Goal: Contribute content: Contribute content

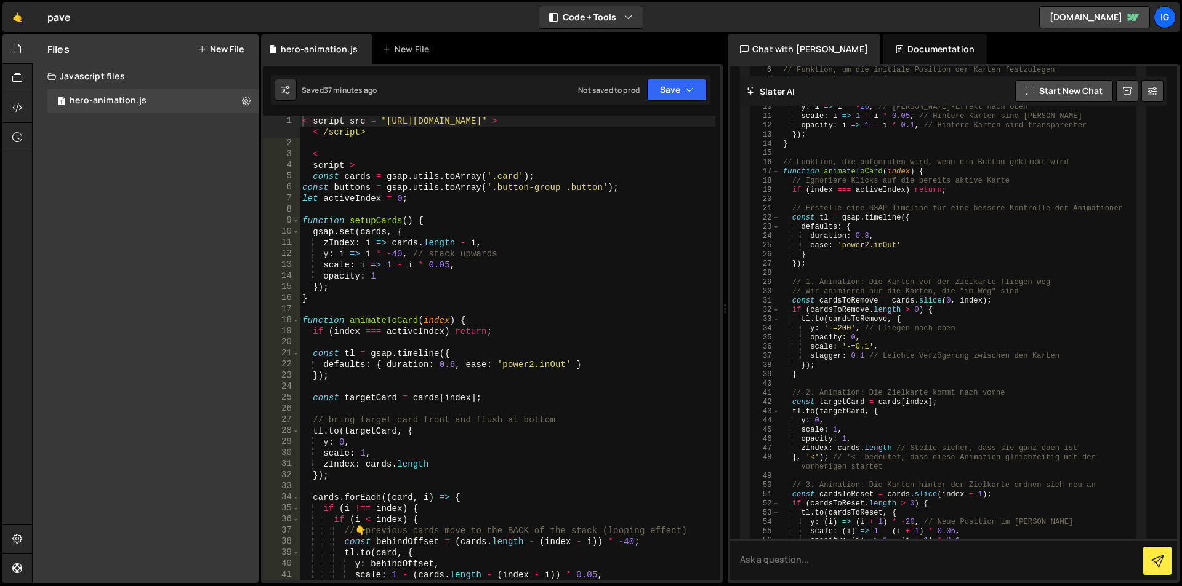
scroll to position [1227, 0]
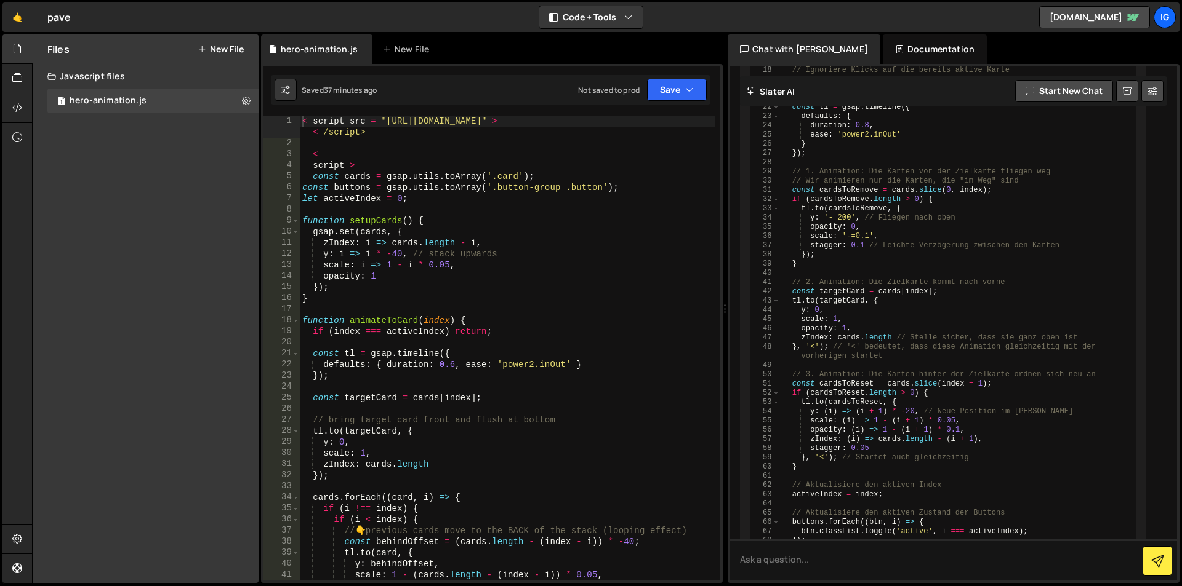
click at [508, 135] on div "< script src = "https://cdn.jsdelivr.net/npm/gsap@3.12.7/dist/gsap.min.js" > < …" at bounding box center [507, 365] width 415 height 498
type textarea "</style>"
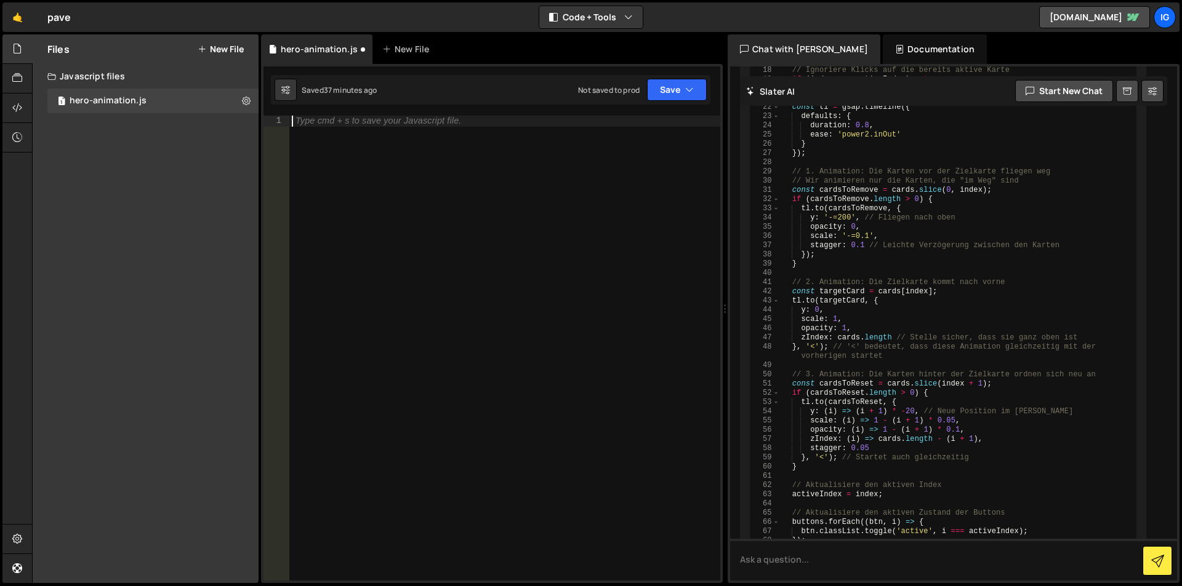
click at [577, 195] on div "Type cmd + s to save your Javascript file." at bounding box center [504, 359] width 431 height 487
click at [669, 91] on button "Save" at bounding box center [677, 90] width 60 height 22
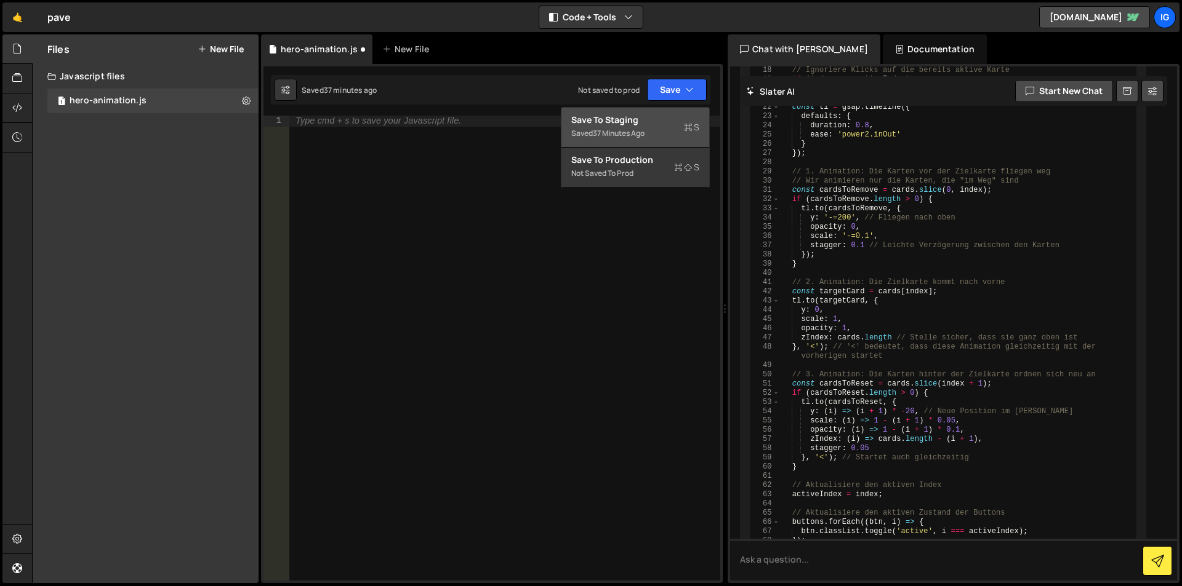
click at [660, 139] on div "Saved 37 minutes ago" at bounding box center [635, 133] width 128 height 15
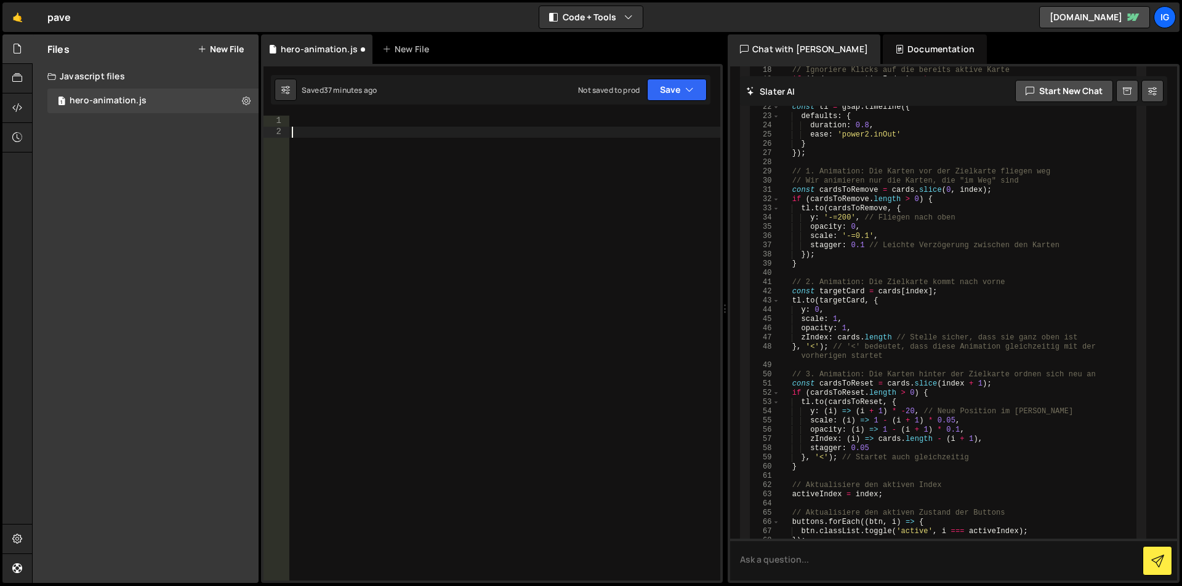
click at [660, 139] on div at bounding box center [504, 359] width 431 height 487
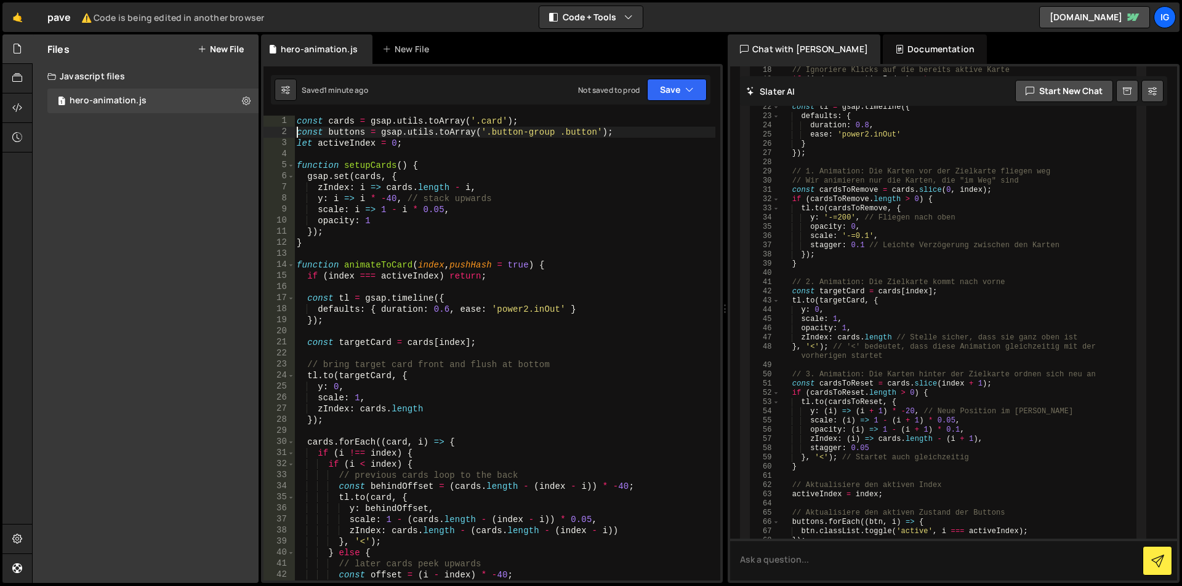
type textarea "const buttons = gsap.utils.toArray('.button-group .button');"
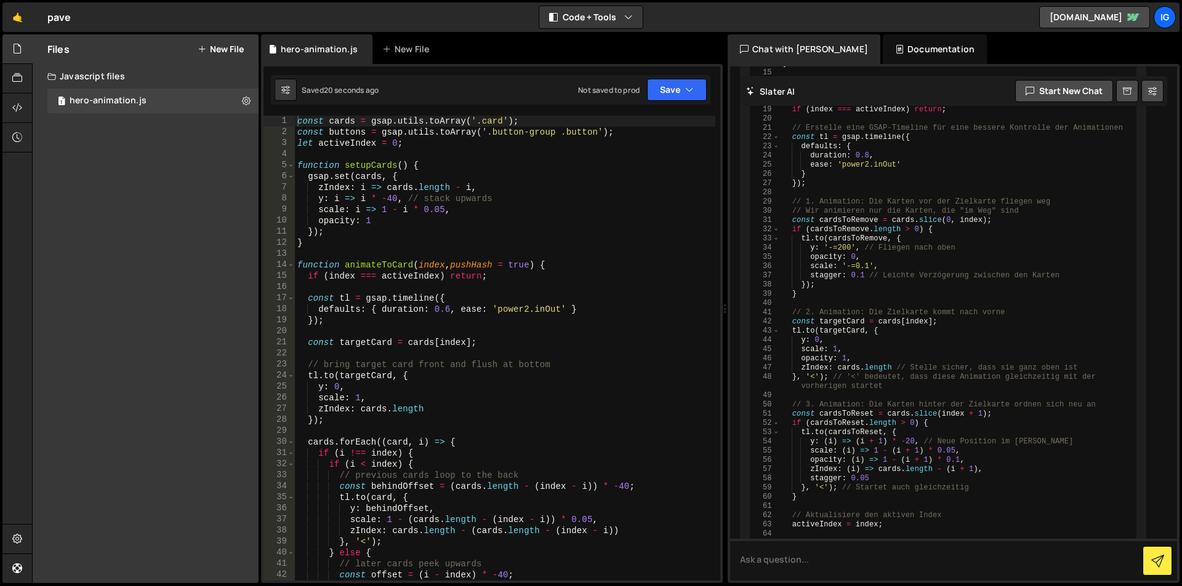
scroll to position [1227, 0]
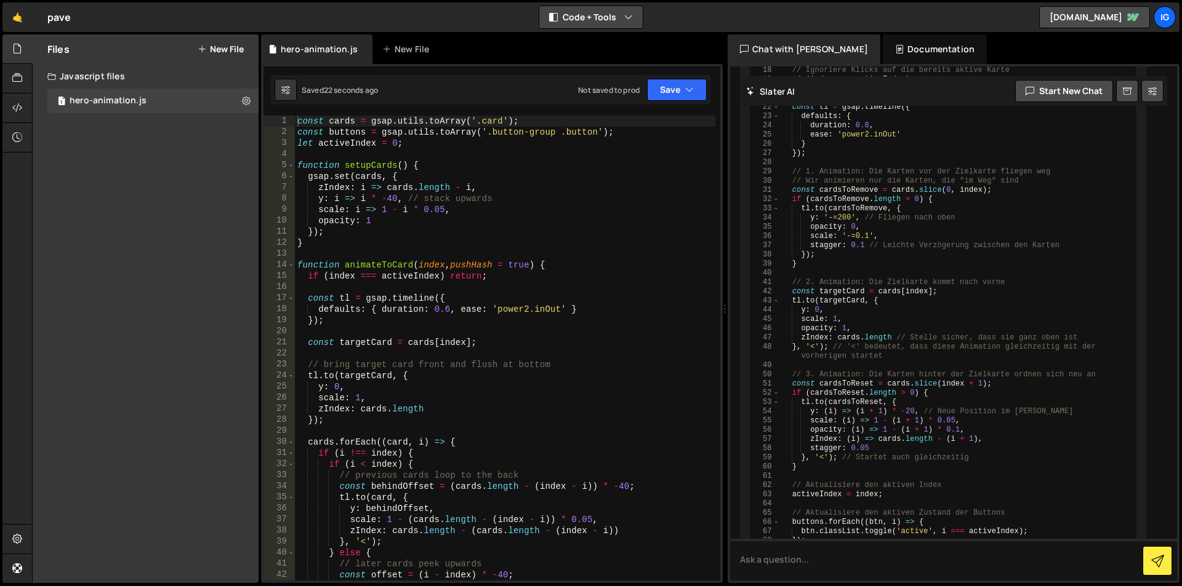
click at [590, 22] on button "Code + Tools" at bounding box center [590, 17] width 103 height 22
click at [590, 44] on button "Code Only" at bounding box center [591, 44] width 103 height 22
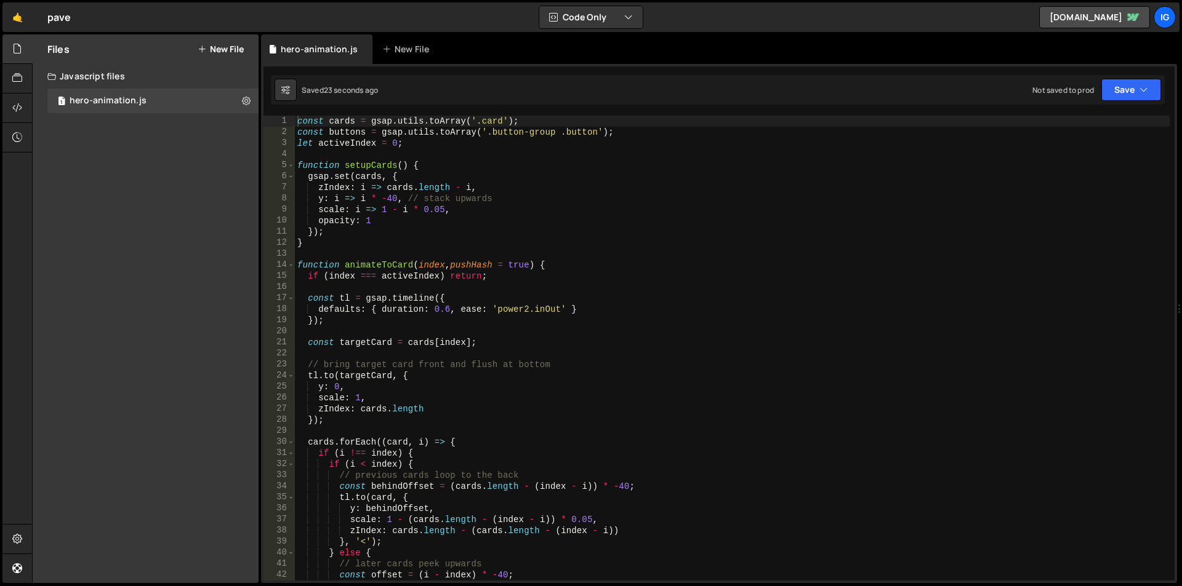
scroll to position [1756, 0]
click at [1071, 15] on link "[DOMAIN_NAME]" at bounding box center [1094, 17] width 111 height 22
click at [18, 104] on icon at bounding box center [17, 108] width 10 height 14
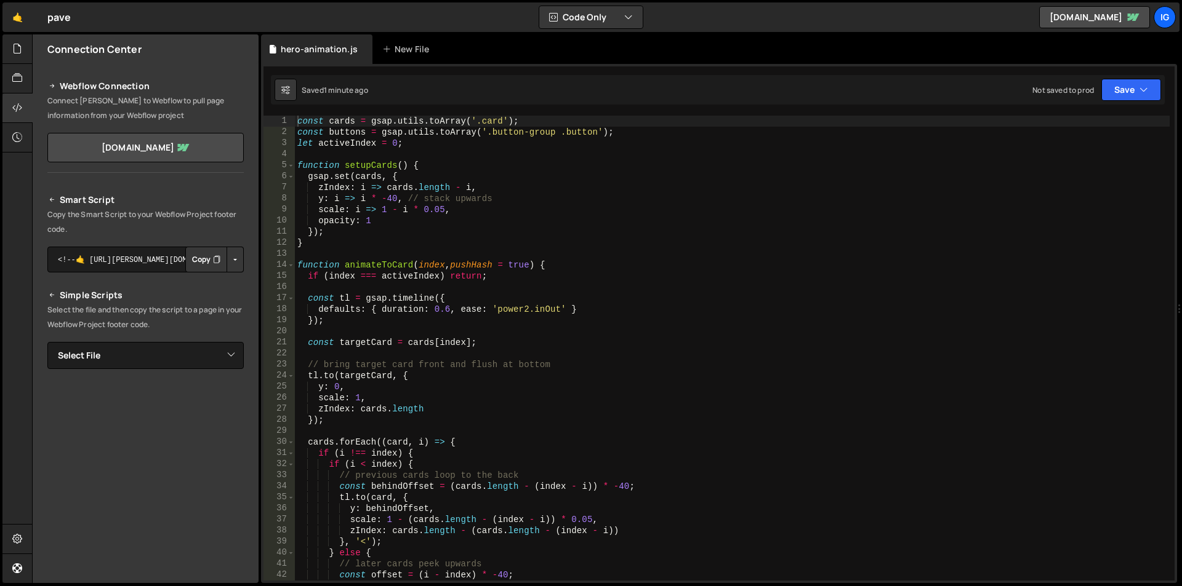
click at [195, 258] on button "Copy" at bounding box center [206, 260] width 42 height 26
click at [1142, 89] on icon "button" at bounding box center [1143, 90] width 9 height 12
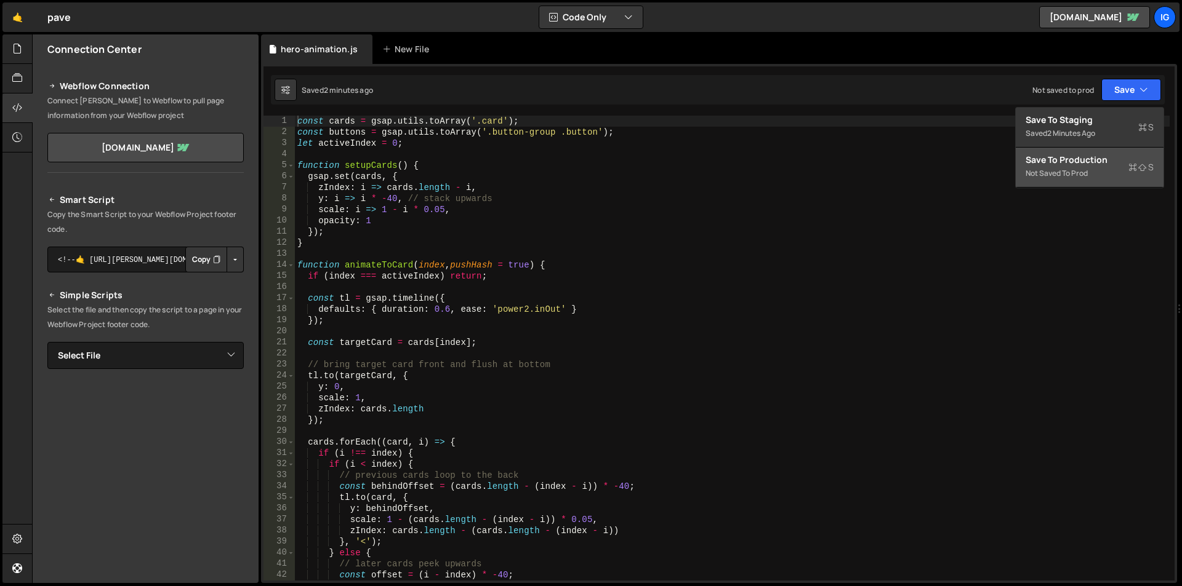
click at [1110, 168] on div "Not saved to prod" at bounding box center [1089, 173] width 128 height 15
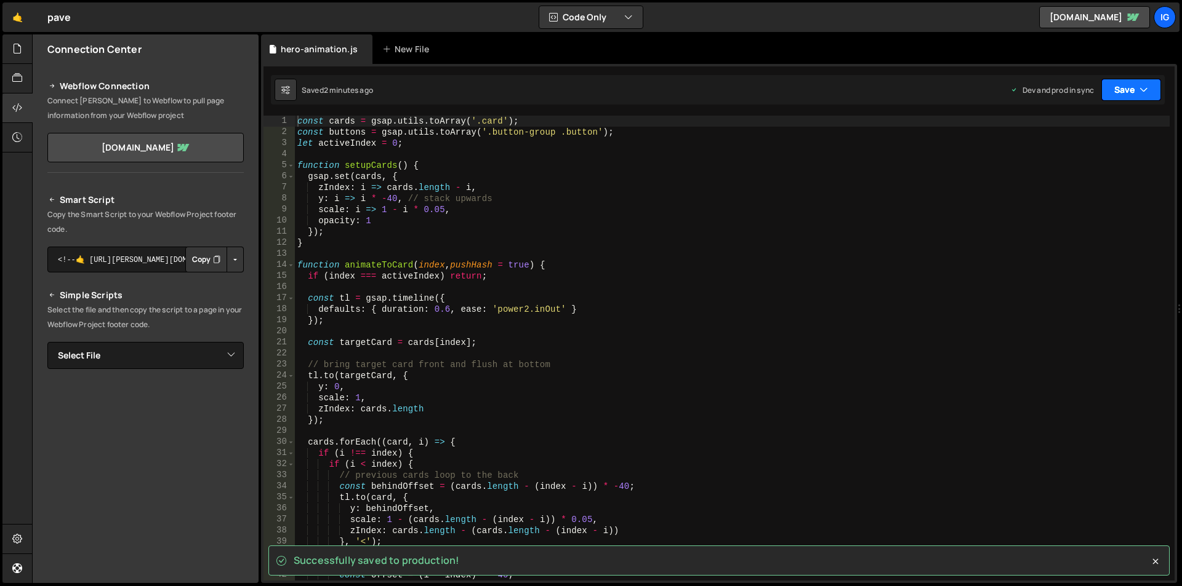
click at [1124, 84] on button "Save" at bounding box center [1131, 90] width 60 height 22
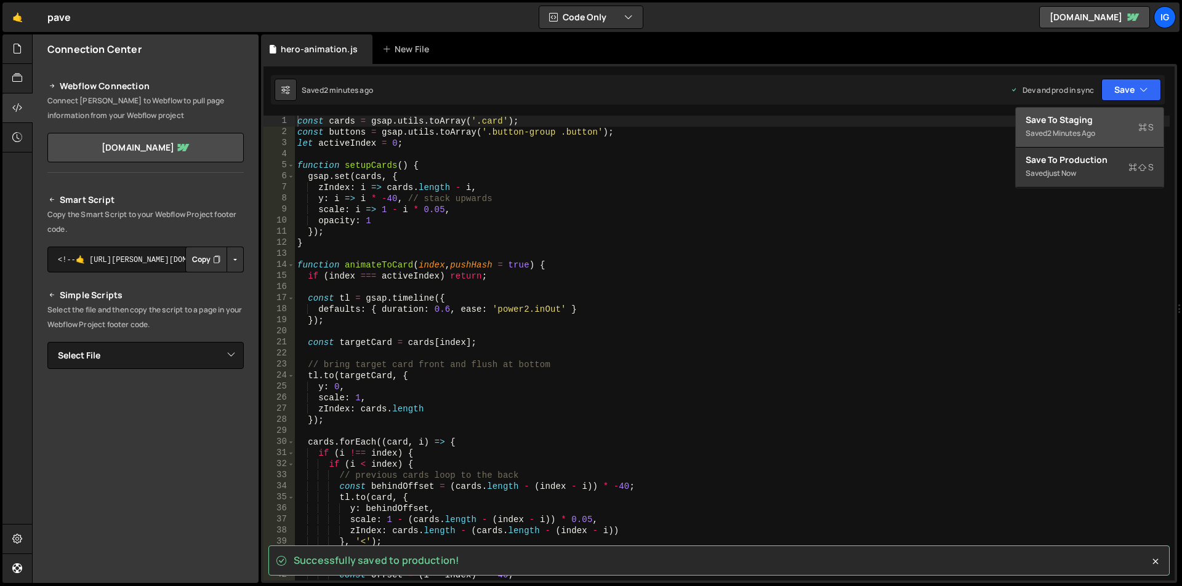
click at [1121, 119] on div "Save to Staging S" at bounding box center [1089, 120] width 128 height 12
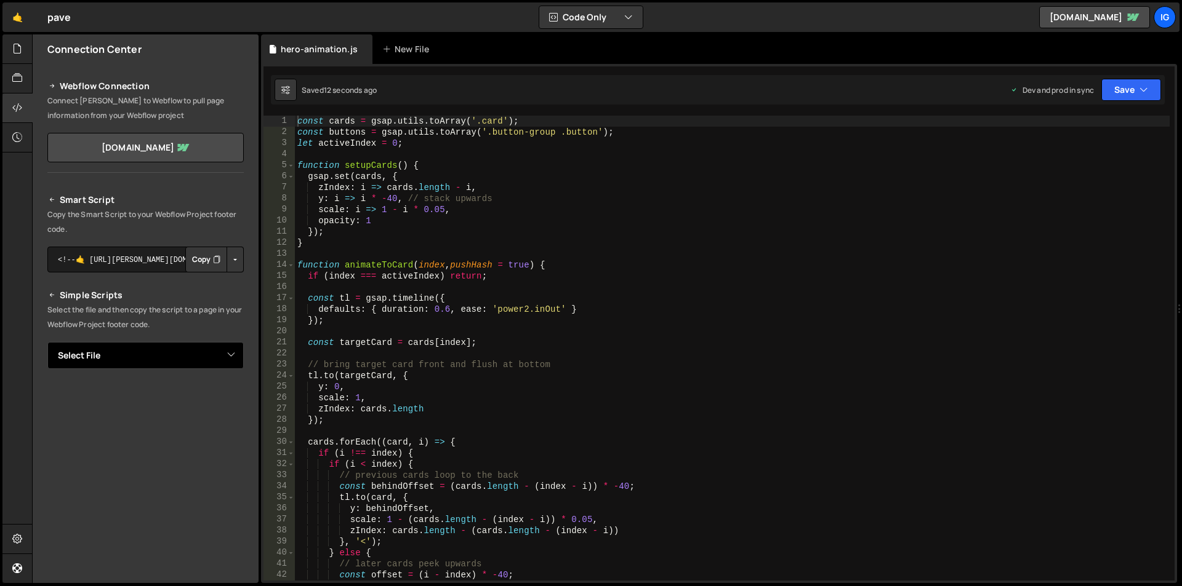
click at [175, 342] on select "Select File hero-animation.js" at bounding box center [145, 355] width 196 height 27
select select "45449"
click at [47, 342] on select "Select File hero-animation.js" at bounding box center [145, 355] width 196 height 27
click at [190, 358] on select "Select File hero-animation.js" at bounding box center [145, 355] width 196 height 27
click at [187, 324] on p "Select the file and then copy the script to a page in your Webflow Project foot…" at bounding box center [145, 318] width 196 height 30
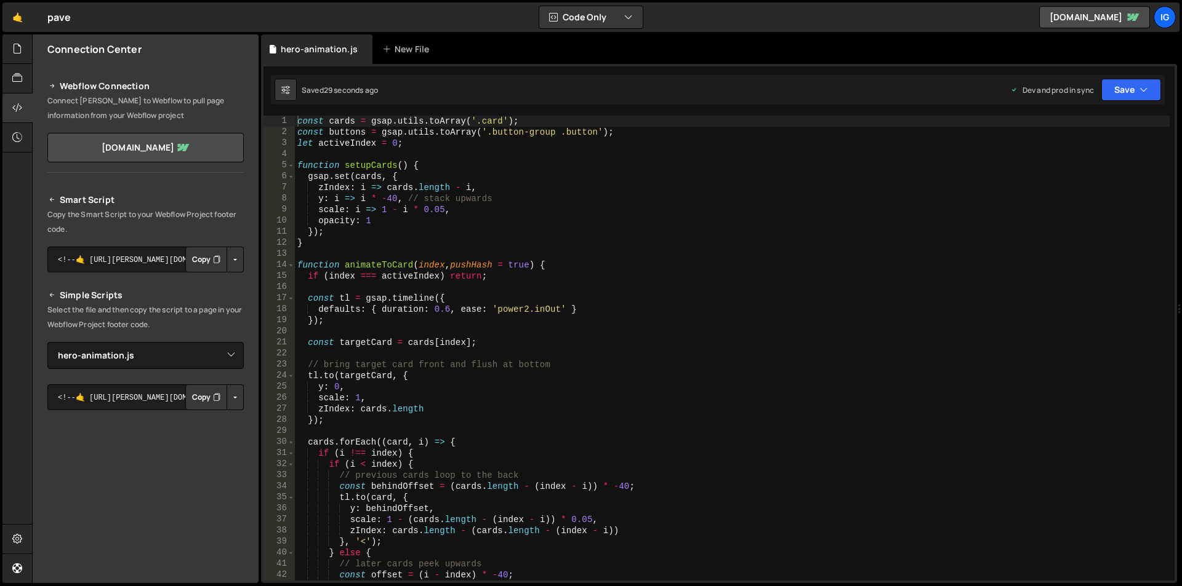
click at [195, 401] on button "Copy" at bounding box center [206, 398] width 42 height 26
click at [411, 55] on div "New File" at bounding box center [412, 49] width 74 height 30
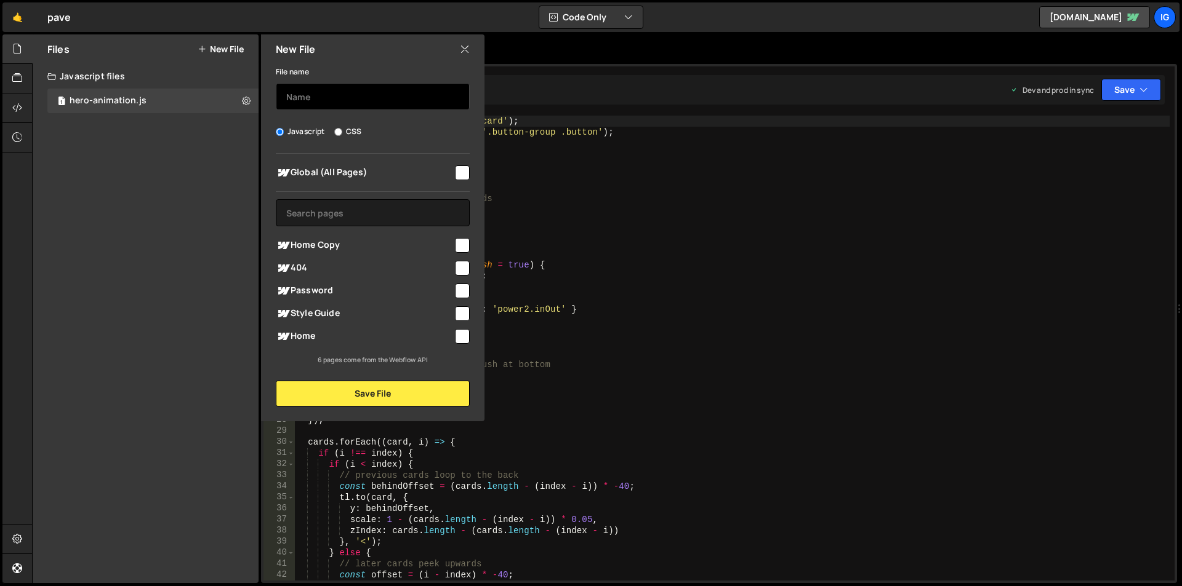
click at [348, 106] on input "text" at bounding box center [373, 96] width 194 height 27
type input "hero-cards-stylr"
click at [349, 129] on label "CSS" at bounding box center [347, 132] width 27 height 12
click at [342, 129] on input "CSS" at bounding box center [338, 132] width 8 height 8
radio input "true"
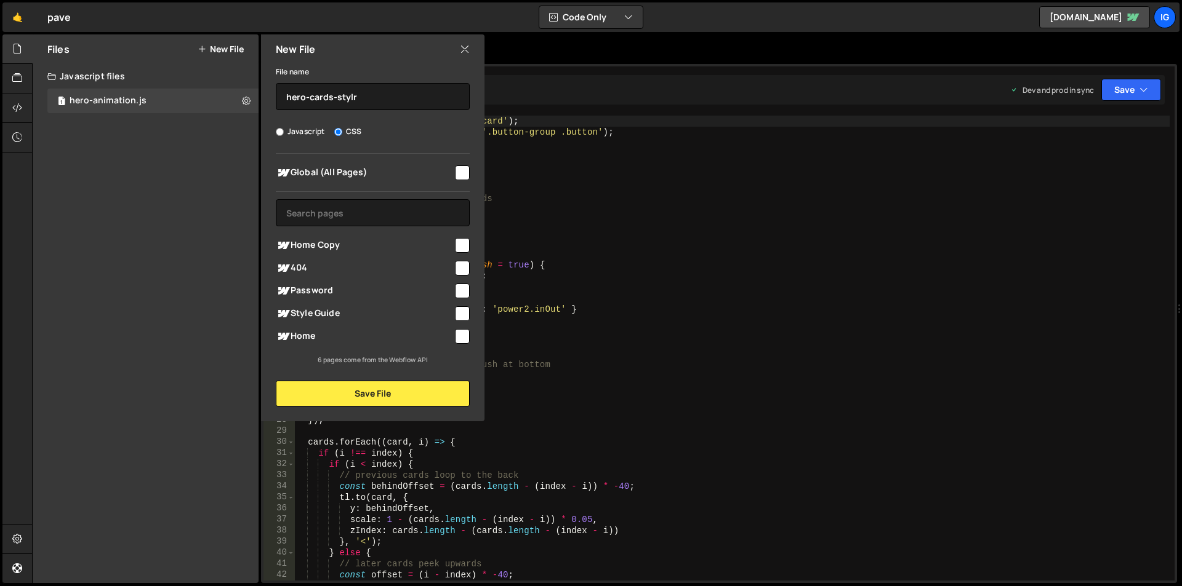
click at [464, 241] on input "checkbox" at bounding box center [462, 245] width 15 height 15
checkbox input "true"
click at [382, 401] on button "Save File" at bounding box center [373, 394] width 194 height 26
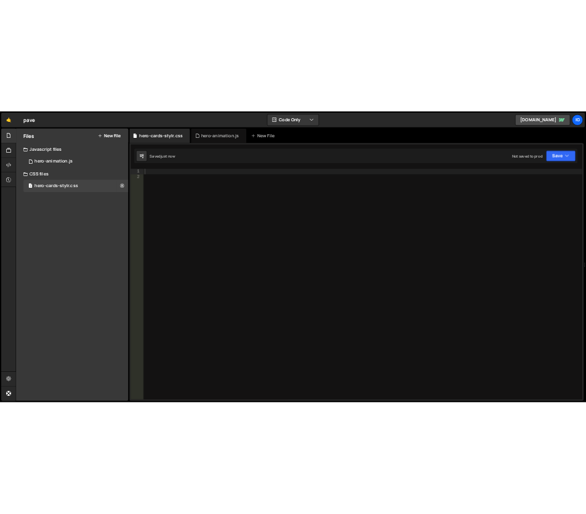
scroll to position [0, 0]
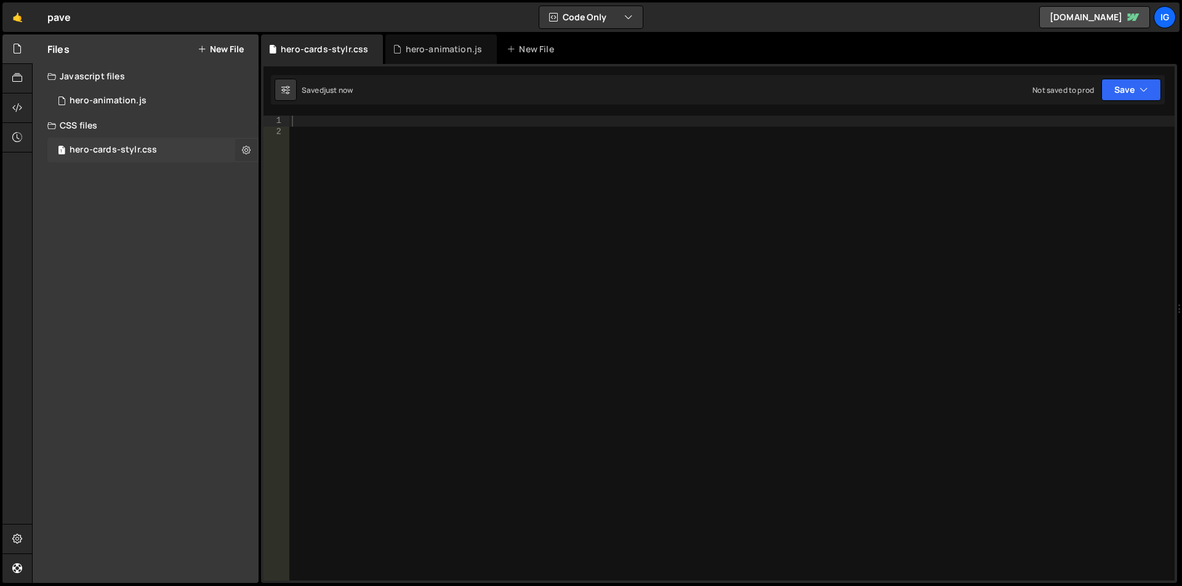
click at [243, 152] on icon at bounding box center [246, 150] width 9 height 12
type input "hero-cards-stylr"
radio input "false"
radio input "true"
checkbox input "true"
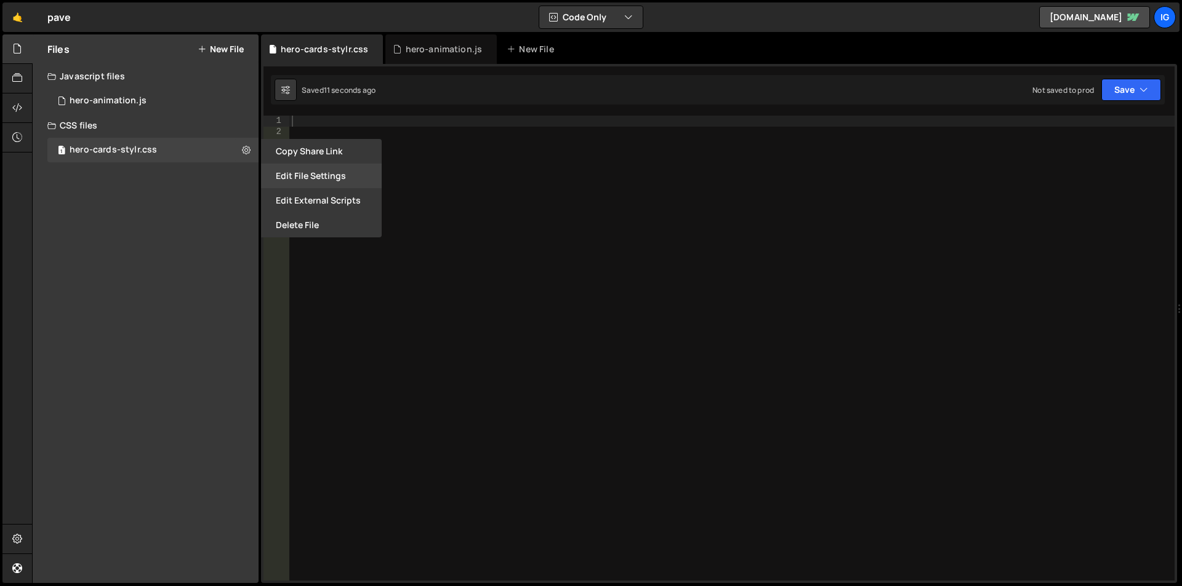
click at [295, 173] on button "Edit File Settings" at bounding box center [321, 176] width 121 height 25
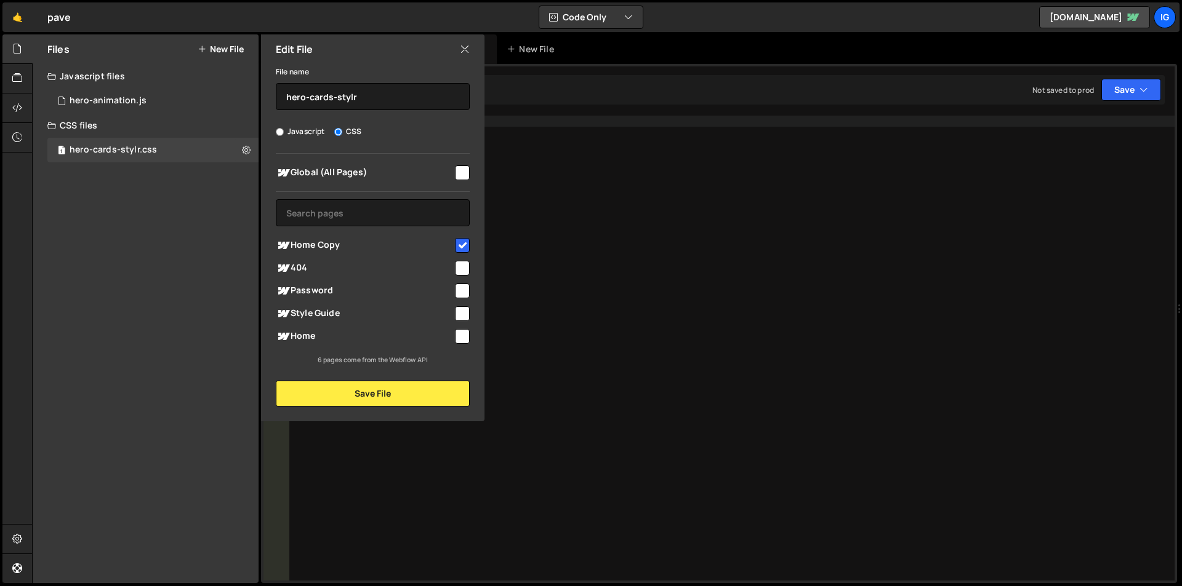
click at [462, 180] on input "checkbox" at bounding box center [462, 173] width 15 height 15
checkbox input "true"
click at [463, 240] on input "checkbox" at bounding box center [462, 245] width 15 height 15
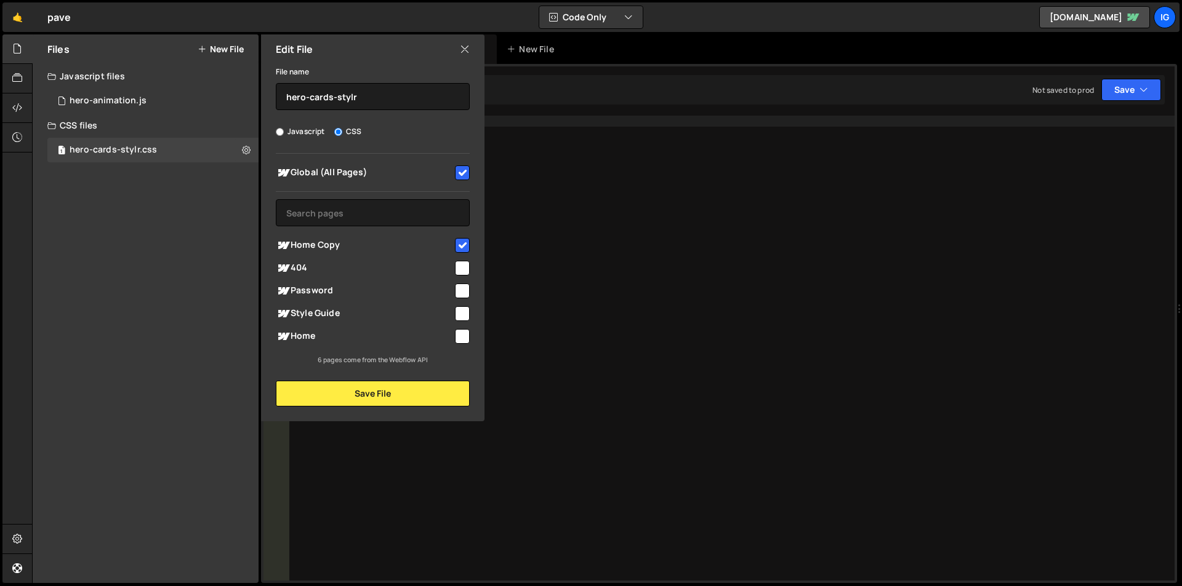
checkbox input "false"
click at [406, 396] on button "Save File" at bounding box center [373, 394] width 194 height 26
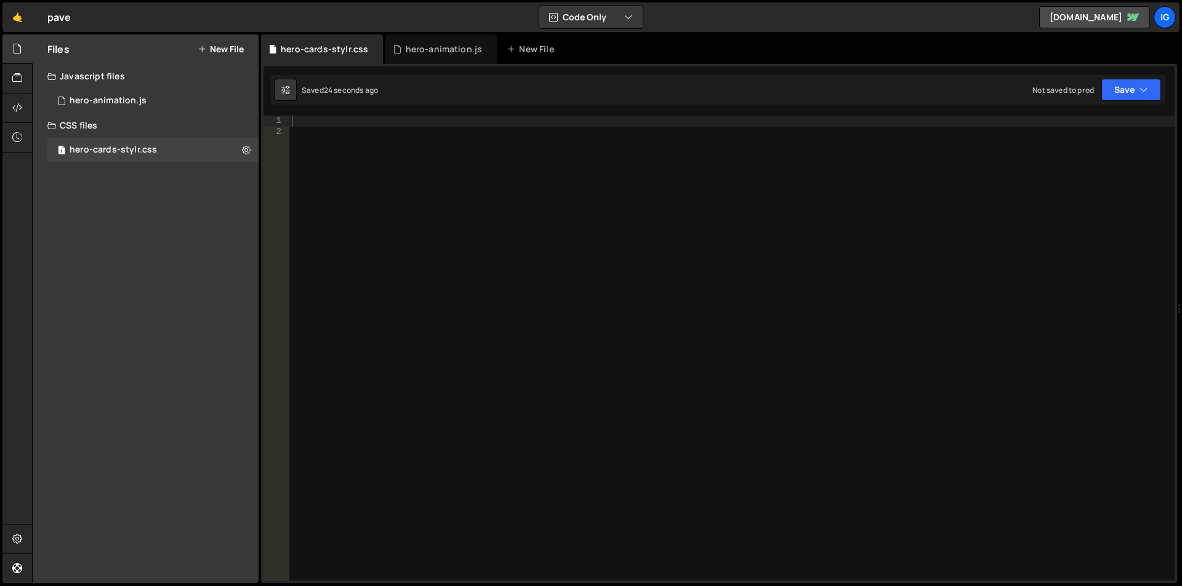
click at [366, 161] on div at bounding box center [731, 359] width 885 height 487
click at [369, 125] on div at bounding box center [731, 359] width 885 height 487
paste textarea "</style>"
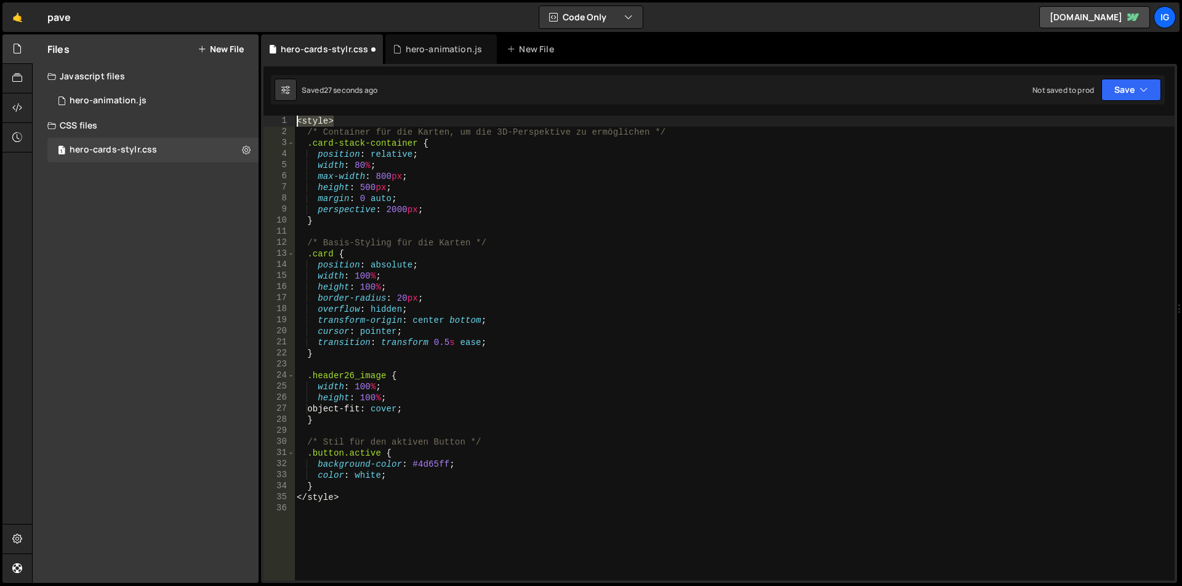
drag, startPoint x: 359, startPoint y: 122, endPoint x: 263, endPoint y: 122, distance: 96.0
click at [263, 122] on div "1 2 3 4 5 6 7 8 9 10 11 12 13 14 15 16 17 18 19 20 21 22 23 24 25 26 27 28 29 3…" at bounding box center [719, 323] width 916 height 519
type textarea "<style>"
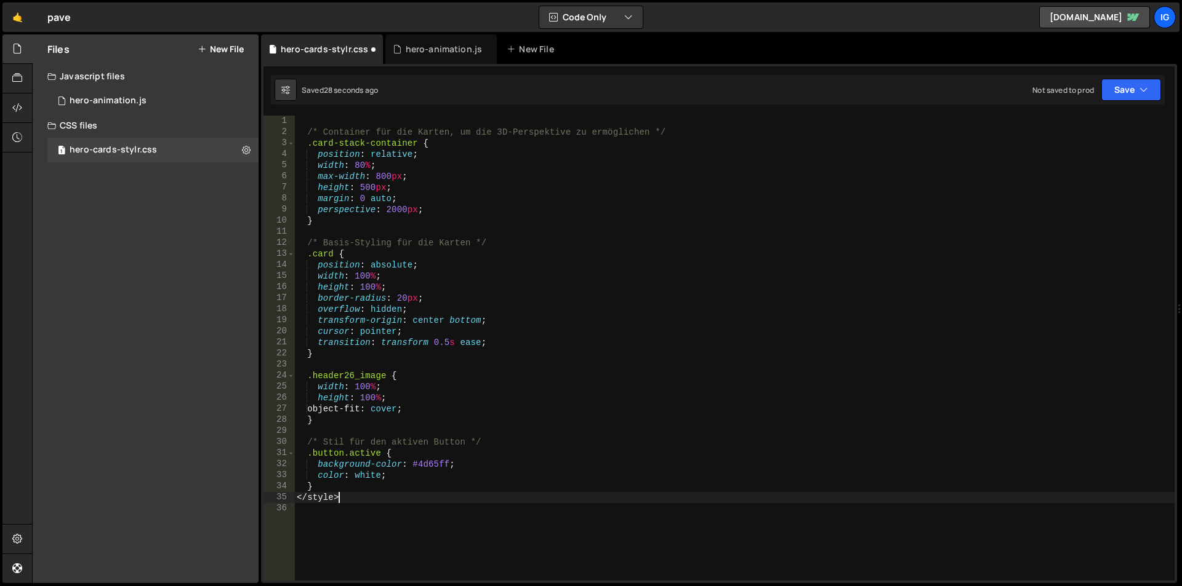
drag, startPoint x: 352, startPoint y: 497, endPoint x: 230, endPoint y: 495, distance: 121.9
click at [239, 494] on div "Files New File Javascript files 1 hero-animation.js 0 CSS files 1 hero-cards-st…" at bounding box center [607, 309] width 1150 height 550
type textarea "</style>"
click at [1119, 94] on button "Save" at bounding box center [1131, 90] width 60 height 22
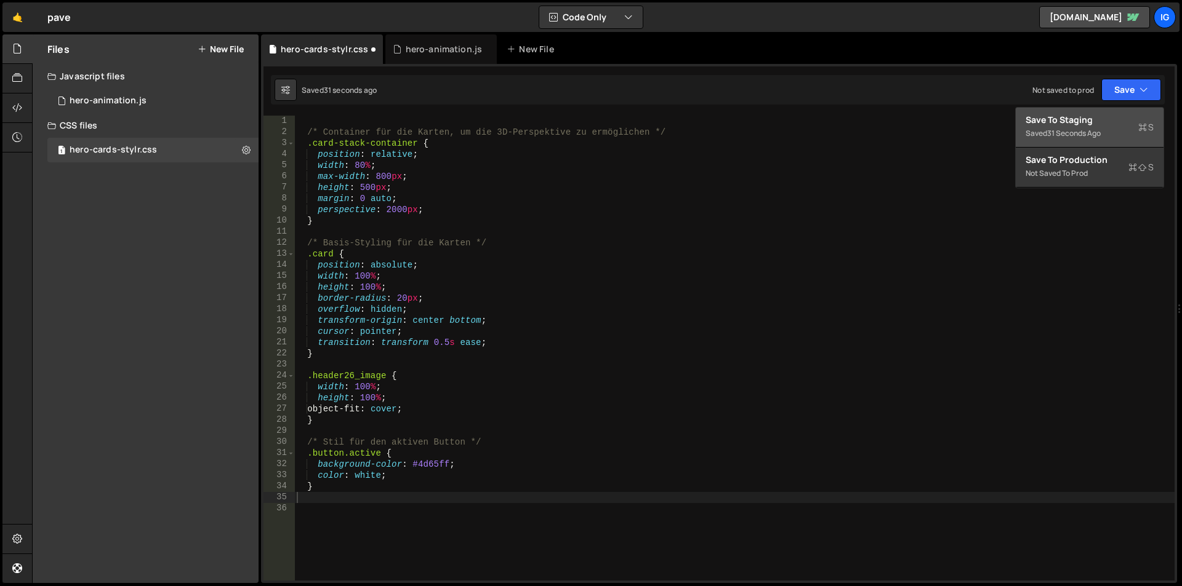
click at [1089, 127] on div "Saved 31 seconds ago" at bounding box center [1089, 133] width 128 height 15
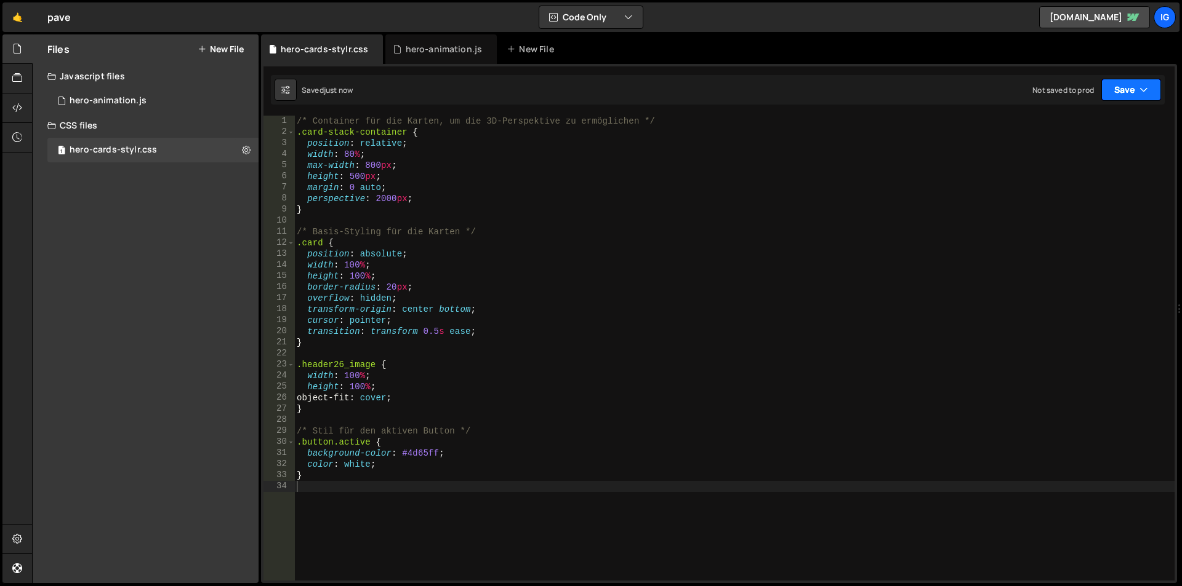
click at [1116, 82] on button "Save" at bounding box center [1131, 90] width 60 height 22
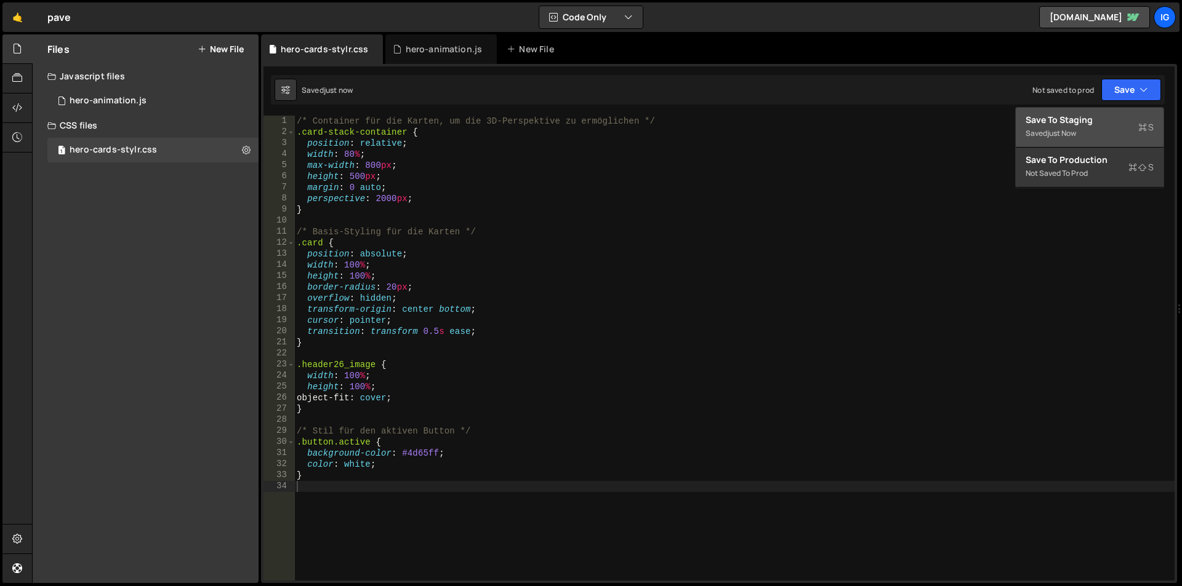
click at [1102, 118] on div "Save to Staging S" at bounding box center [1089, 120] width 128 height 12
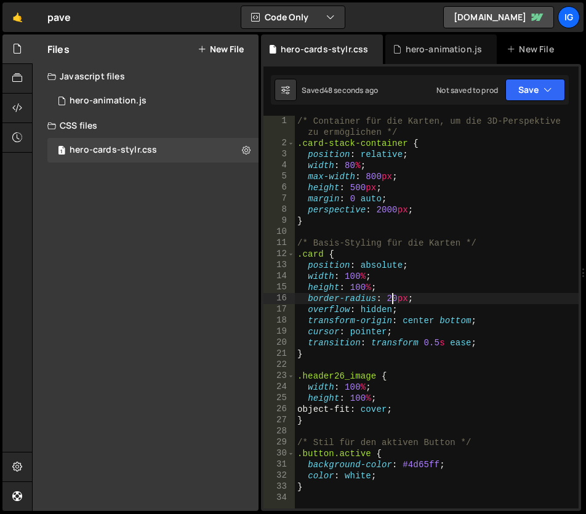
click at [391, 298] on div "/* Container für die Karten, um die 3D-Perspektive zu ermöglichen */ .card-stac…" at bounding box center [437, 329] width 284 height 426
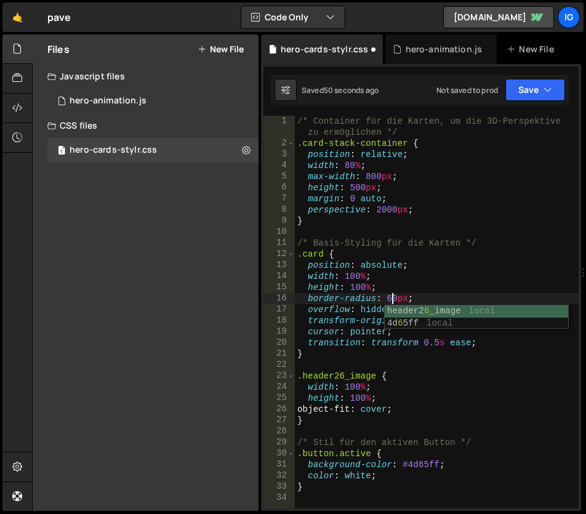
scroll to position [0, 39]
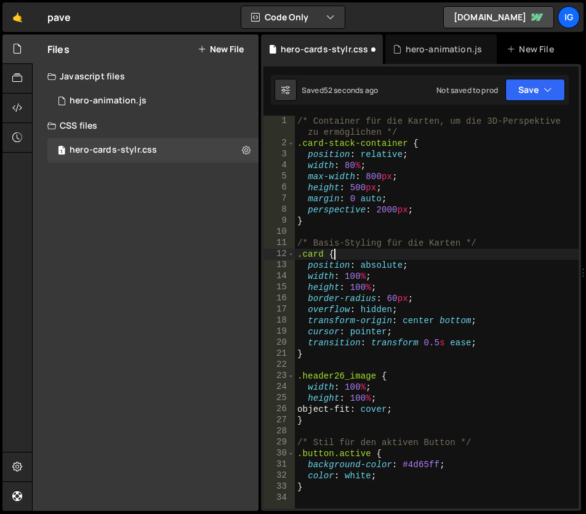
click at [418, 255] on div "/* Container für die Karten, um die 3D-Perspektive zu ermöglichen */ .card-stac…" at bounding box center [437, 329] width 284 height 426
type textarea ".card {"
click at [518, 91] on button "Save" at bounding box center [535, 90] width 60 height 22
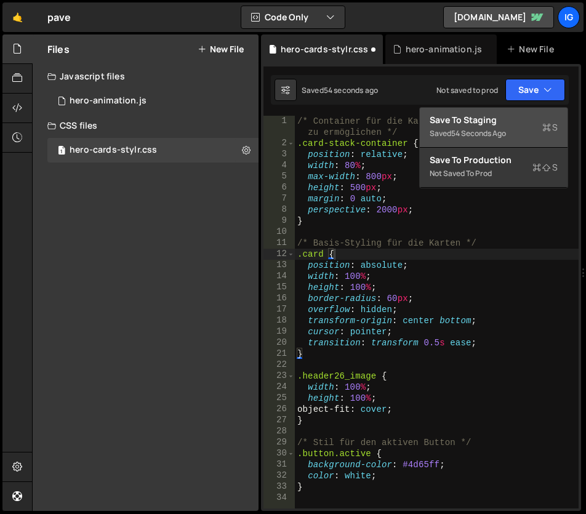
click at [505, 123] on div "Save to Staging S" at bounding box center [494, 120] width 128 height 12
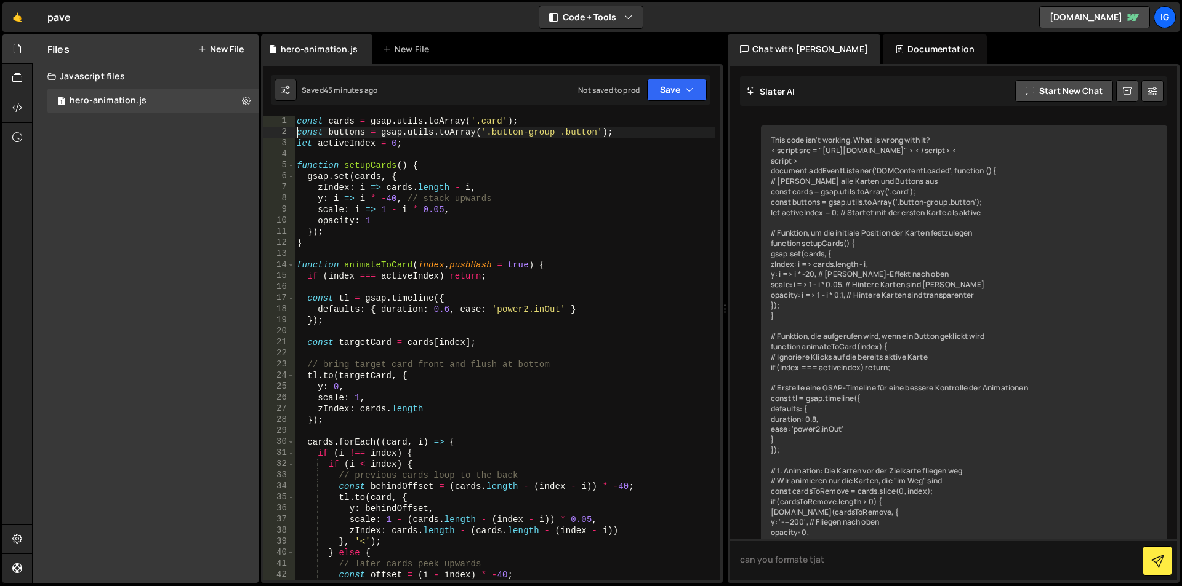
scroll to position [1484, 0]
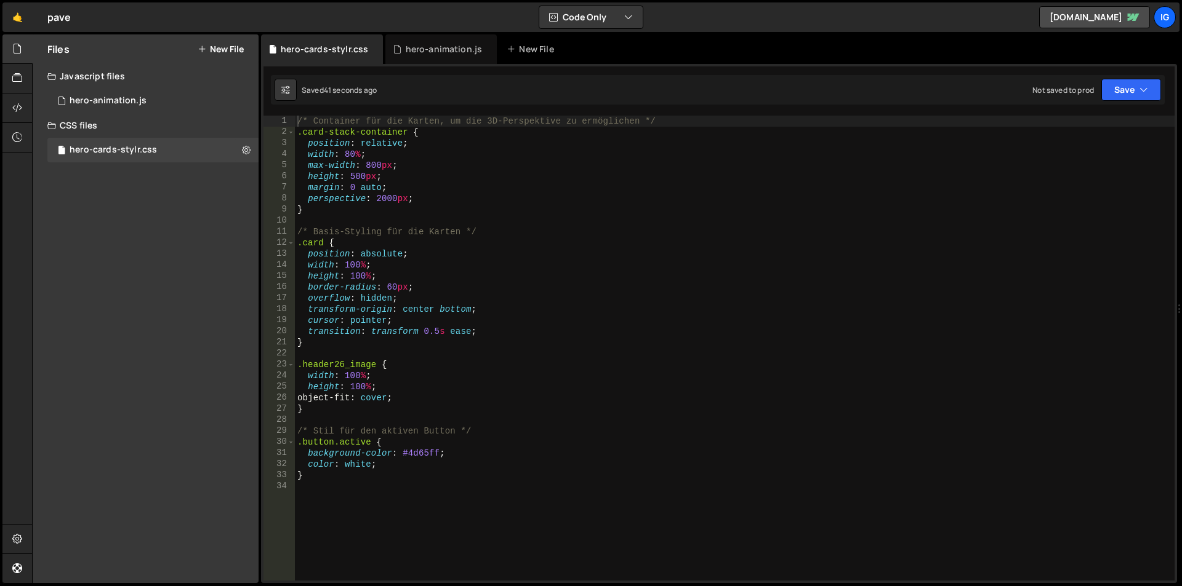
click at [369, 161] on div "/* Container für die Karten, um die 3D-Perspektive zu ermöglichen */ .card-stac…" at bounding box center [734, 359] width 879 height 487
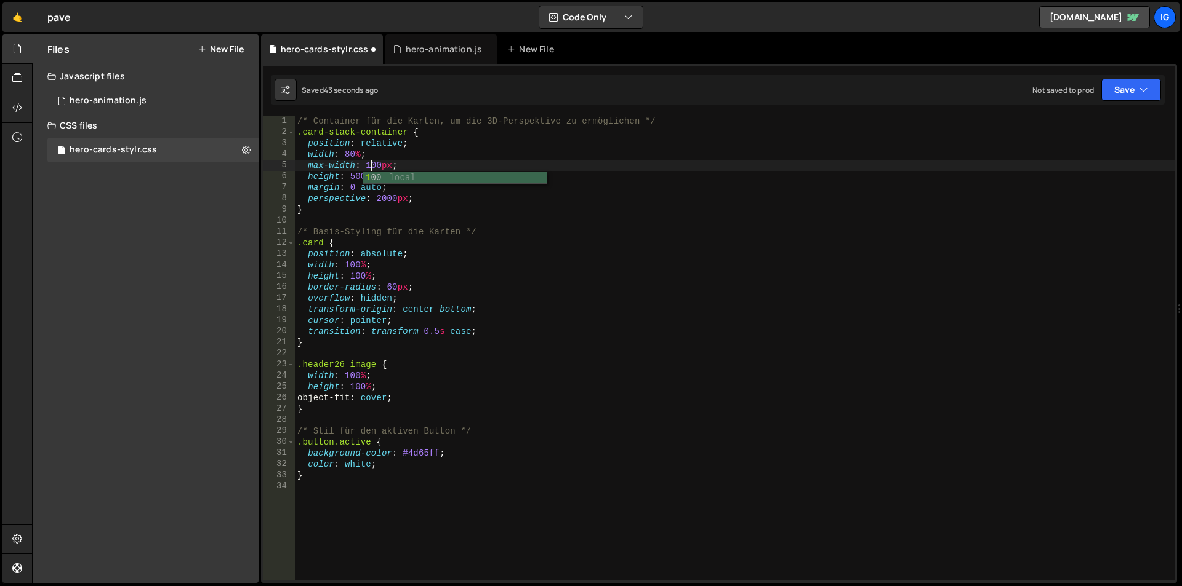
scroll to position [0, 33]
click at [1116, 88] on button "Save" at bounding box center [1131, 90] width 60 height 22
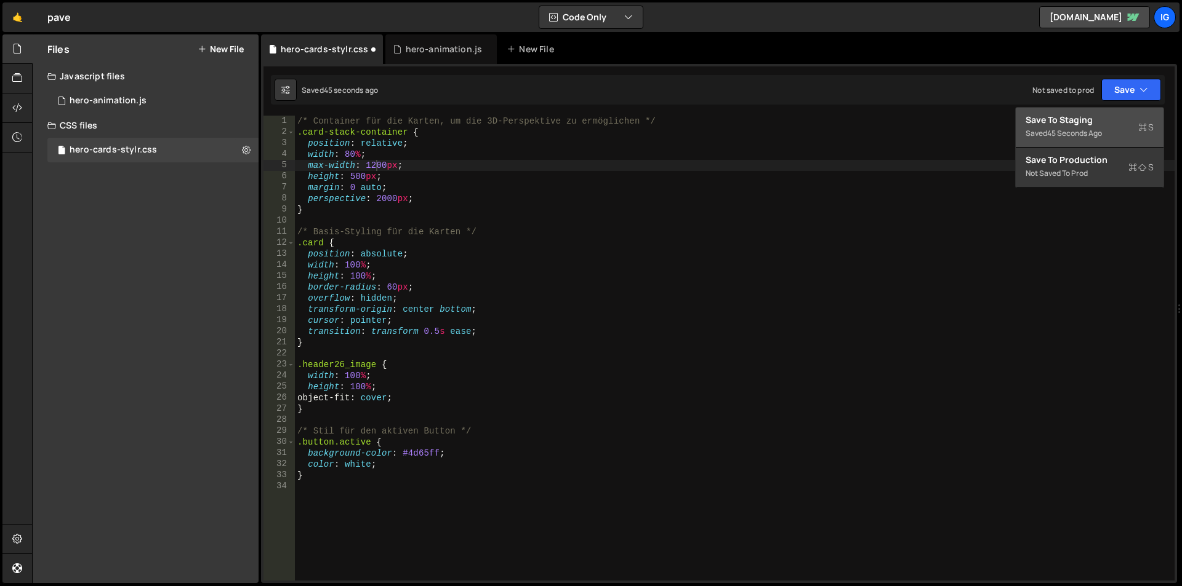
click at [1101, 119] on div "Save to Staging S" at bounding box center [1089, 120] width 128 height 12
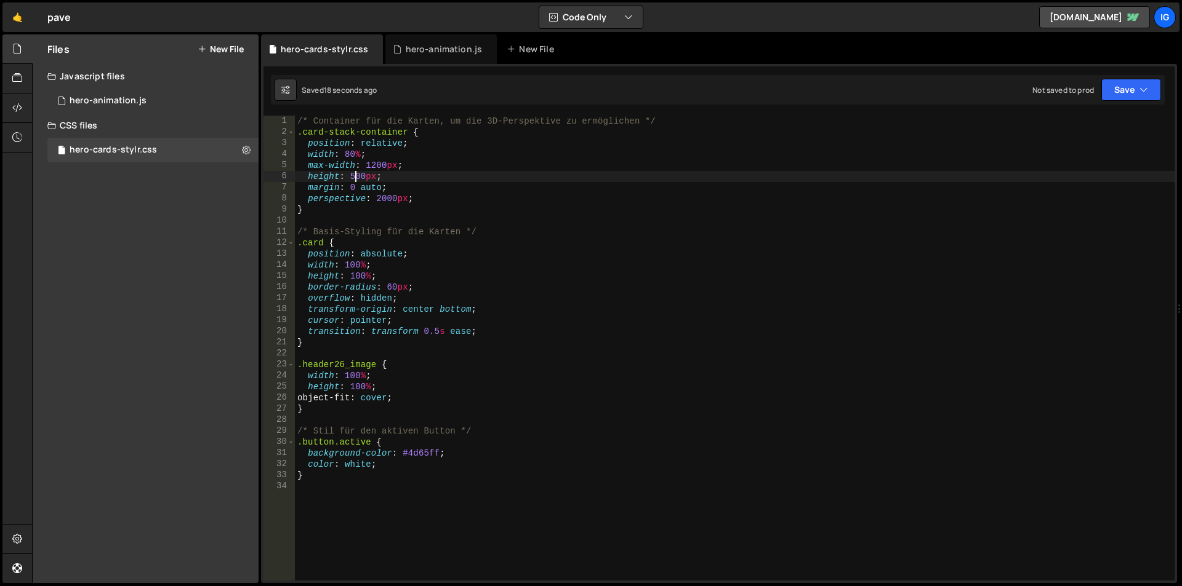
click at [357, 178] on div "/* Container für die Karten, um die 3D-Perspektive zu ermöglichen */ .card-stac…" at bounding box center [734, 359] width 879 height 487
type textarea "height: 900px;"
drag, startPoint x: 1127, startPoint y: 82, endPoint x: 1124, endPoint y: 93, distance: 10.7
click at [1127, 83] on button "Save" at bounding box center [1131, 90] width 60 height 22
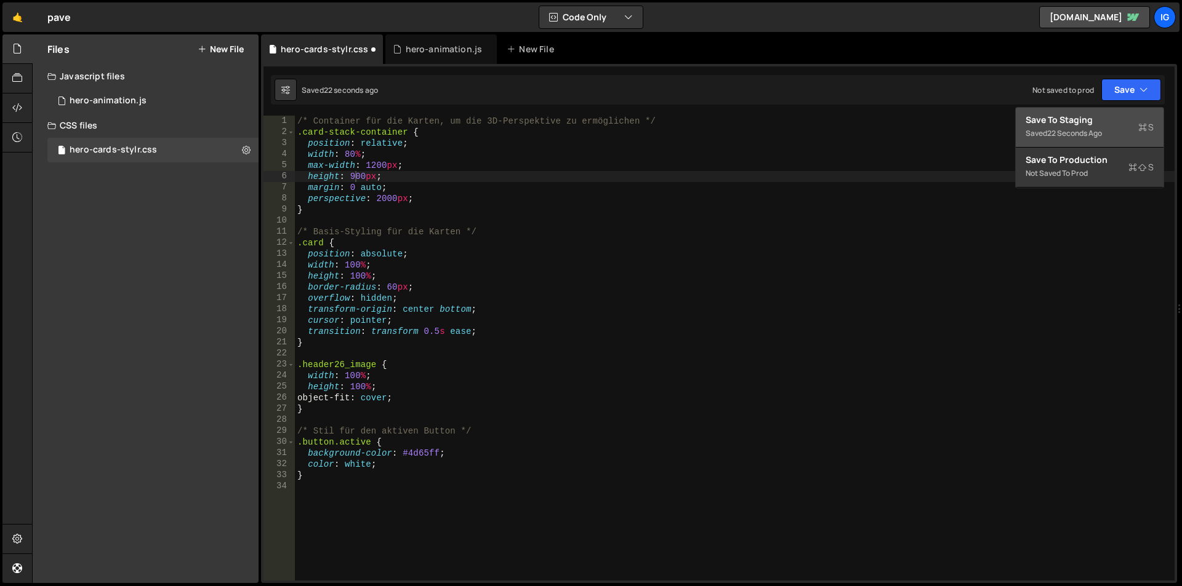
click at [1099, 126] on div "Save to Staging S" at bounding box center [1089, 120] width 128 height 12
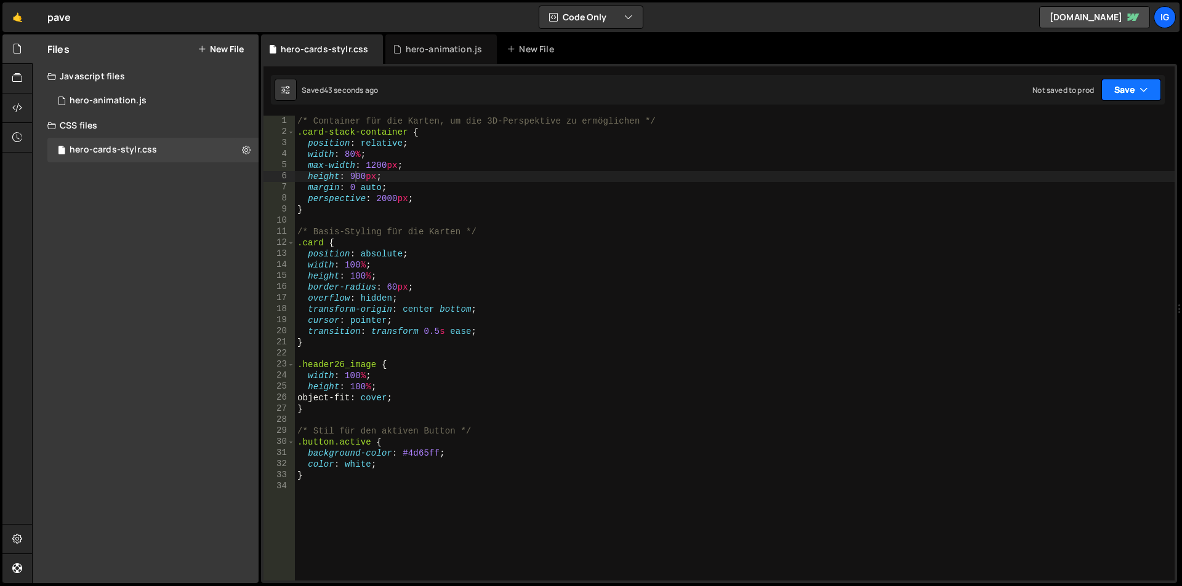
click at [1118, 90] on button "Save" at bounding box center [1131, 90] width 60 height 22
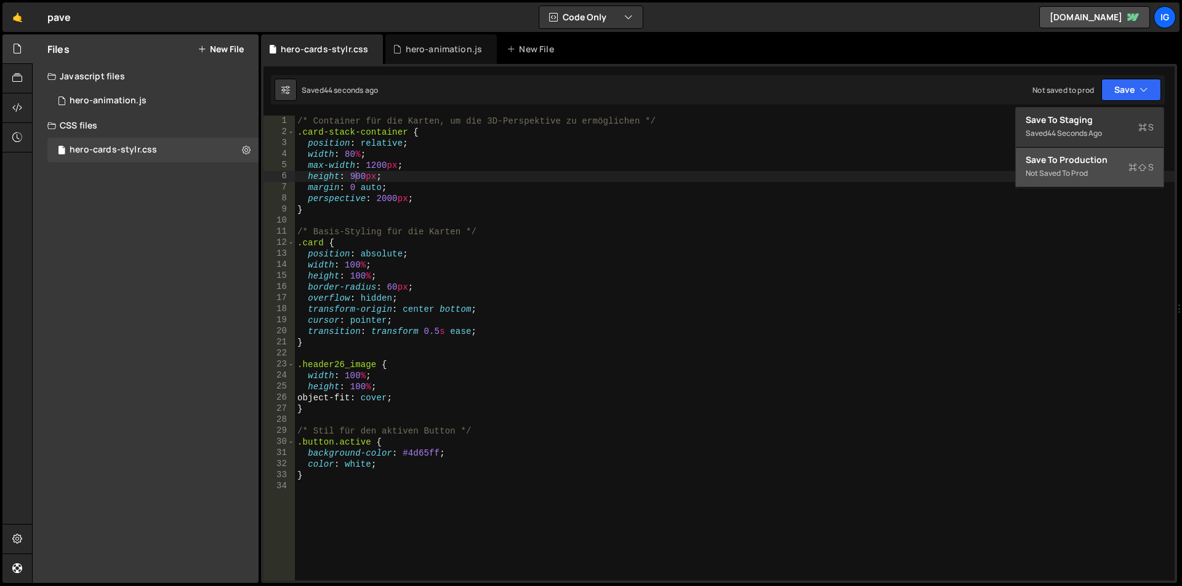
click at [1103, 163] on div "Save to Production S" at bounding box center [1089, 160] width 128 height 12
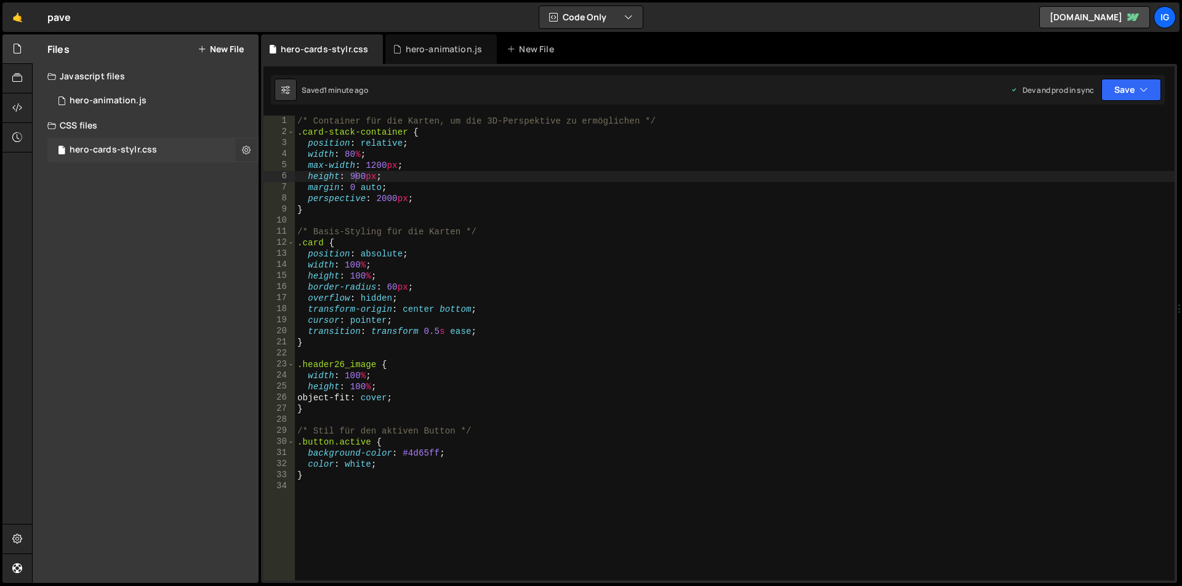
click at [246, 149] on icon at bounding box center [246, 150] width 9 height 12
type input "hero-cards-stylr"
radio input "false"
radio input "true"
checkbox input "true"
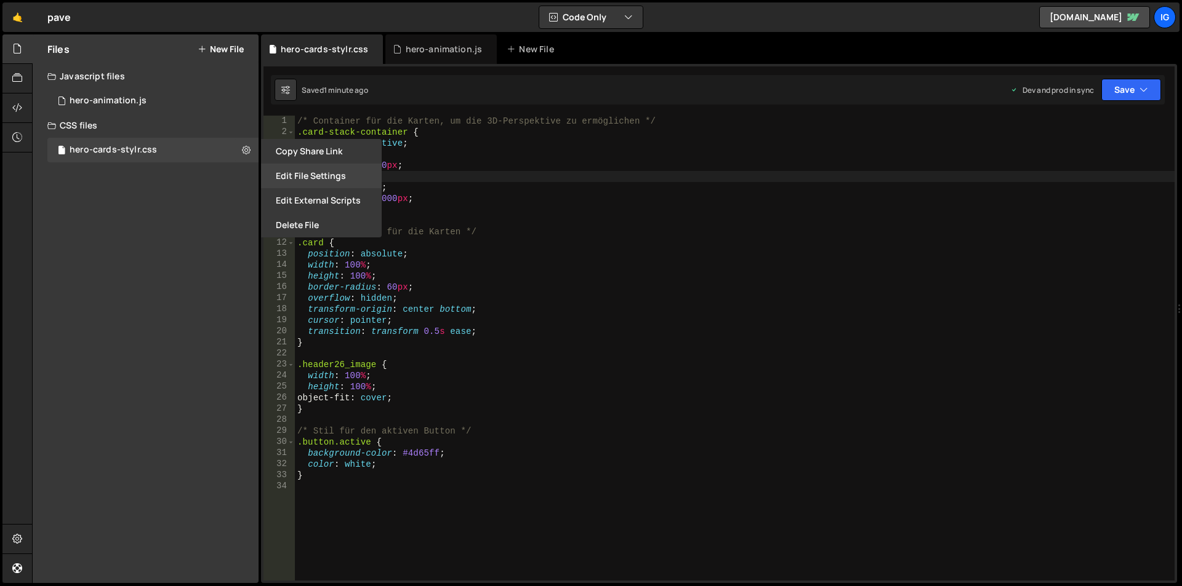
click at [290, 176] on button "Edit File Settings" at bounding box center [321, 176] width 121 height 25
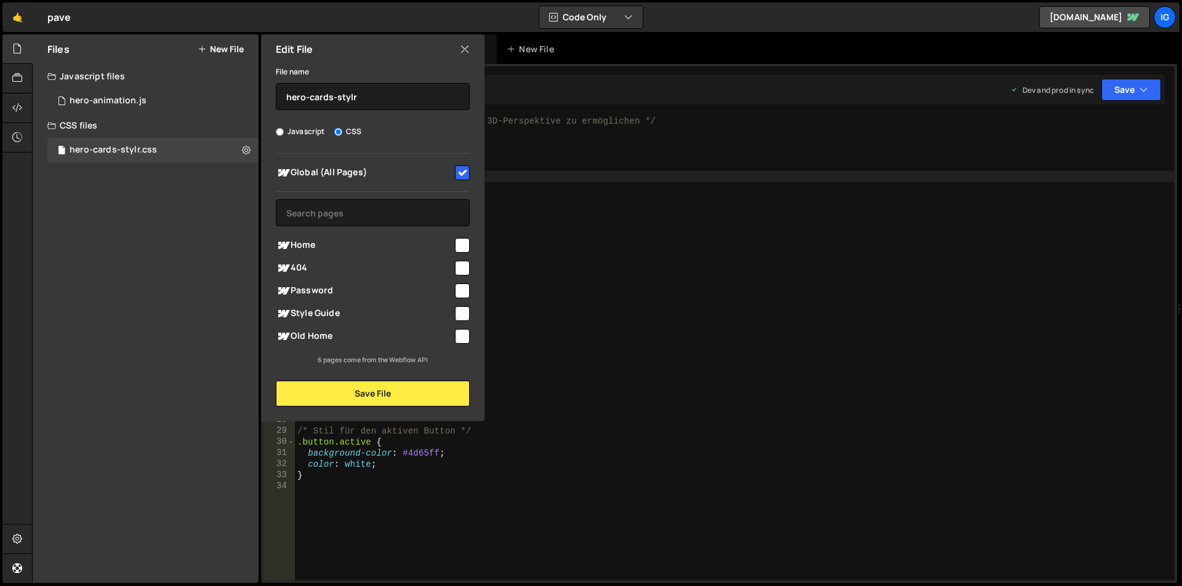
click at [470, 246] on div "Global (All Pages) Home" at bounding box center [372, 260] width 223 height 212
click at [467, 246] on input "checkbox" at bounding box center [462, 245] width 15 height 15
checkbox input "true"
click at [465, 169] on input "checkbox" at bounding box center [462, 173] width 15 height 15
checkbox input "false"
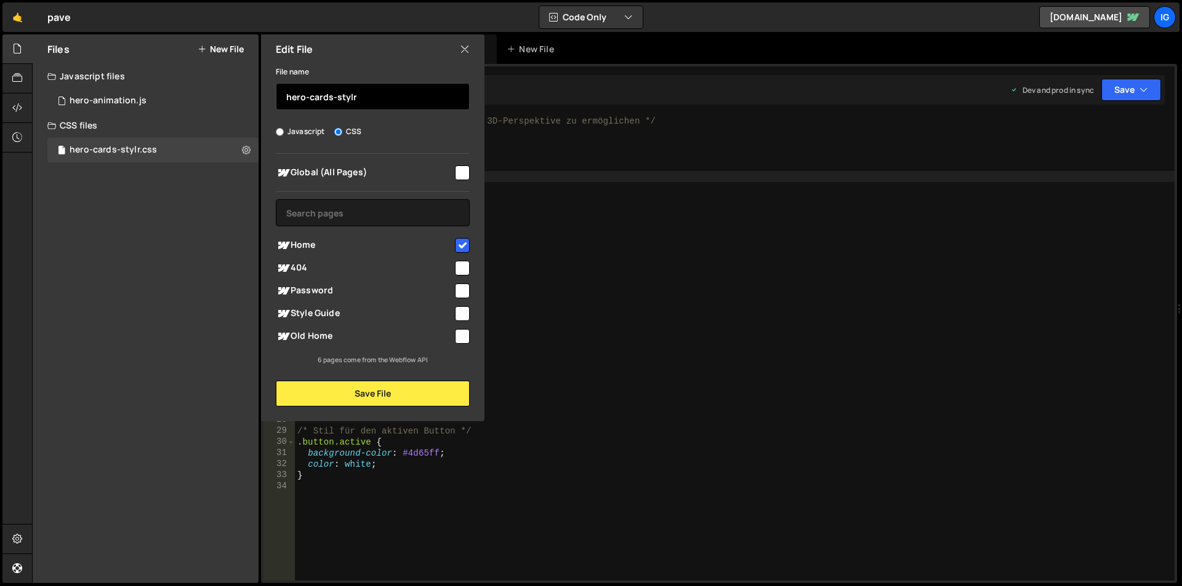
click at [368, 100] on input "hero-cards-stylr" at bounding box center [373, 96] width 194 height 27
type input "hero-cards-style"
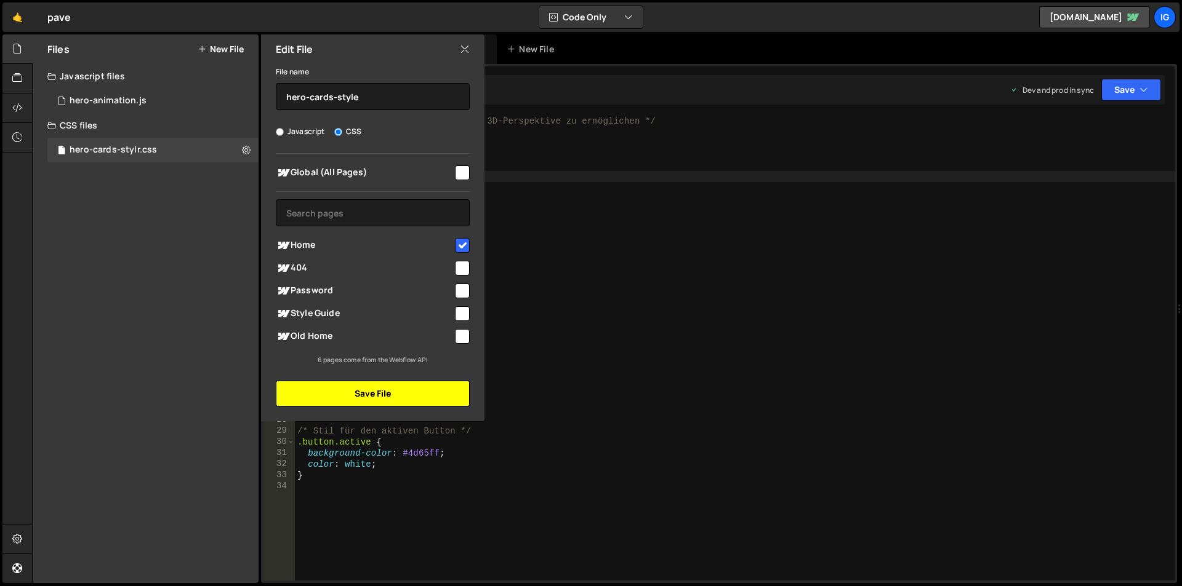
click at [374, 394] on button "Save File" at bounding box center [373, 394] width 194 height 26
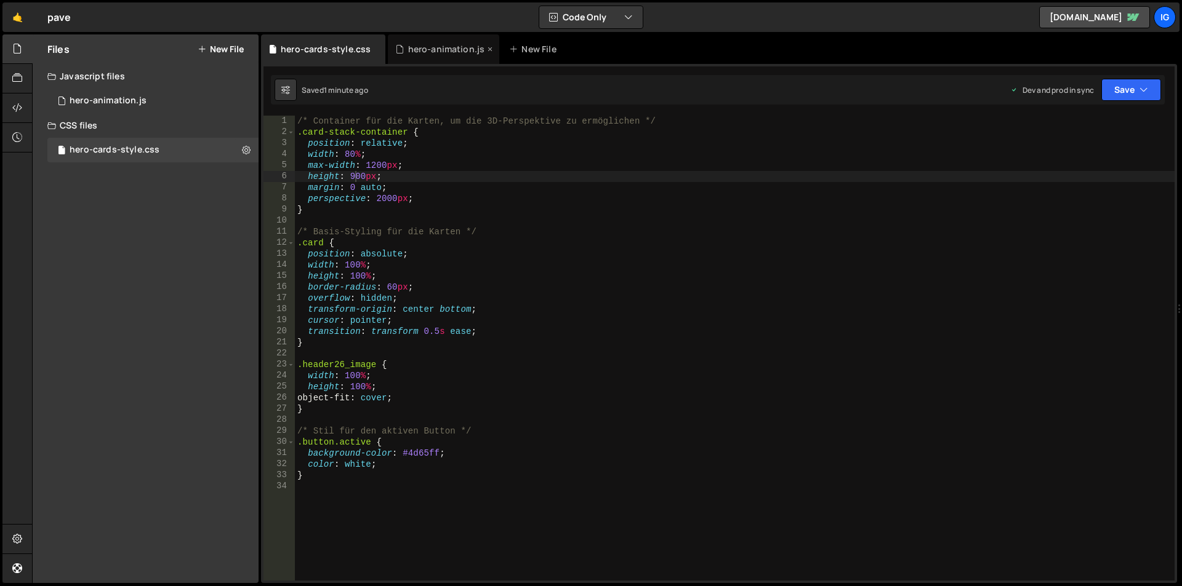
click at [425, 60] on div "hero-animation.js" at bounding box center [443, 49] width 111 height 30
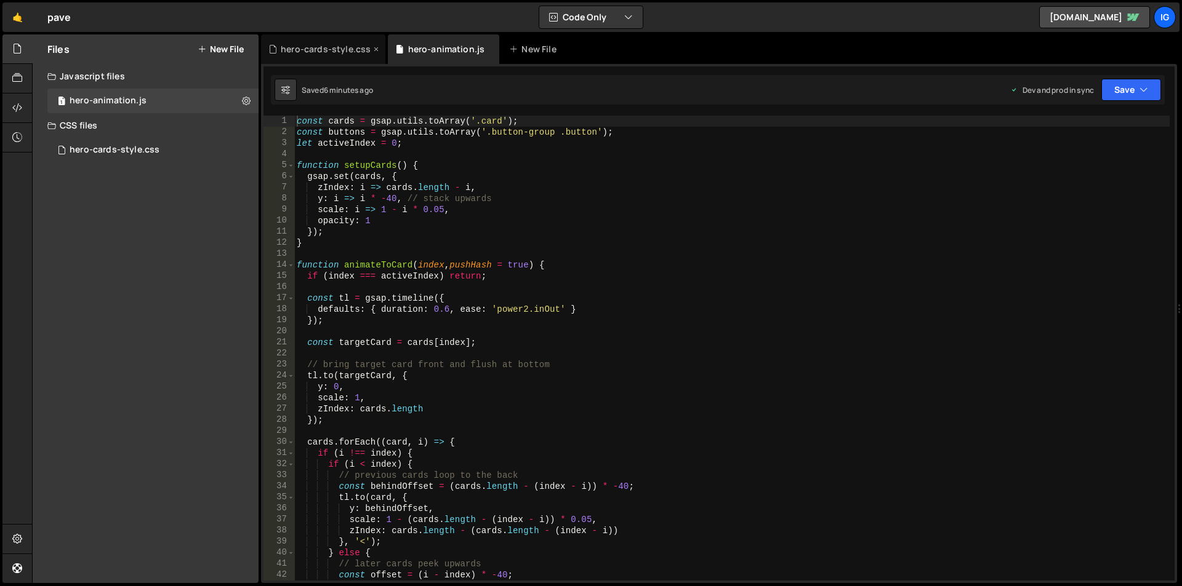
scroll to position [1367, 0]
click at [343, 43] on div "hero-cards-style.css" at bounding box center [326, 49] width 90 height 12
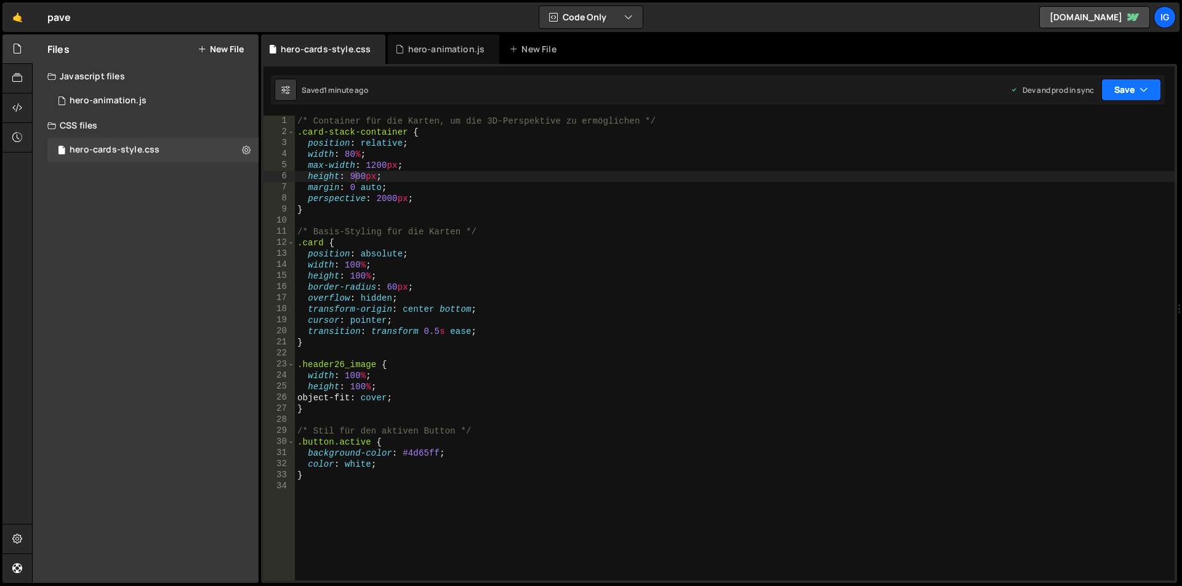
click at [1118, 92] on button "Save" at bounding box center [1131, 90] width 60 height 22
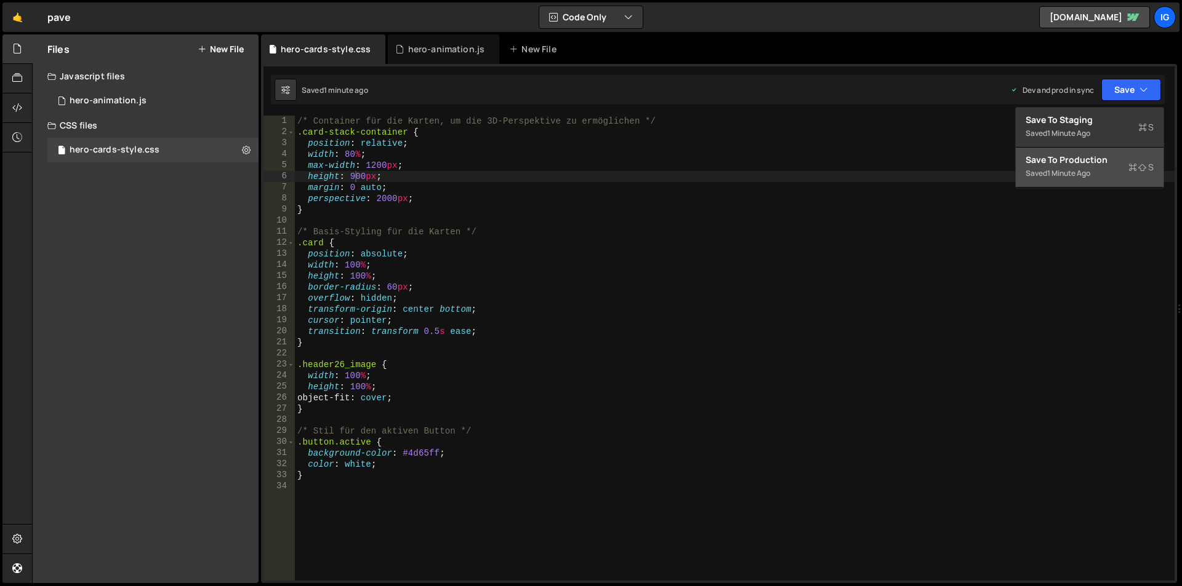
click at [1081, 167] on div "Saved 1 minute ago" at bounding box center [1089, 173] width 128 height 15
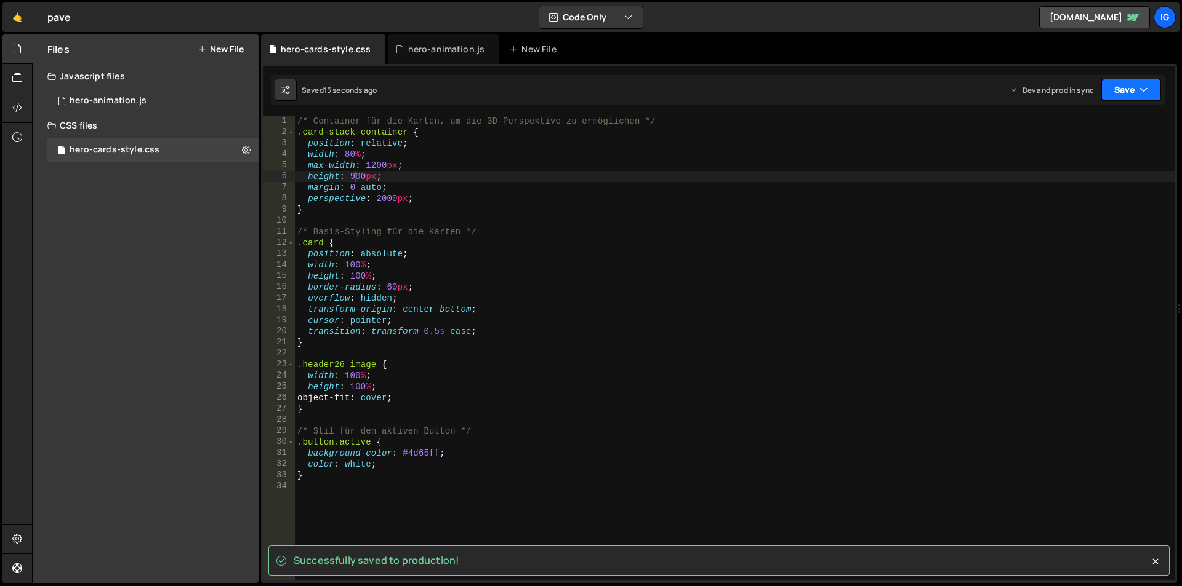
click at [1130, 89] on button "Save" at bounding box center [1131, 90] width 60 height 22
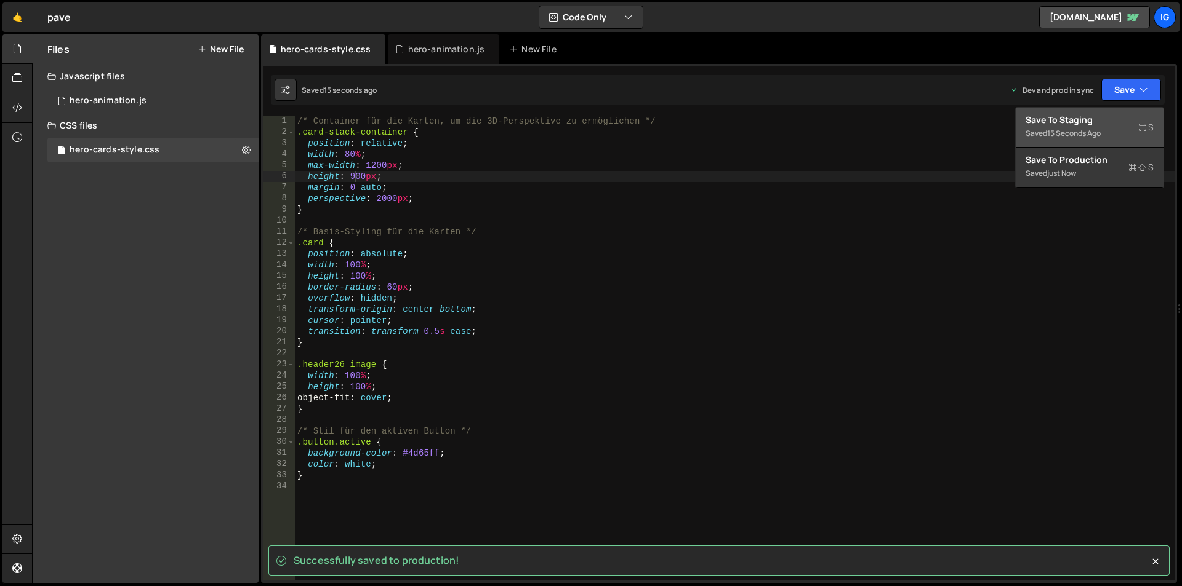
click at [1091, 119] on div "Save to Staging S" at bounding box center [1089, 120] width 128 height 12
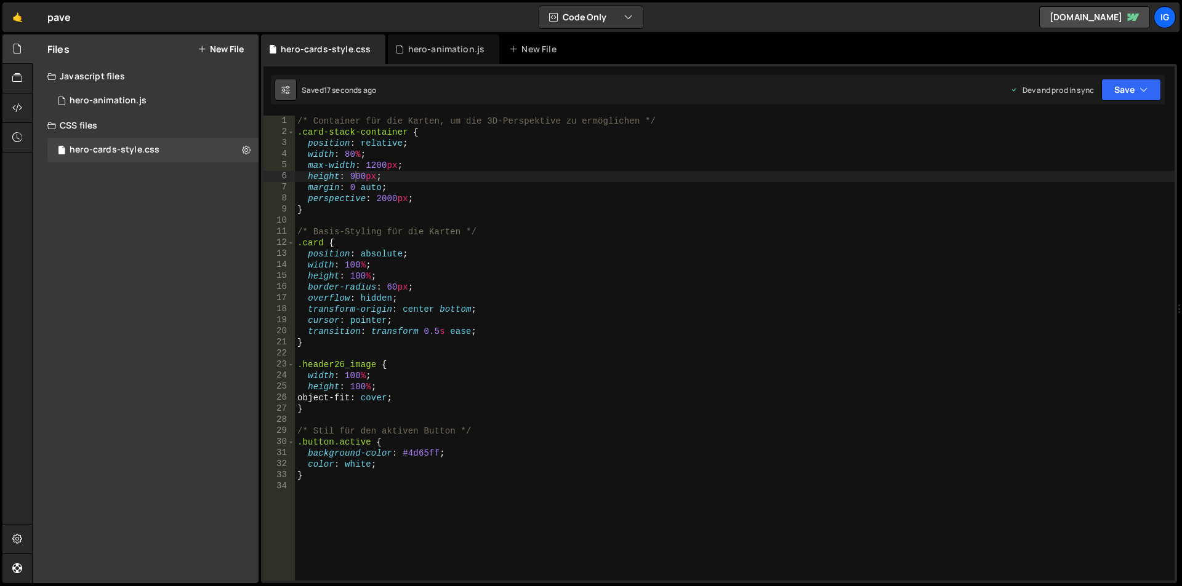
click at [287, 86] on icon at bounding box center [285, 90] width 9 height 12
select select "editor"
select select "ace/theme/monokai"
type input "14"
checkbox input "true"
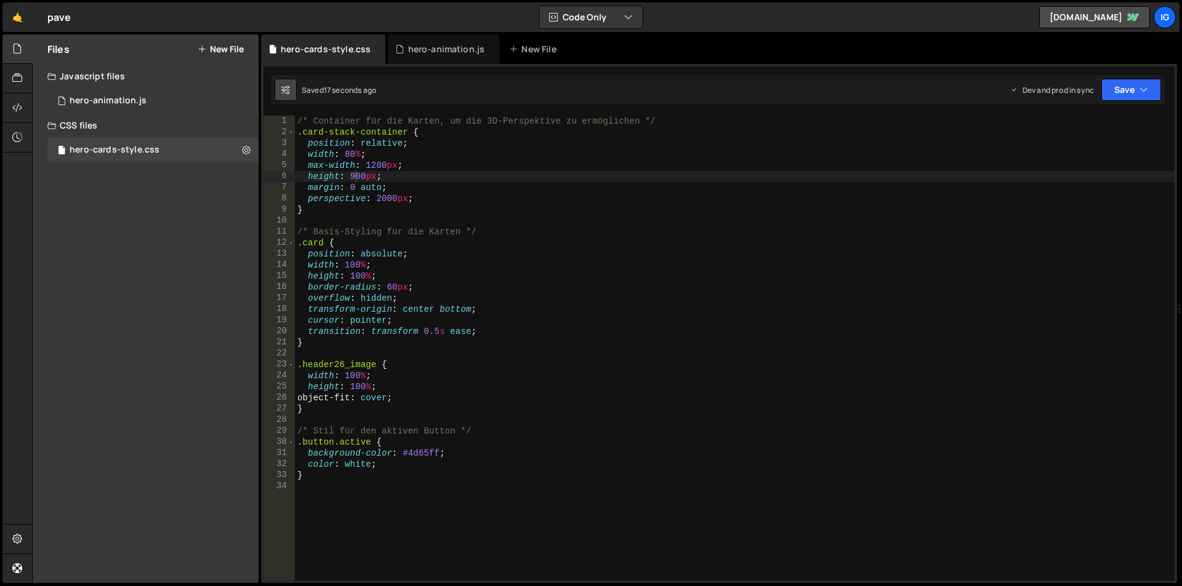
checkbox input "true"
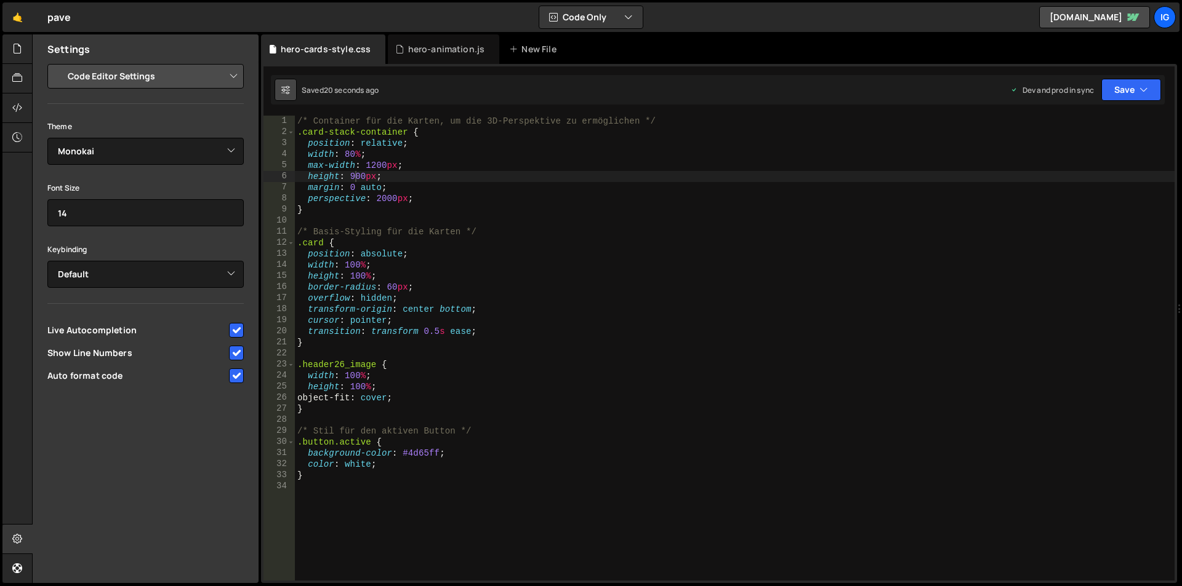
click at [286, 86] on icon at bounding box center [285, 90] width 9 height 12
click at [1117, 93] on button "Save" at bounding box center [1131, 90] width 60 height 22
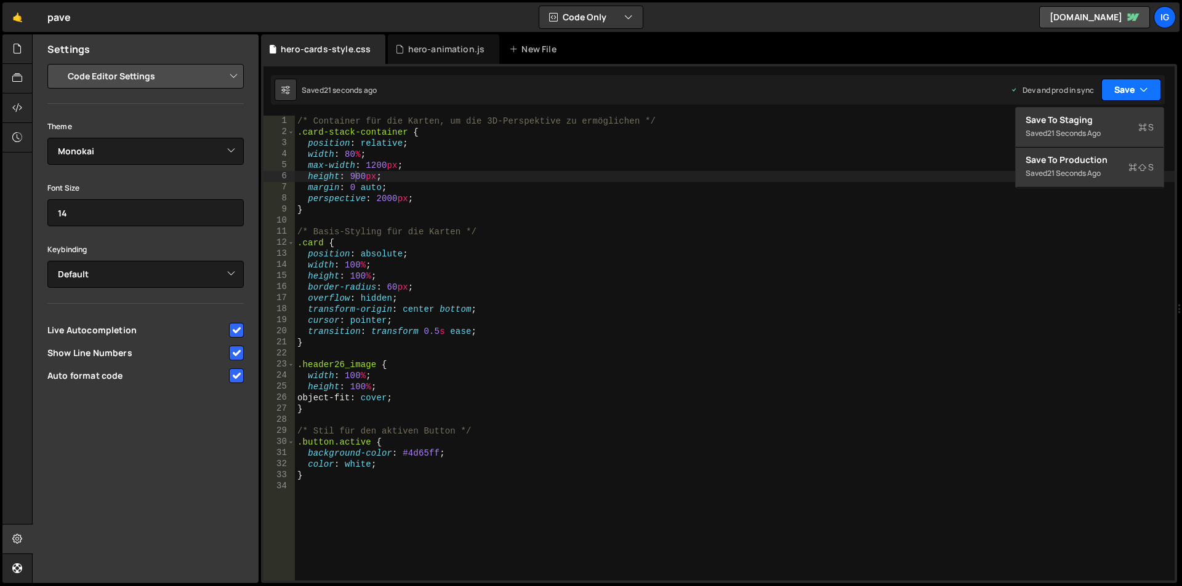
click at [1117, 94] on button "Save" at bounding box center [1131, 90] width 60 height 22
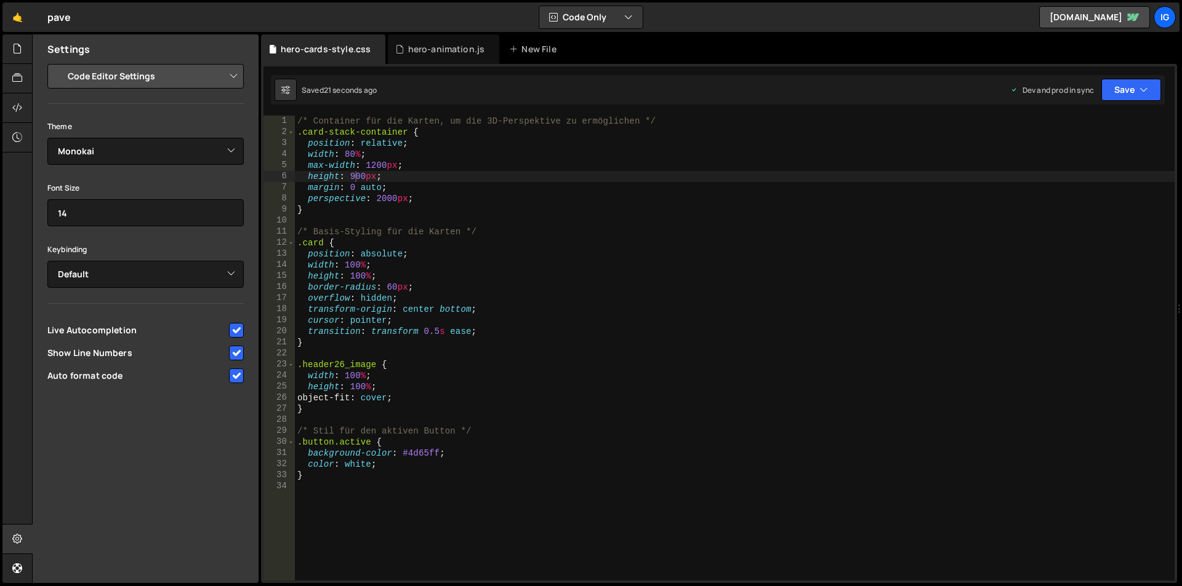
type textarea "/* Container für die Karten, um die 3D-Perspektive zu ermöglichen */"
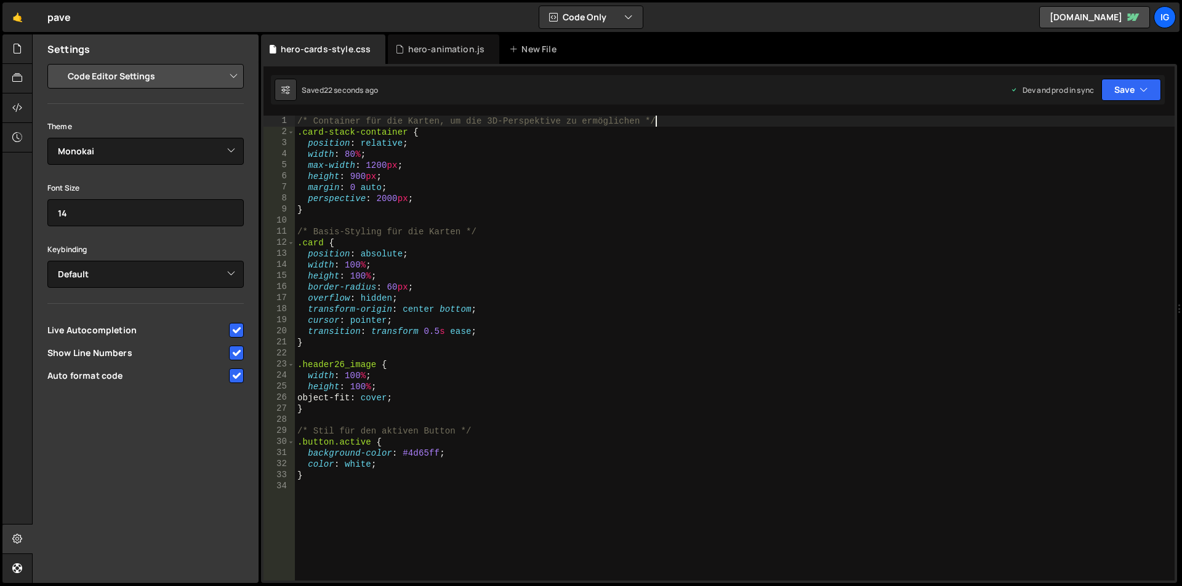
drag, startPoint x: 801, startPoint y: 121, endPoint x: 626, endPoint y: 137, distance: 174.8
click at [800, 121] on div "/* Container für die Karten, um die 3D-Perspektive zu ermöglichen */ .card-stac…" at bounding box center [734, 359] width 879 height 487
click at [425, 42] on div "hero-animation.js" at bounding box center [443, 49] width 111 height 30
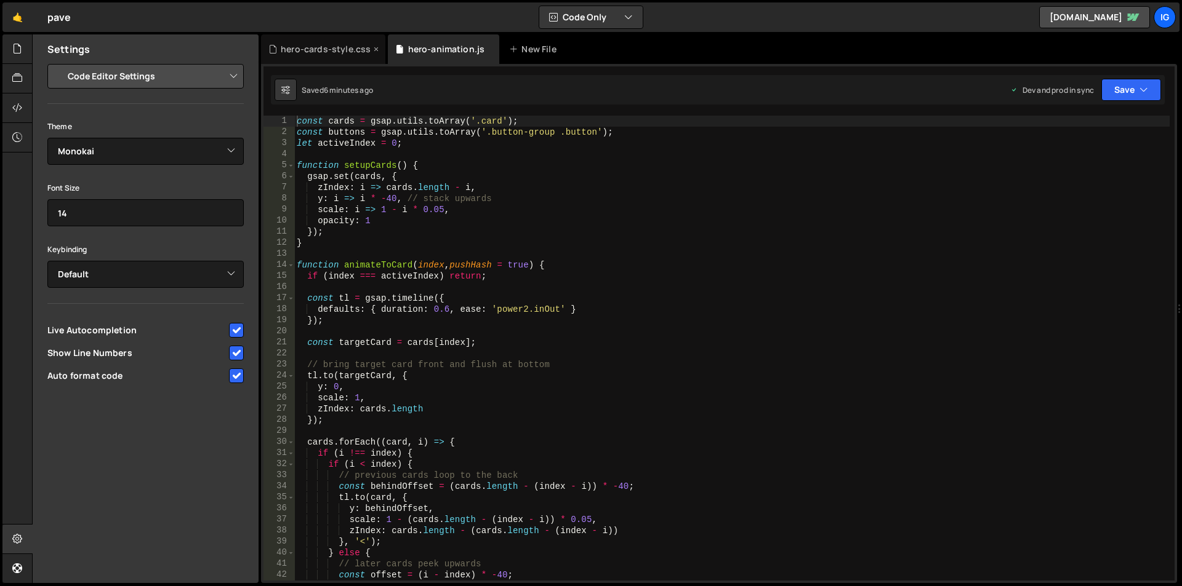
drag, startPoint x: 335, startPoint y: 48, endPoint x: 326, endPoint y: 50, distance: 9.4
click at [335, 47] on div "hero-cards-style.css" at bounding box center [326, 49] width 90 height 12
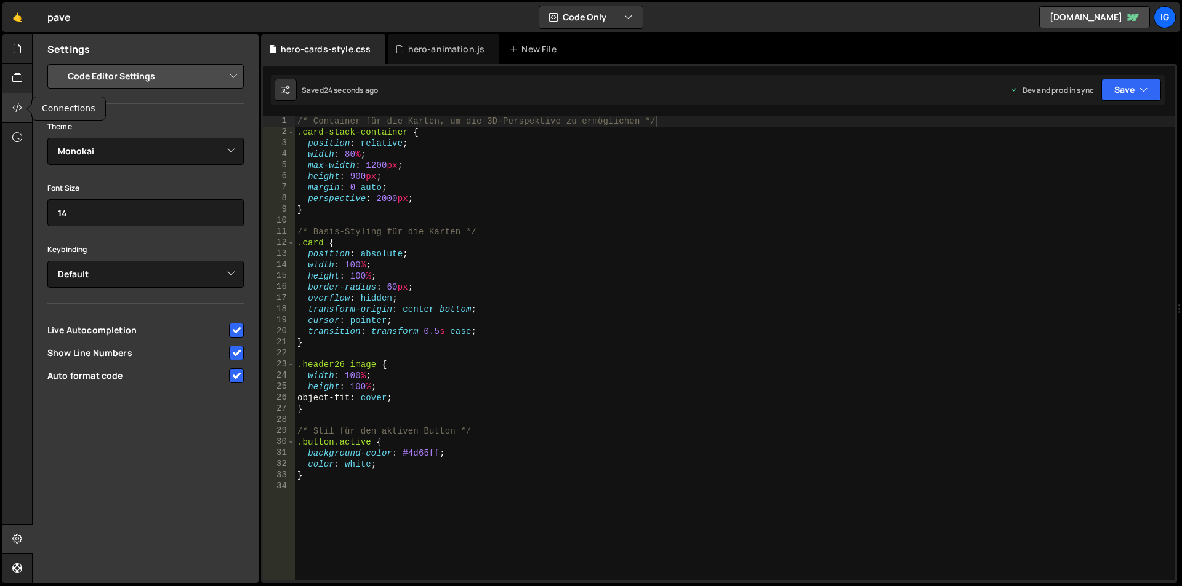
click at [22, 108] on icon at bounding box center [17, 108] width 10 height 14
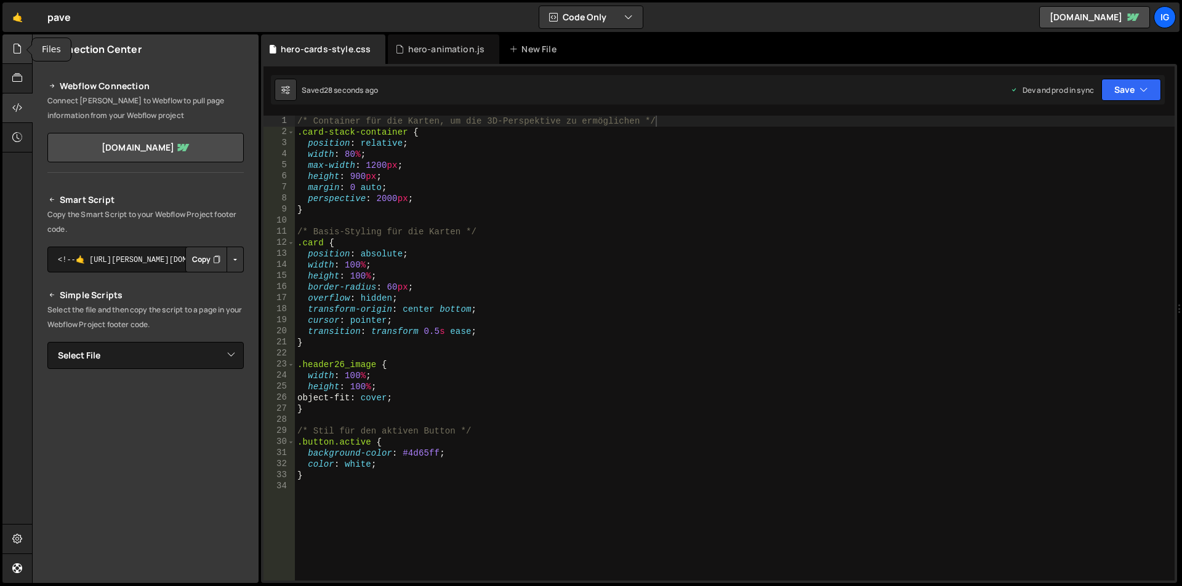
click at [15, 46] on icon at bounding box center [17, 49] width 10 height 14
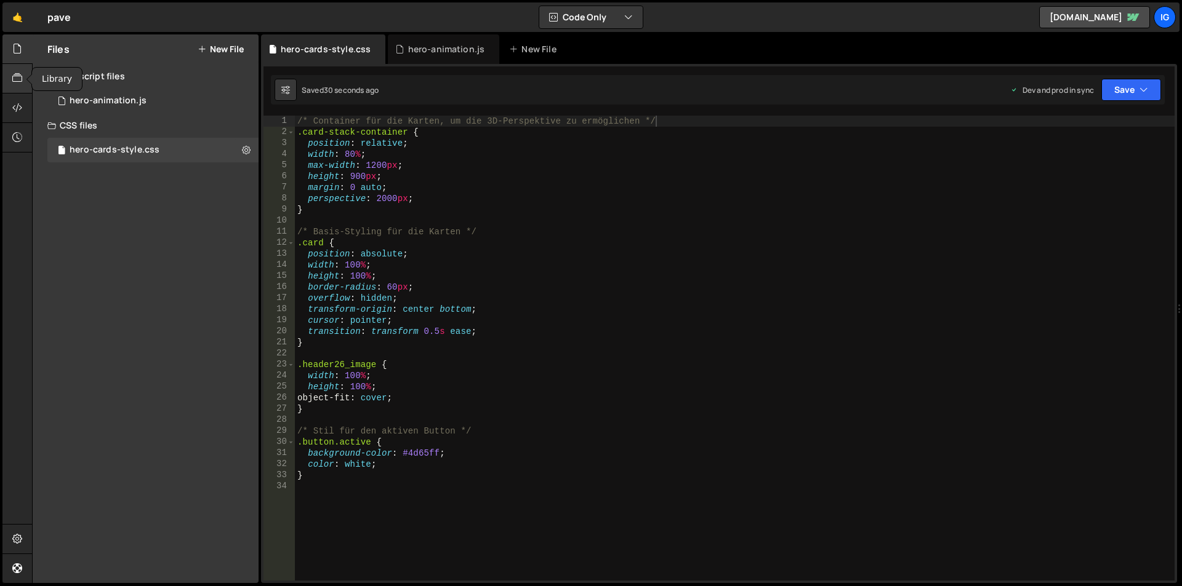
click at [15, 72] on icon at bounding box center [17, 78] width 10 height 14
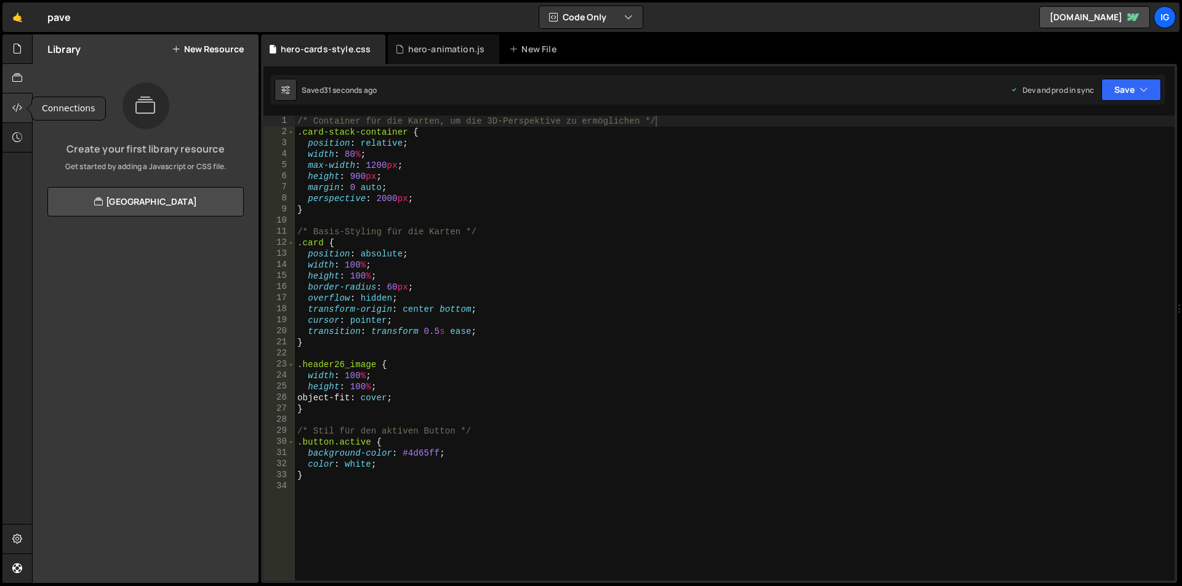
click at [14, 102] on icon at bounding box center [17, 108] width 10 height 14
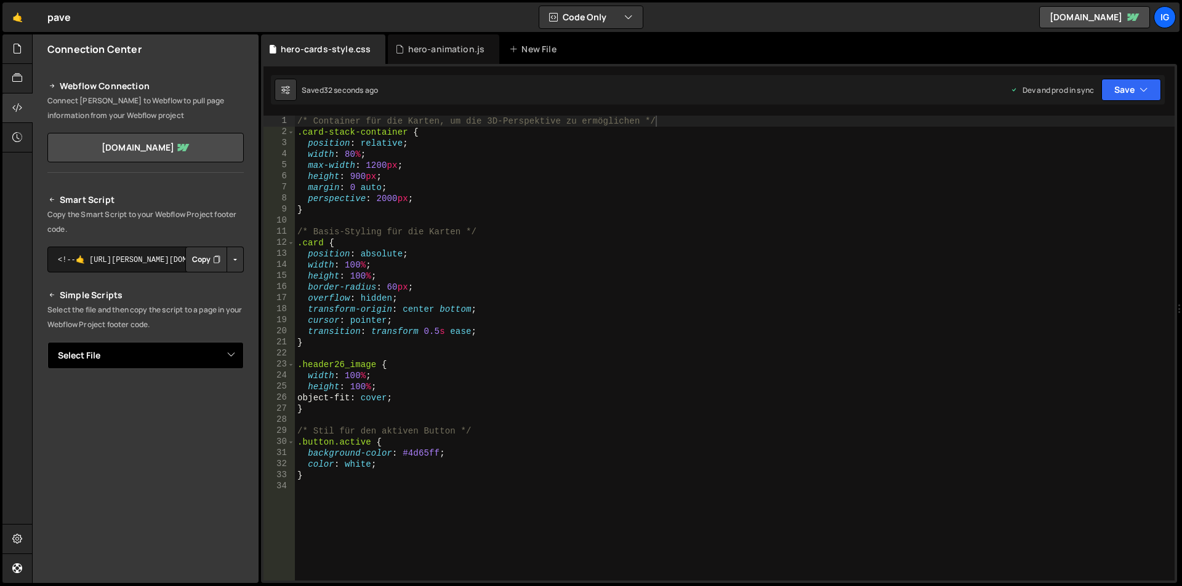
click at [188, 355] on select "Select File hero-animation.js hero-cards-stylr.css" at bounding box center [145, 355] width 196 height 27
select select "45452"
click at [47, 342] on select "Select File hero-animation.js hero-cards-stylr.css" at bounding box center [145, 355] width 196 height 27
click at [202, 399] on button "Copy" at bounding box center [206, 398] width 42 height 26
click at [211, 359] on select "Select File hero-animation.js hero-cards-stylr.css" at bounding box center [145, 355] width 196 height 27
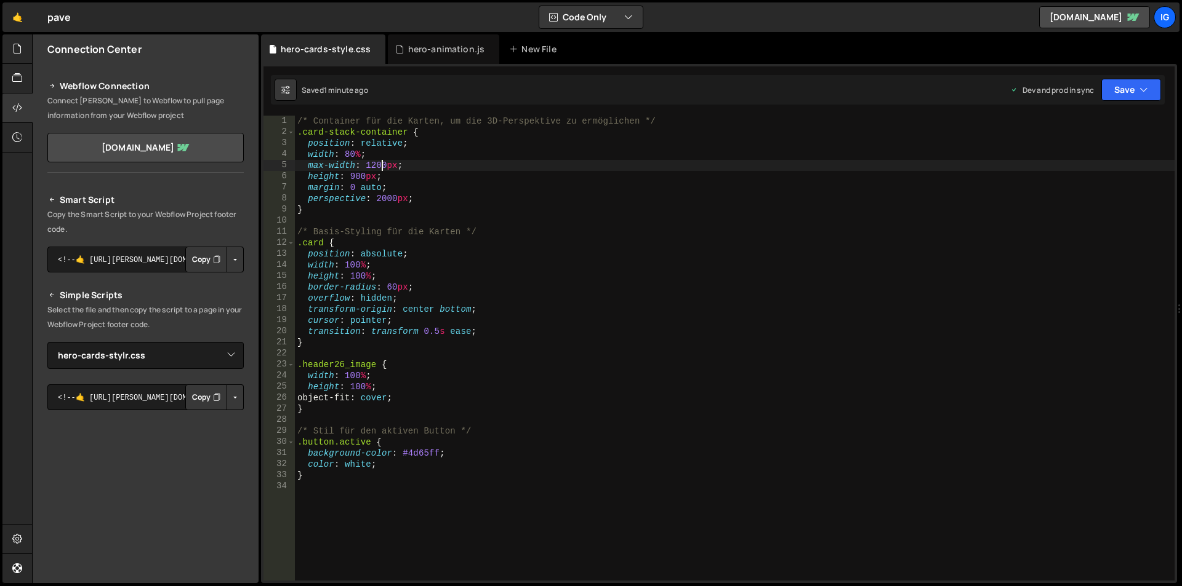
click at [380, 166] on div "/* Container für die Karten, um die 3D-Perspektive zu ermöglichen */ .card-stac…" at bounding box center [734, 359] width 879 height 487
click at [356, 175] on div "/* Container für die Karten, um die 3D-Perspektive zu ermöglichen */ .card-stac…" at bounding box center [734, 359] width 879 height 487
drag, startPoint x: 375, startPoint y: 166, endPoint x: 366, endPoint y: 164, distance: 8.7
click at [366, 164] on div "/* Container für die Karten, um die 3D-Perspektive zu ermöglichen */ .card-stac…" at bounding box center [734, 359] width 879 height 487
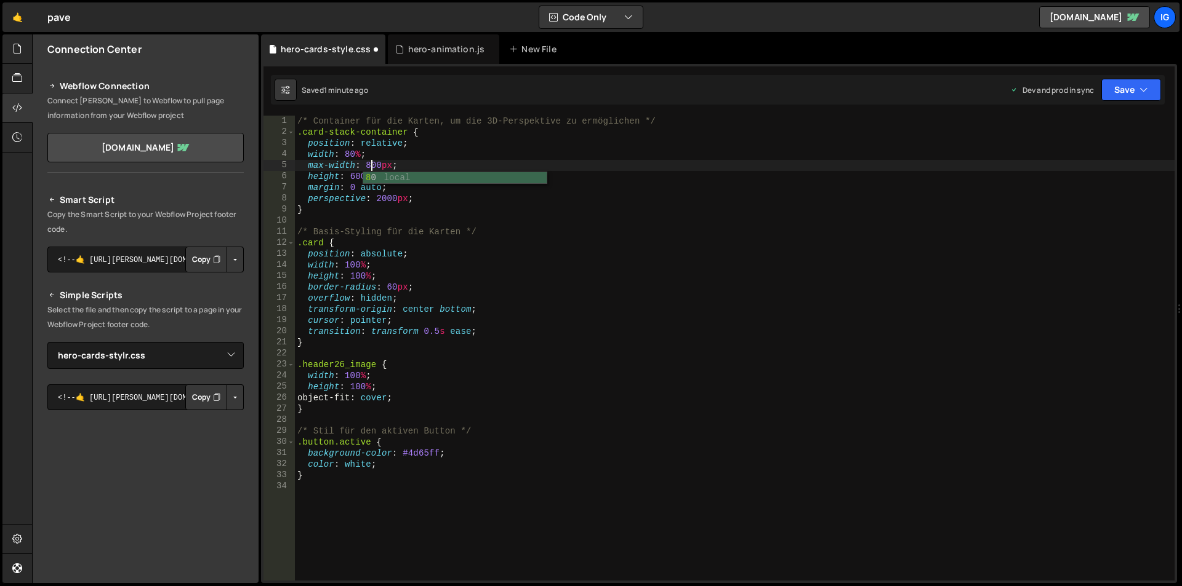
click at [357, 174] on div "/* Container für die Karten, um die 3D-Perspektive zu ermöglichen */ .card-stac…" at bounding box center [734, 359] width 879 height 487
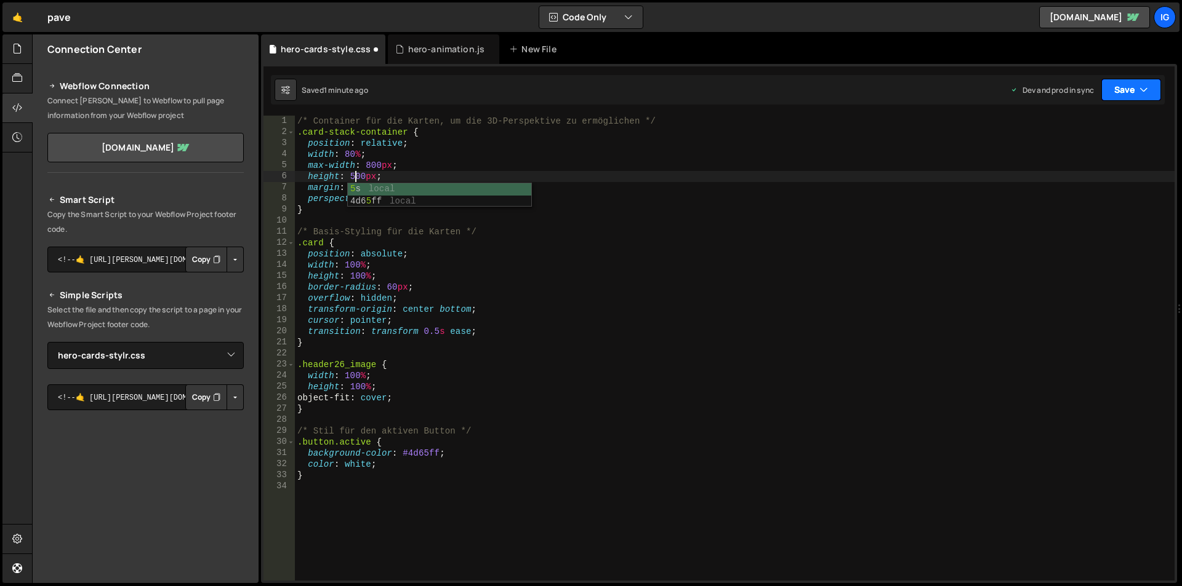
click at [1121, 92] on button "Save" at bounding box center [1131, 90] width 60 height 22
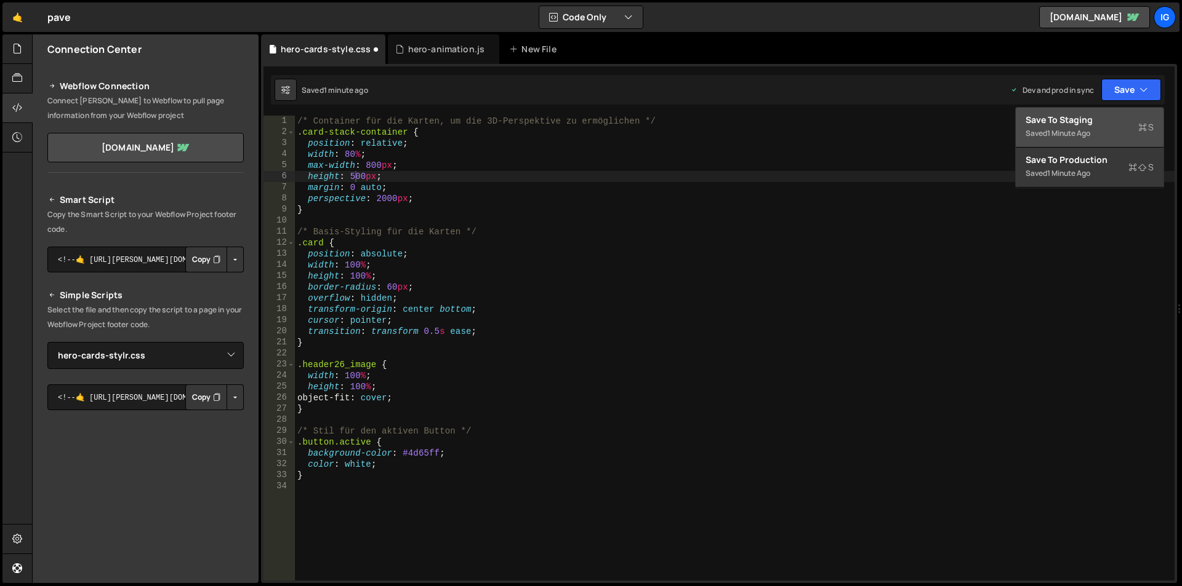
click at [1090, 132] on div "1 minute ago" at bounding box center [1068, 133] width 43 height 10
click at [1090, 132] on div "/* Container für die Karten, um die 3D-Perspektive zu ermöglichen */ .card-stac…" at bounding box center [734, 359] width 879 height 487
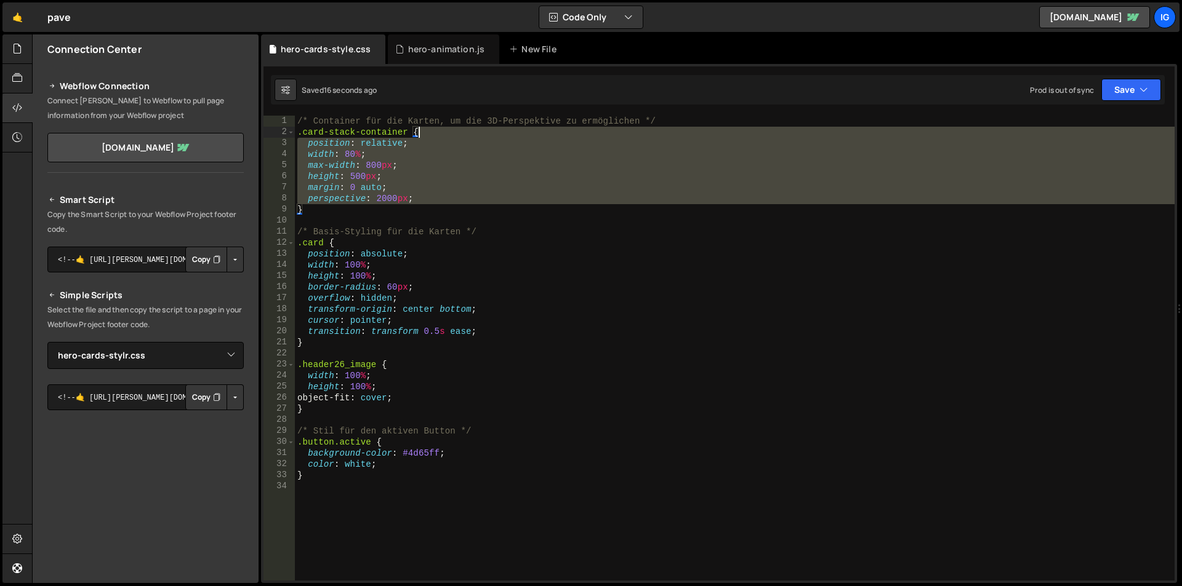
click at [396, 294] on div "/* Container für die Karten, um die 3D-Perspektive zu ermöglichen */ .card-stac…" at bounding box center [734, 359] width 879 height 487
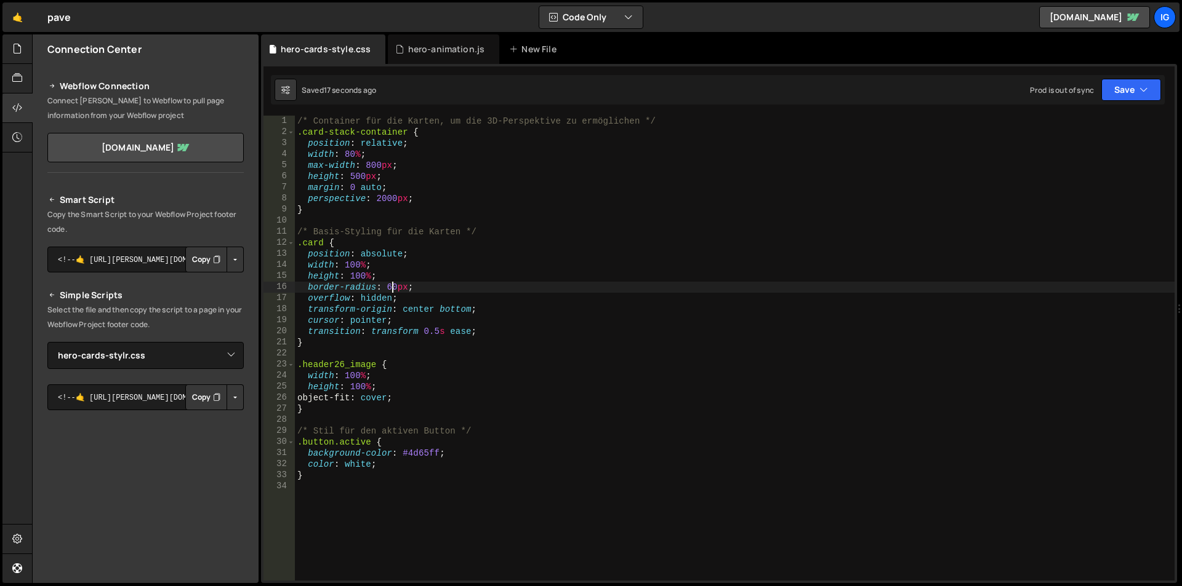
click at [393, 288] on div "/* Container für die Karten, um die 3D-Perspektive zu ermöglichen */ .card-stac…" at bounding box center [734, 359] width 879 height 487
click at [1133, 94] on button "Save" at bounding box center [1131, 90] width 60 height 22
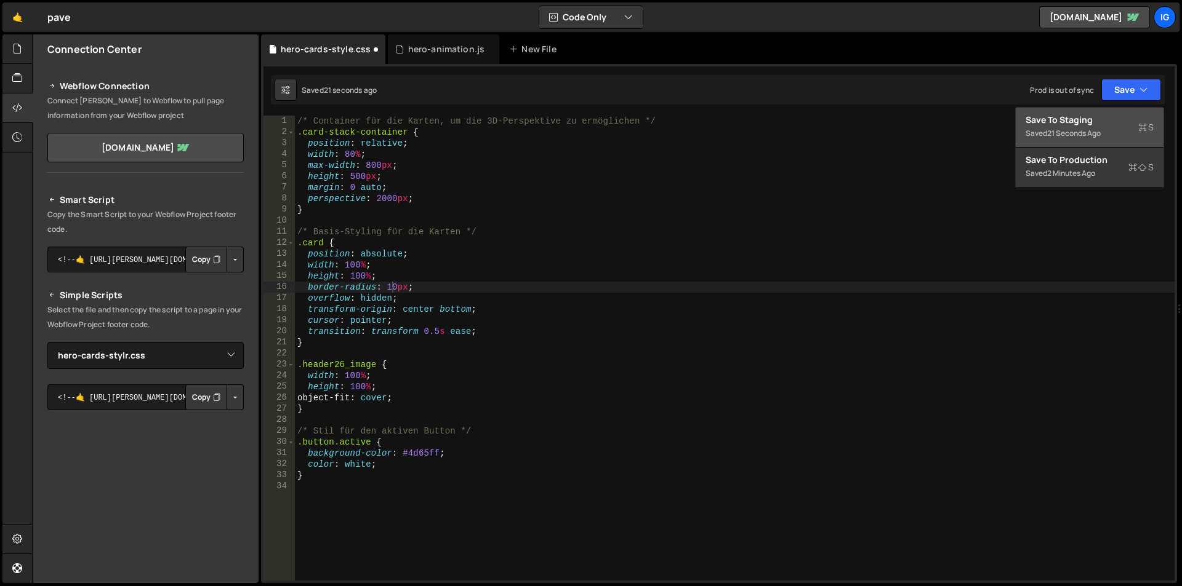
click at [1102, 121] on div "Save to Staging S" at bounding box center [1089, 120] width 128 height 12
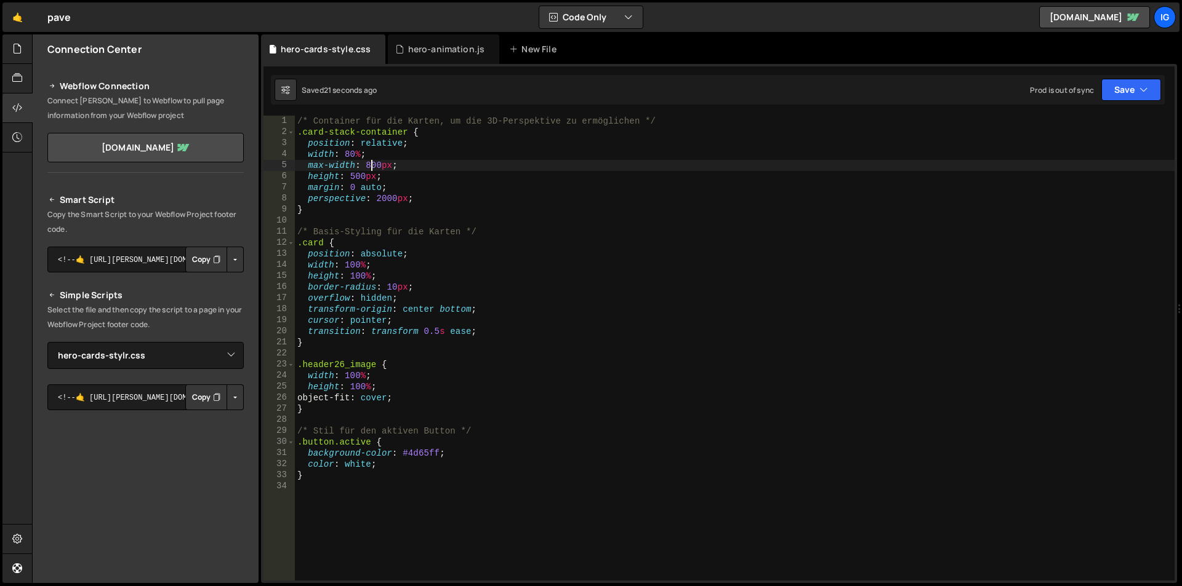
click at [372, 166] on div "/* Container für die Karten, um die 3D-Perspektive zu ermöglichen */ .card-stac…" at bounding box center [734, 359] width 879 height 487
type textarea "max-width: 1200px;"
click at [1124, 84] on button "Save" at bounding box center [1131, 90] width 60 height 22
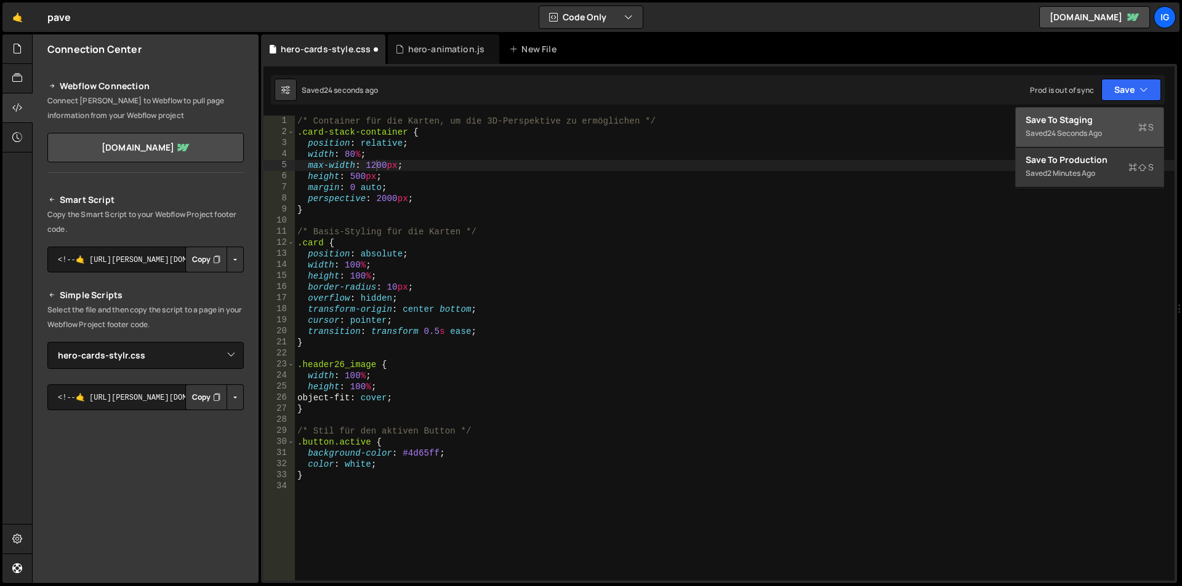
click at [1090, 121] on div "Save to Staging S" at bounding box center [1089, 120] width 128 height 12
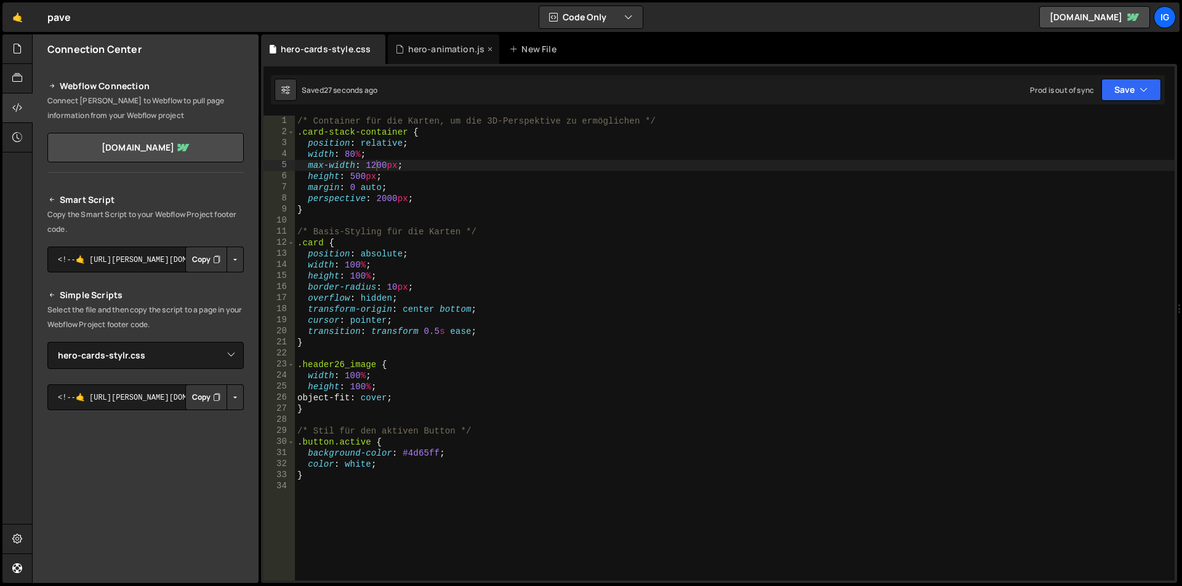
click at [439, 57] on div "hero-animation.js" at bounding box center [443, 49] width 111 height 30
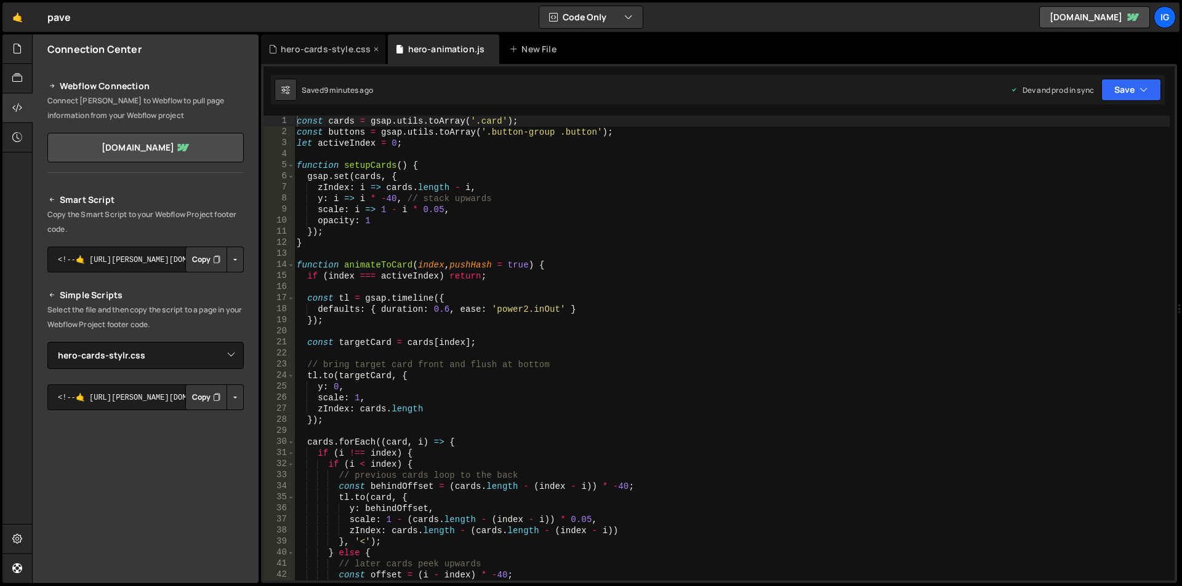
scroll to position [1367, 0]
click at [328, 49] on div "hero-cards-style.css" at bounding box center [326, 49] width 90 height 12
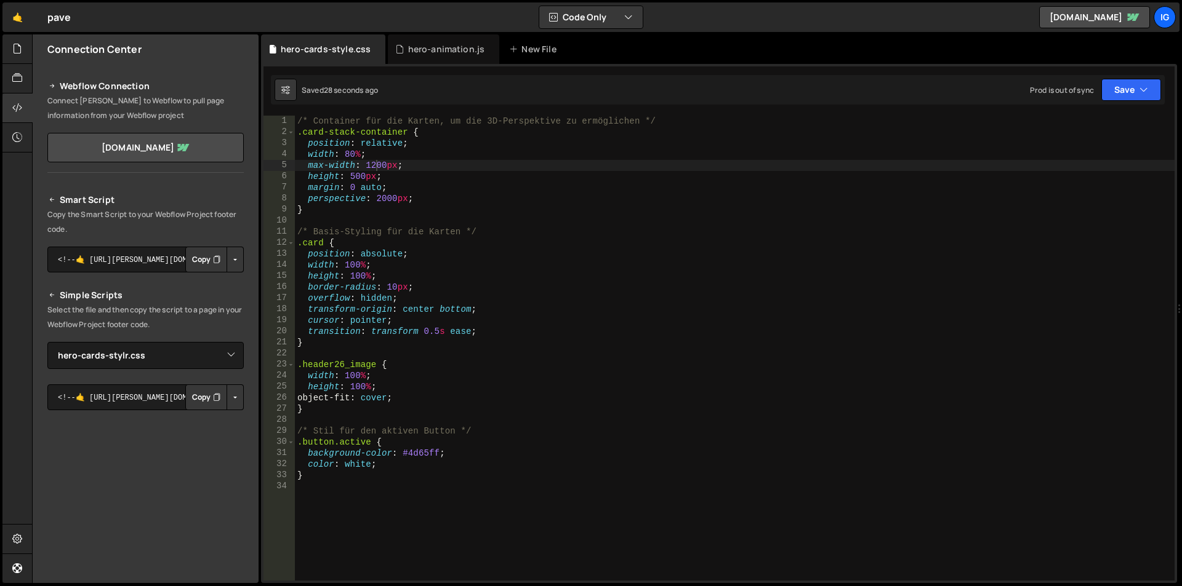
scroll to position [0, 0]
click at [434, 36] on div "hero-animation.js" at bounding box center [443, 49] width 111 height 30
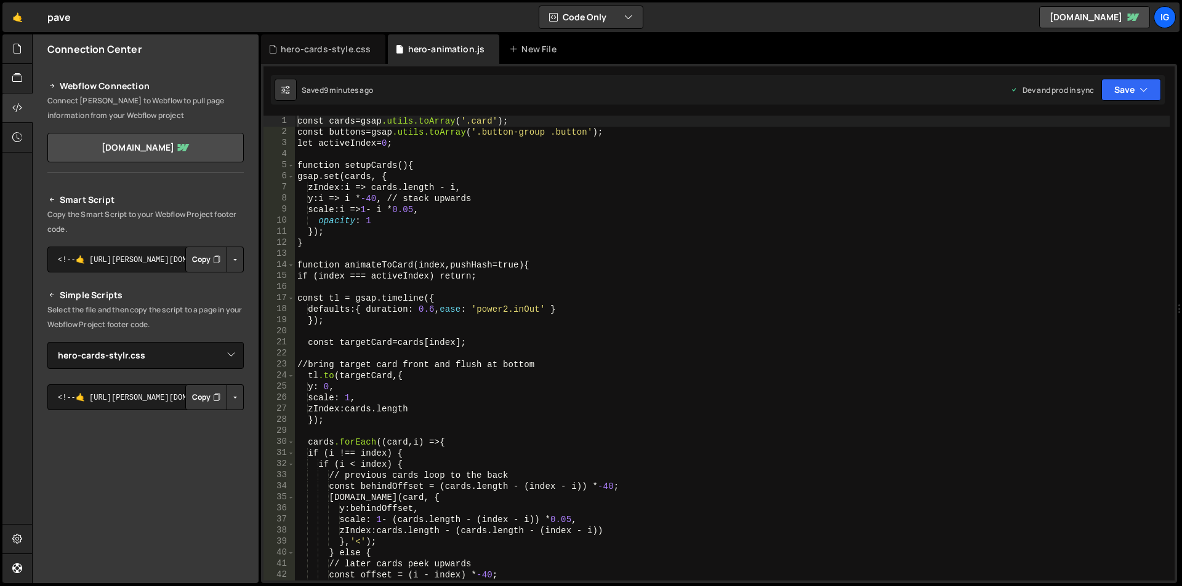
click at [444, 242] on div "const cards = gsap .utils.toArray ( ' .card ' ); const buttons = gsap .utils.to…" at bounding box center [732, 359] width 875 height 487
click at [311, 39] on div "hero-cards-style.css" at bounding box center [323, 49] width 124 height 30
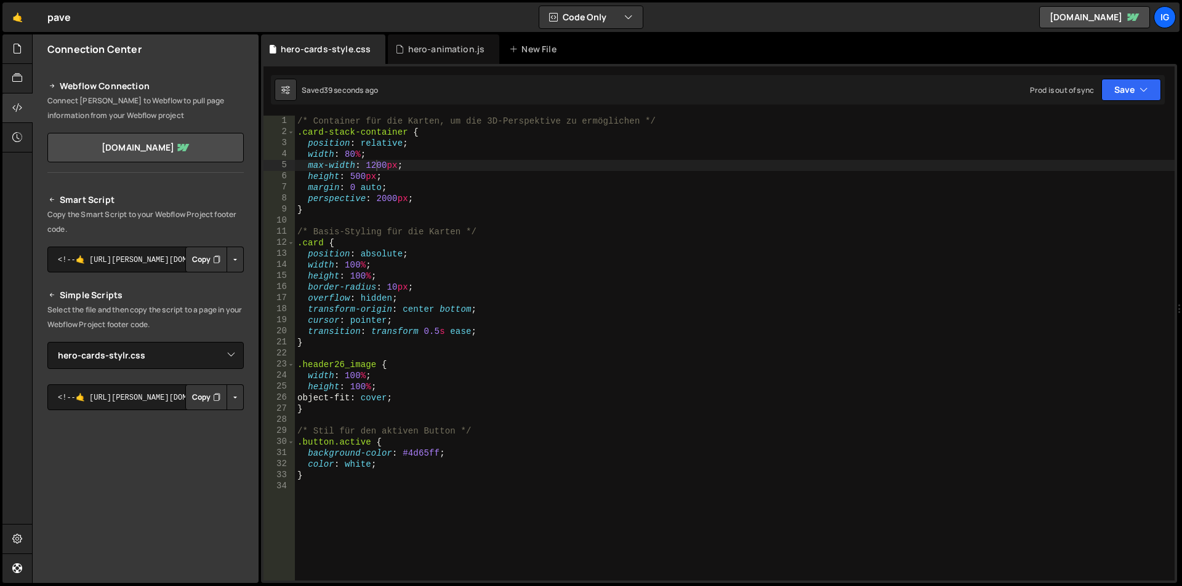
click at [231, 401] on button "Button group with nested dropdown" at bounding box center [234, 398] width 17 height 26
click at [132, 255] on textarea "<!--🤙 [URL][PERSON_NAME][DOMAIN_NAME]> <script>document.addEventListener("DOMCo…" at bounding box center [145, 260] width 196 height 26
click at [226, 261] on button "Button group with nested dropdown" at bounding box center [234, 260] width 17 height 26
click at [191, 215] on p "Copy the Smart Script to your Webflow Project footer code." at bounding box center [145, 222] width 196 height 30
click at [410, 44] on div "hero-animation.js" at bounding box center [446, 49] width 77 height 12
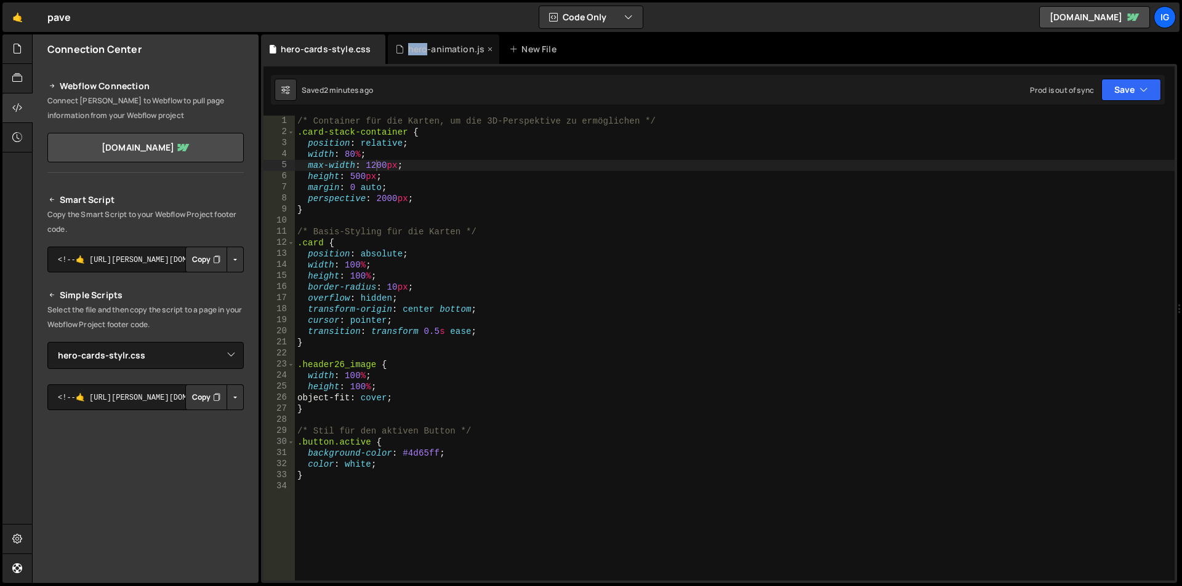
click at [410, 44] on div "hero-animation.js" at bounding box center [446, 49] width 77 height 12
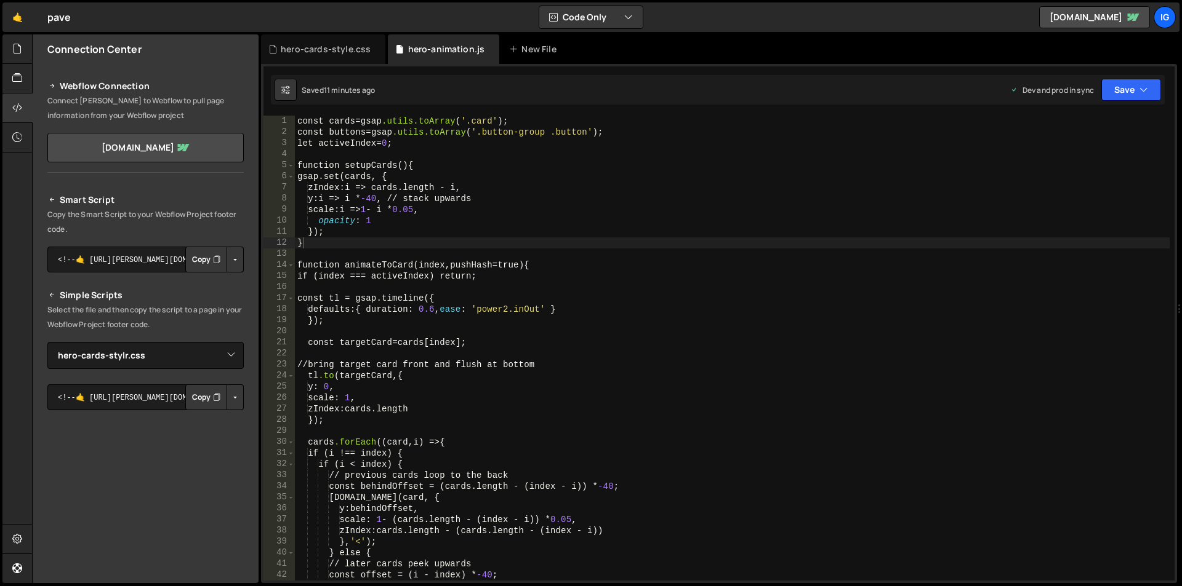
click at [359, 184] on div "const cards = gsap .utils.toArray ( ' .card ' ); const buttons = gsap .utils.to…" at bounding box center [732, 359] width 875 height 487
type textarea "initFromHash();"
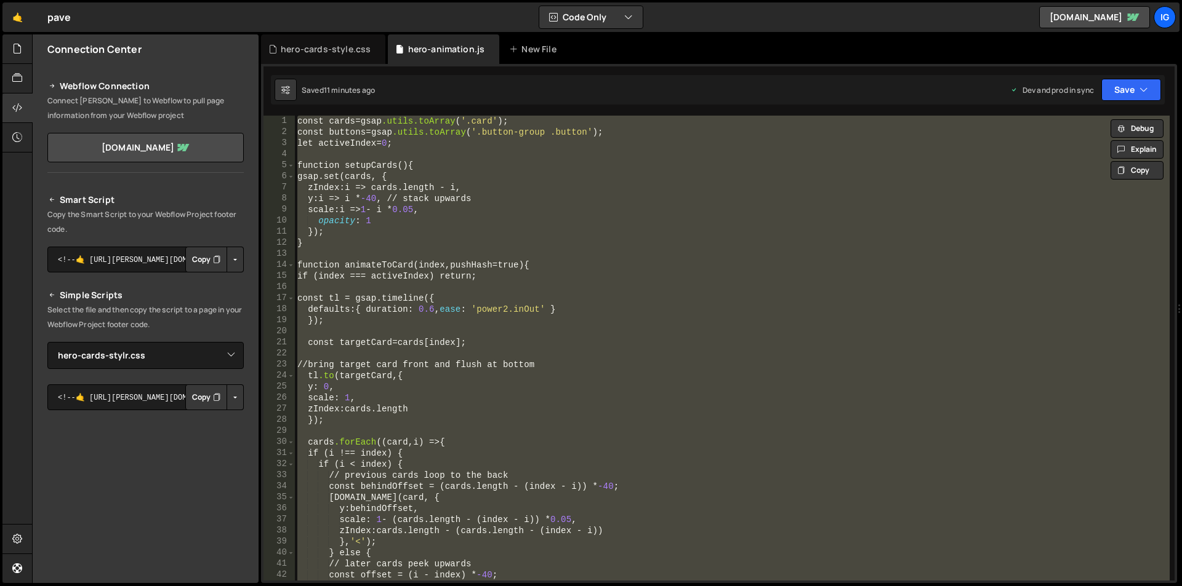
scroll to position [3154, 0]
paste textarea
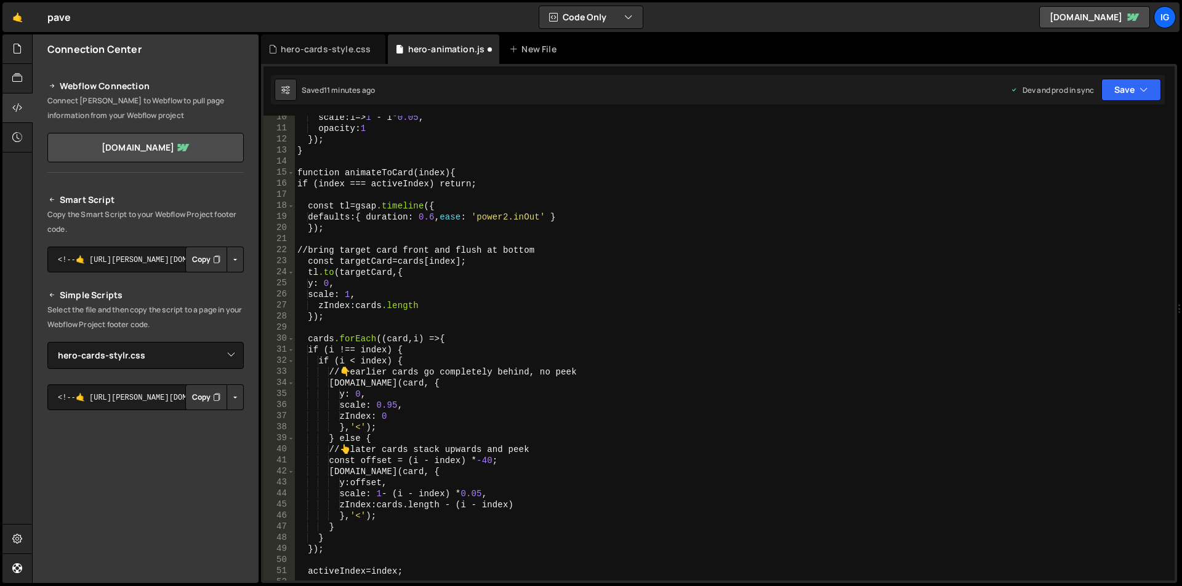
scroll to position [0, 0]
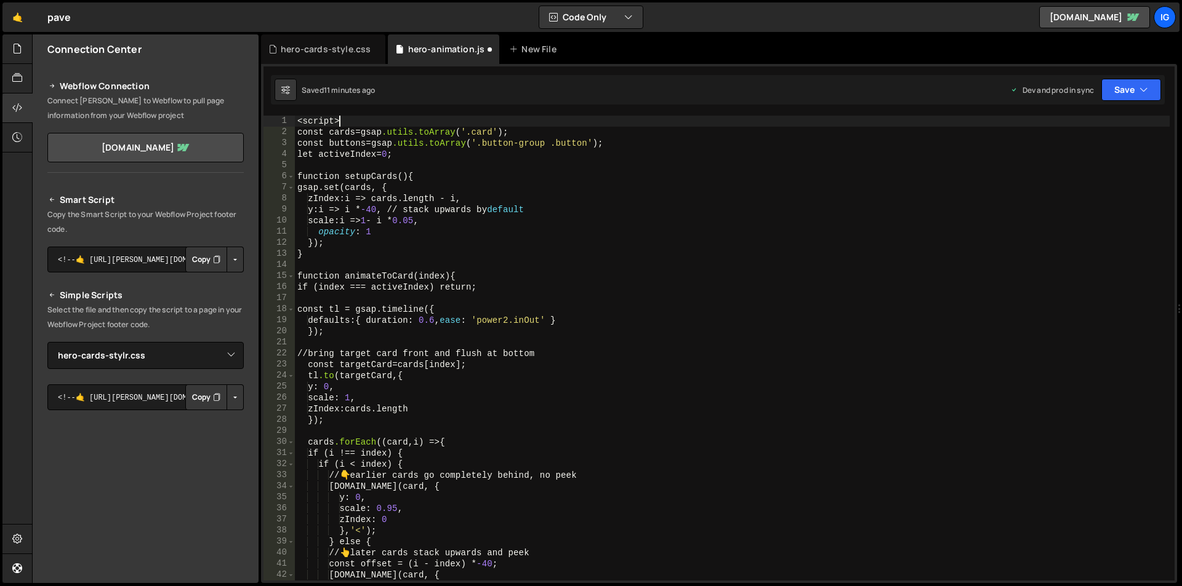
drag, startPoint x: 350, startPoint y: 122, endPoint x: 273, endPoint y: 122, distance: 76.3
click at [273, 122] on div "1 2 3 4 5 6 7 8 9 10 11 12 13 14 15 16 17 18 19 20 21 22 23 24 25 26 27 28 29 3…" at bounding box center [718, 348] width 911 height 465
type textarea "<script>"
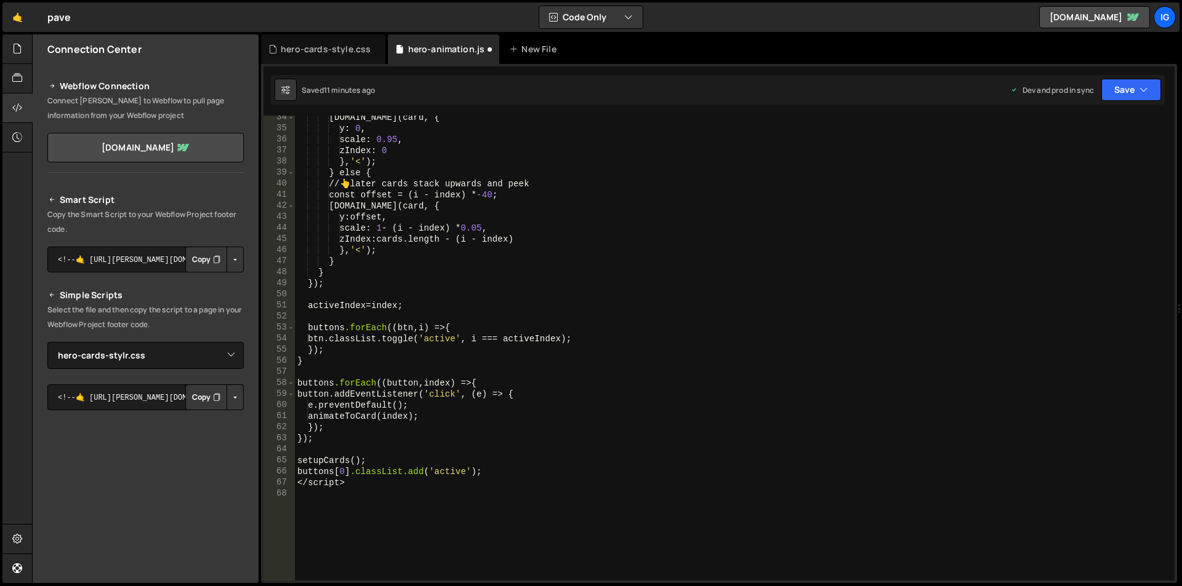
scroll to position [515, 0]
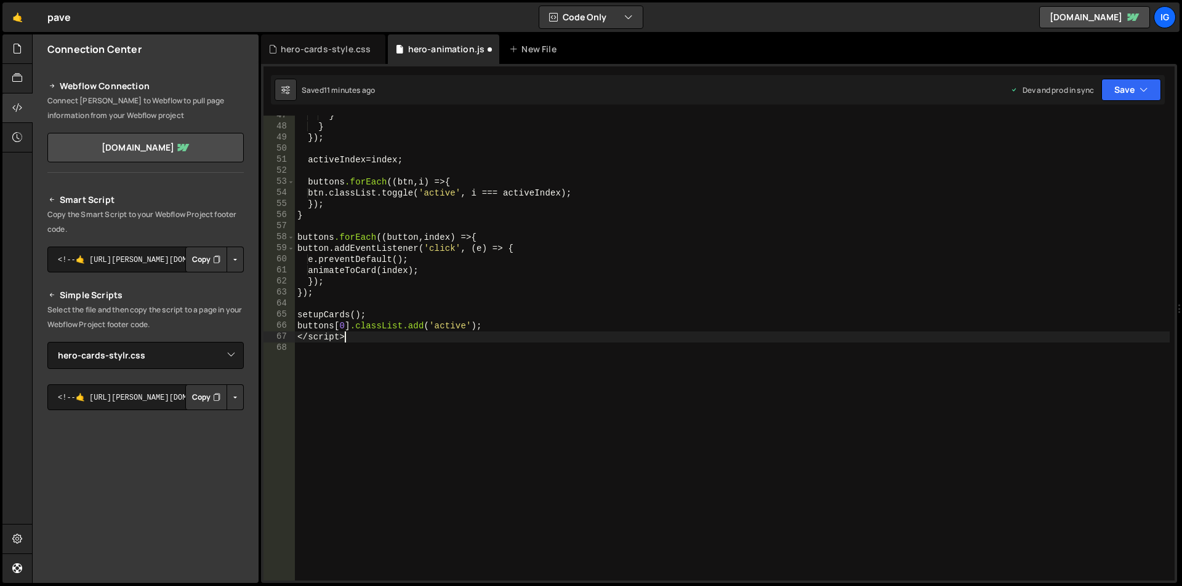
drag, startPoint x: 356, startPoint y: 342, endPoint x: 245, endPoint y: 330, distance: 111.5
click at [245, 330] on div "Files New File Javascript files 1 hero-animation.js 0 CSS files hero-cards-styl…" at bounding box center [607, 309] width 1150 height 550
type textarea "buttons[0].classList.add('active'); </script>"
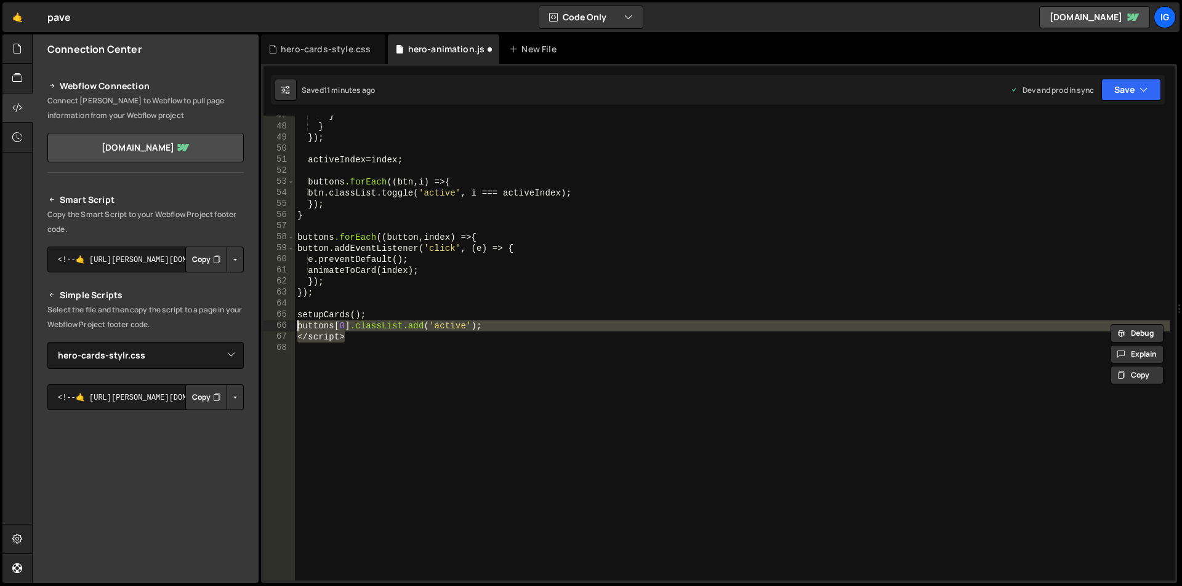
scroll to position [504, 0]
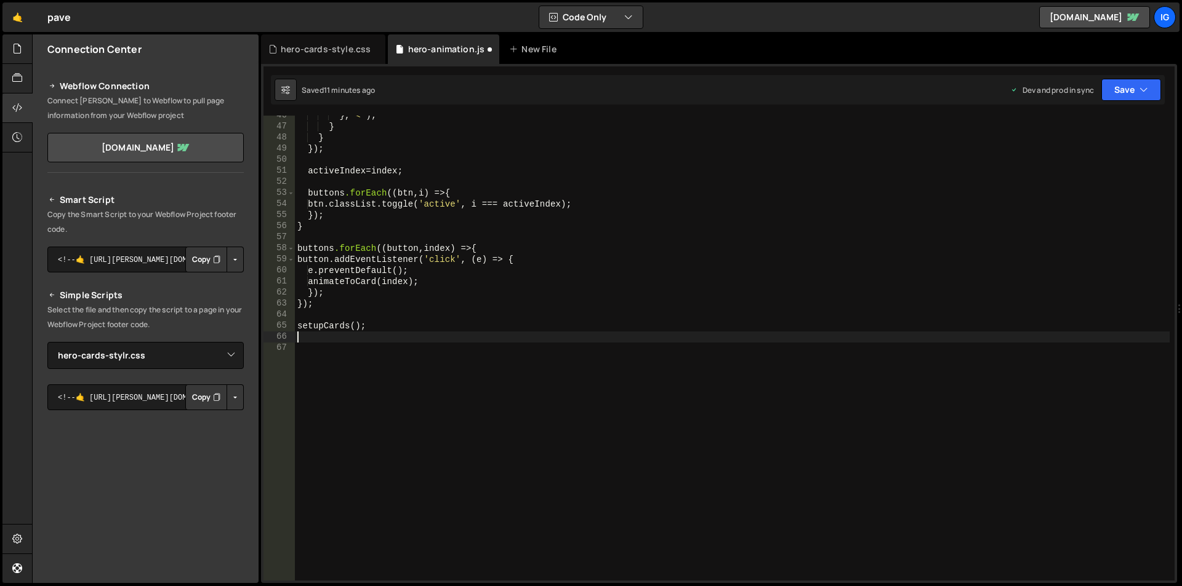
type textarea "buttons[0].classList.add('active'); </script>"
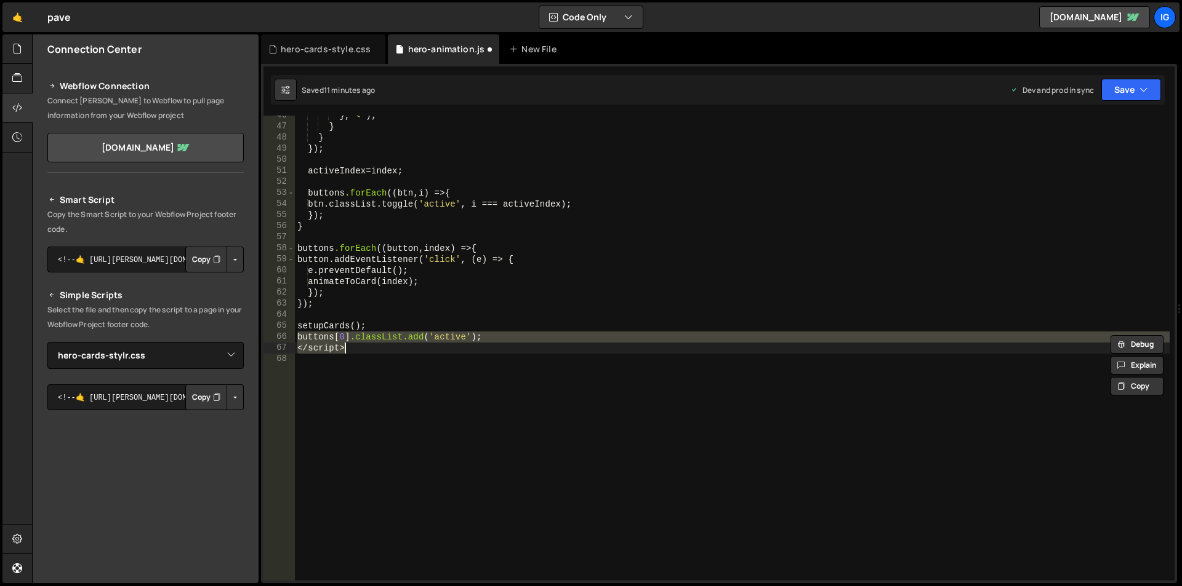
click at [353, 358] on div "} , ' < ' ); } } } ); activeIndex = index ; buttons .forEach (( btn , i ) => { …" at bounding box center [732, 353] width 875 height 487
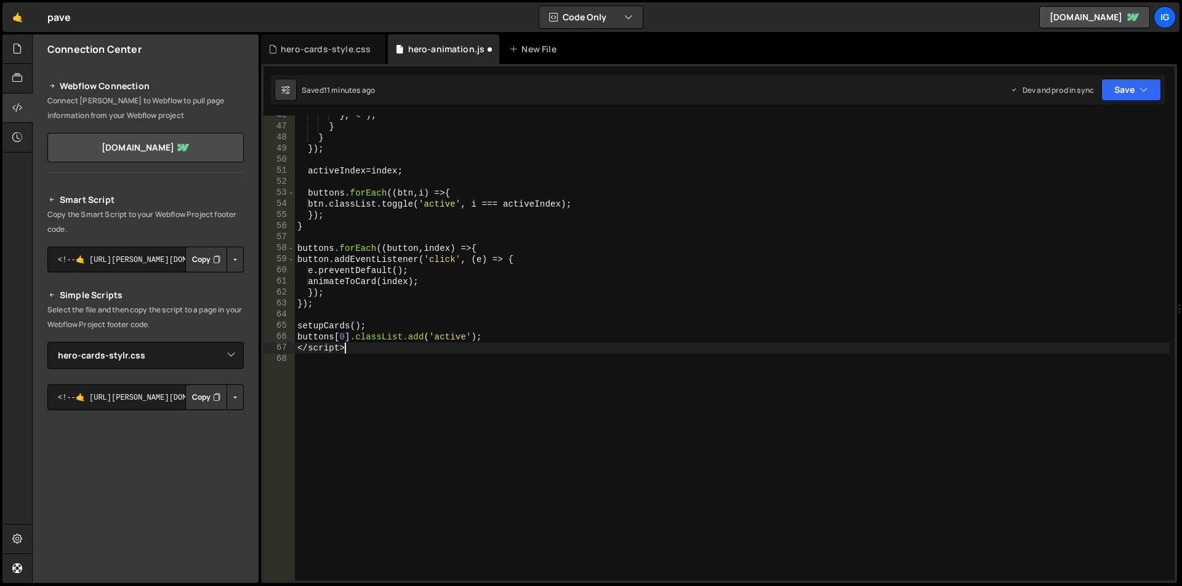
drag, startPoint x: 354, startPoint y: 353, endPoint x: 261, endPoint y: 348, distance: 93.7
click at [261, 348] on div "46 47 48 49 50 51 52 53 54 55 56 57 58 59 60 61 62 63 64 65 66 67 68 } , ' < ' …" at bounding box center [719, 323] width 916 height 519
type textarea "</script>"
click at [1147, 90] on icon "button" at bounding box center [1143, 90] width 9 height 12
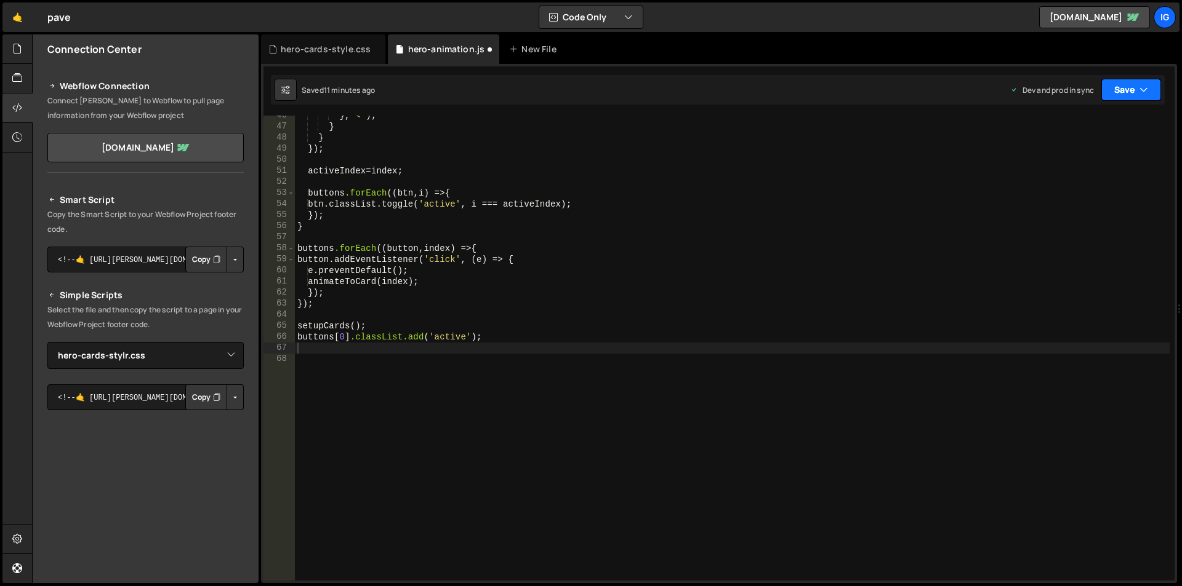
click at [1120, 94] on button "Save" at bounding box center [1131, 90] width 60 height 22
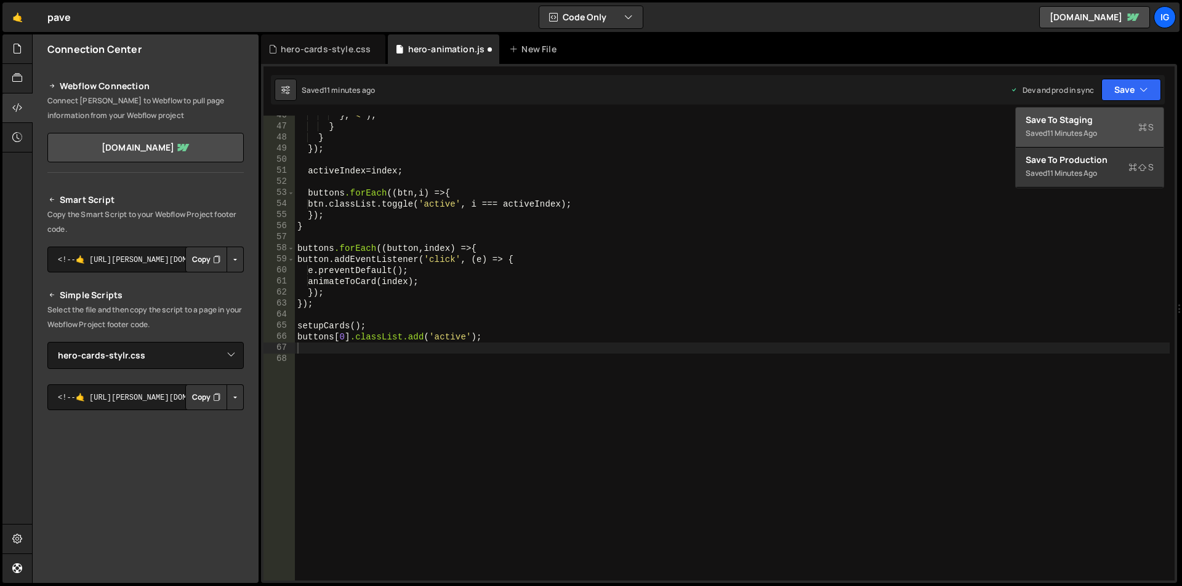
click at [1097, 119] on div "Save to Staging S" at bounding box center [1089, 120] width 128 height 12
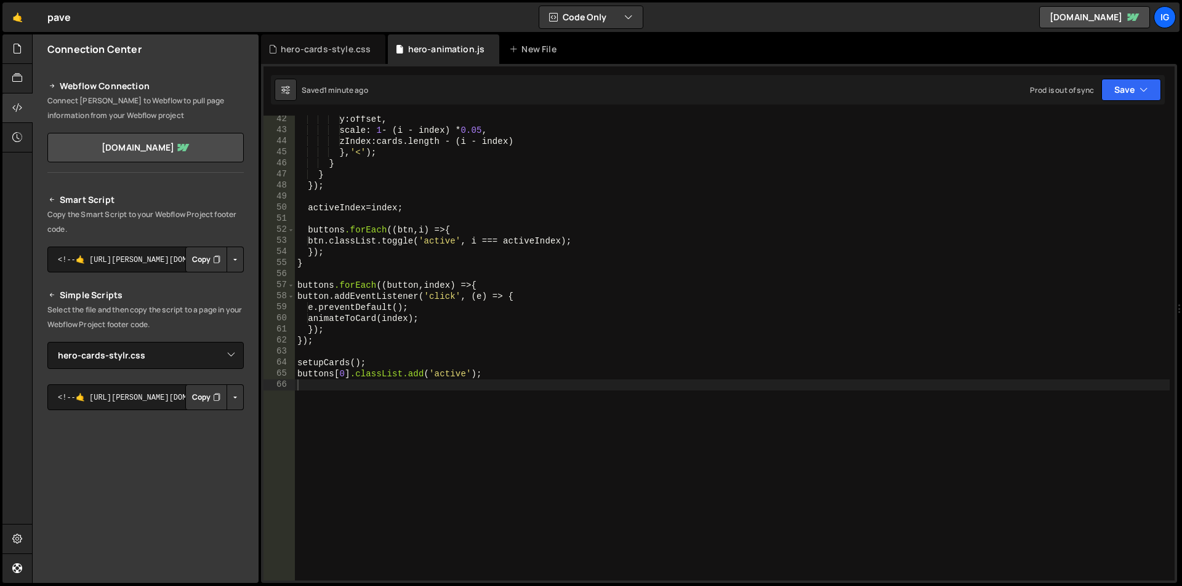
scroll to position [419, 0]
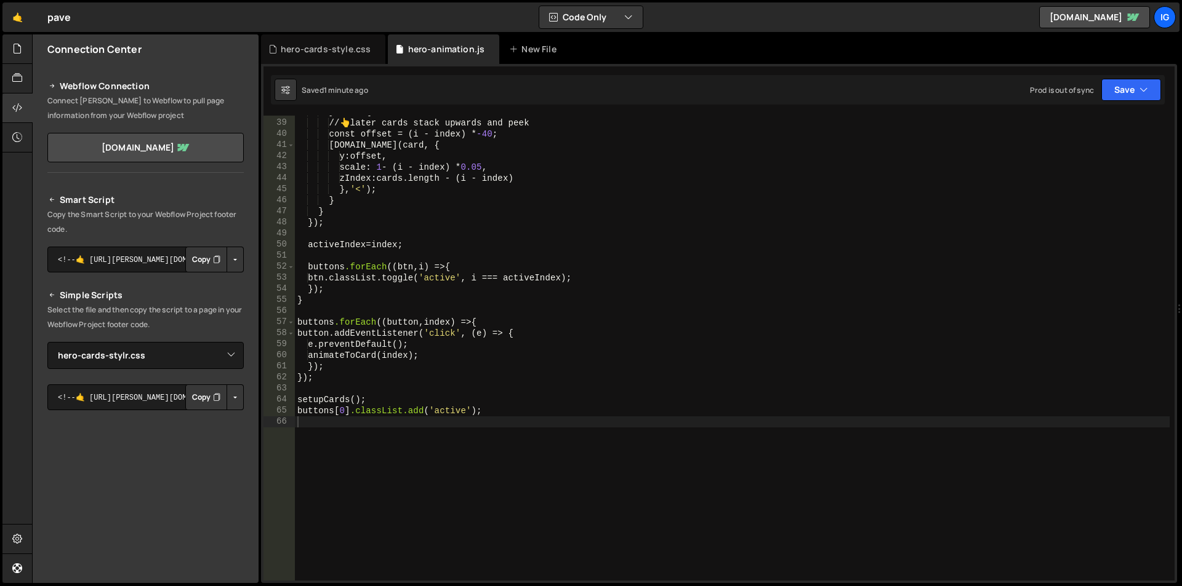
click at [500, 418] on div "} else { // 👆 later cards stack upwards and peek const offset = (i - index) * -…" at bounding box center [732, 349] width 875 height 487
type textarea "buttons[0].classList.add('active');"
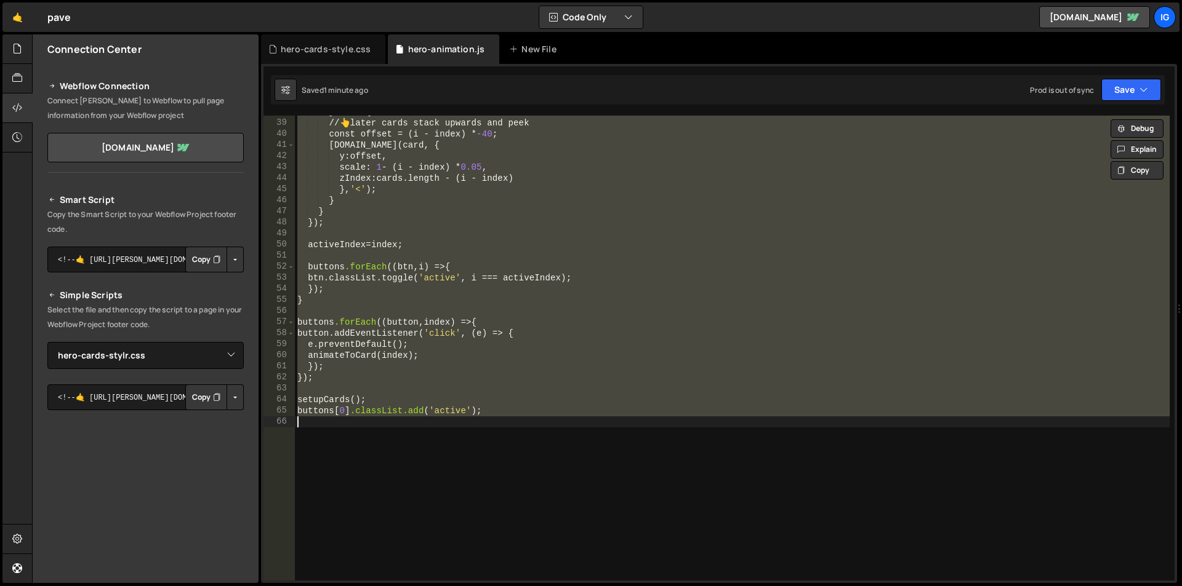
paste textarea
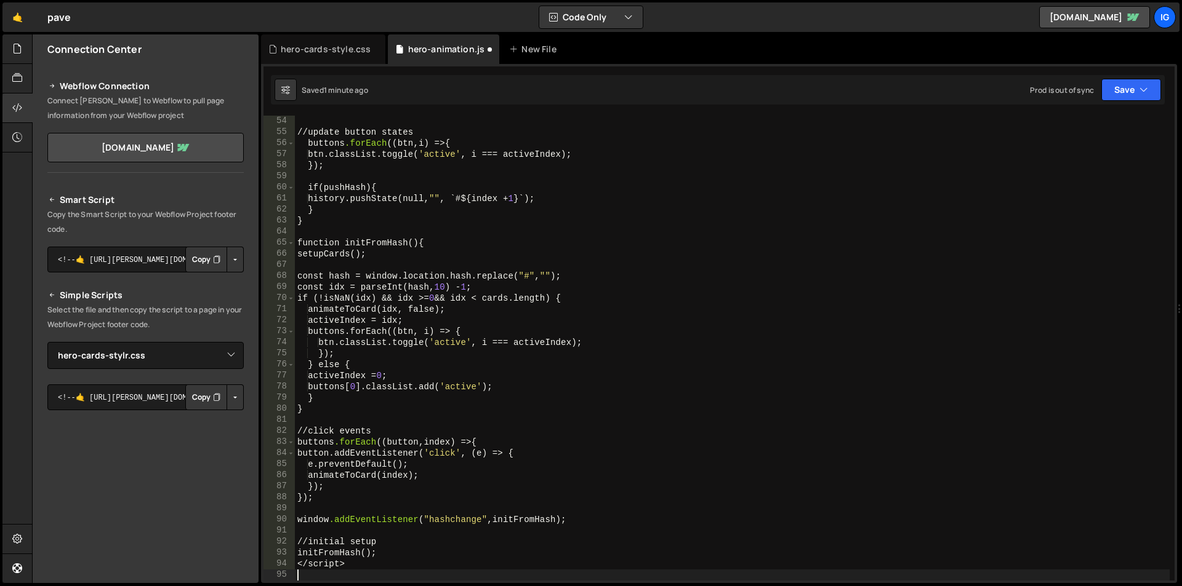
scroll to position [587, 0]
click at [342, 566] on div "// update button states buttons .forEach (( btn , i ) => { btn.classList.toggle…" at bounding box center [732, 359] width 875 height 487
type textarea "</script>"
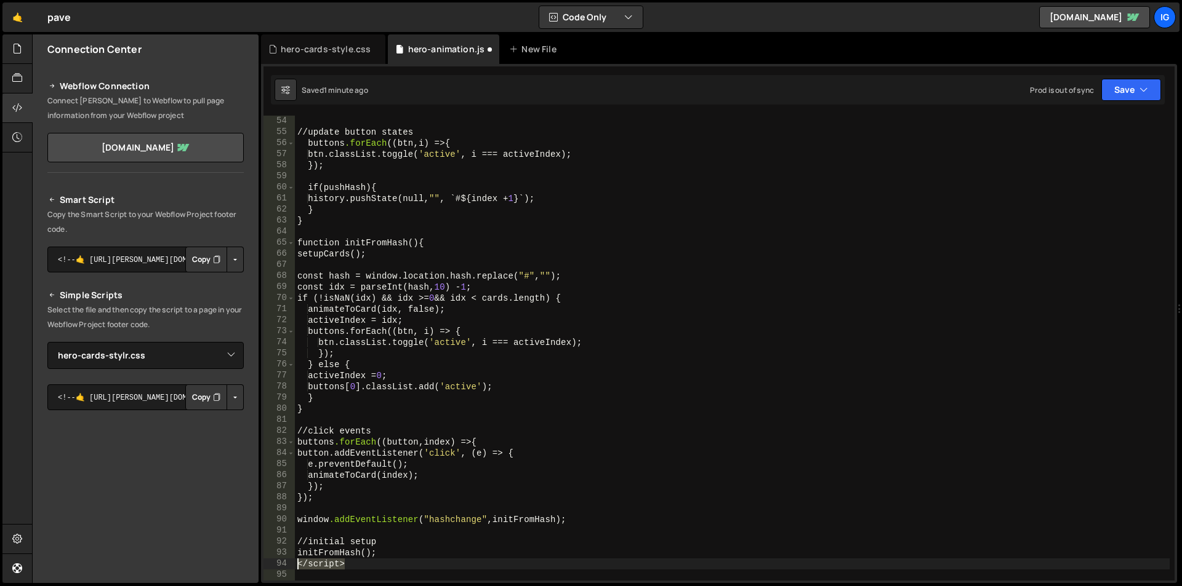
drag, startPoint x: 350, startPoint y: 568, endPoint x: 265, endPoint y: 561, distance: 85.2
click at [265, 561] on div "</script> 54 55 56 57 58 59 60 61 62 63 64 65 66 67 68 69 70 71 72 73 74 75 76 …" at bounding box center [718, 348] width 911 height 465
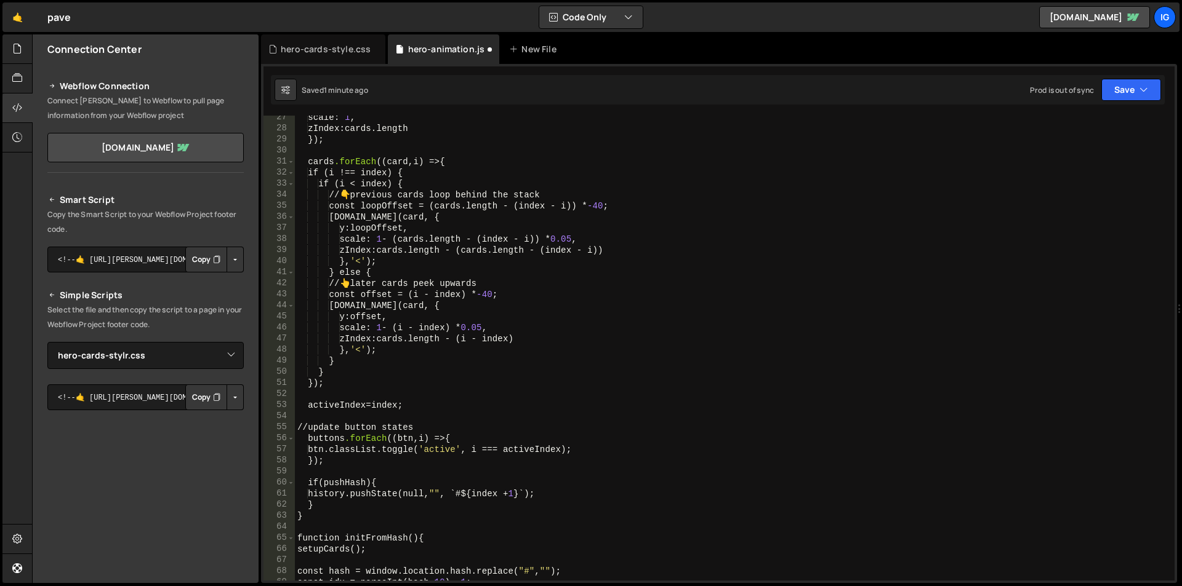
scroll to position [0, 0]
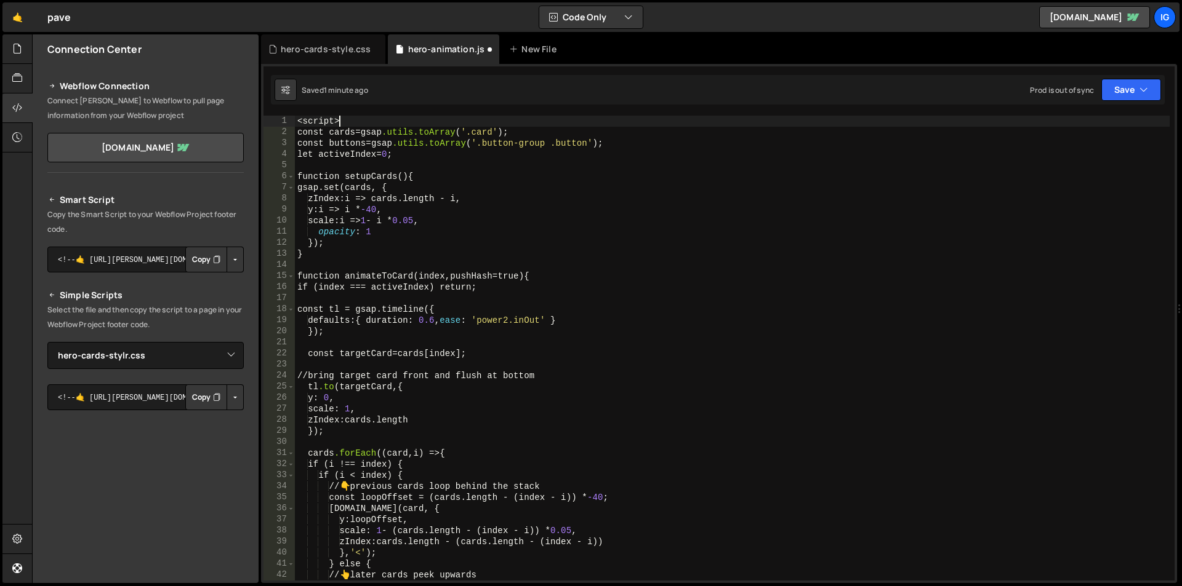
drag, startPoint x: 338, startPoint y: 119, endPoint x: 285, endPoint y: 118, distance: 52.9
click at [285, 118] on div "1 2 3 4 5 6 7 8 9 10 11 12 13 14 15 16 17 18 19 20 21 22 23 24 25 26 27 28 29 3…" at bounding box center [718, 348] width 911 height 465
type textarea "<script>"
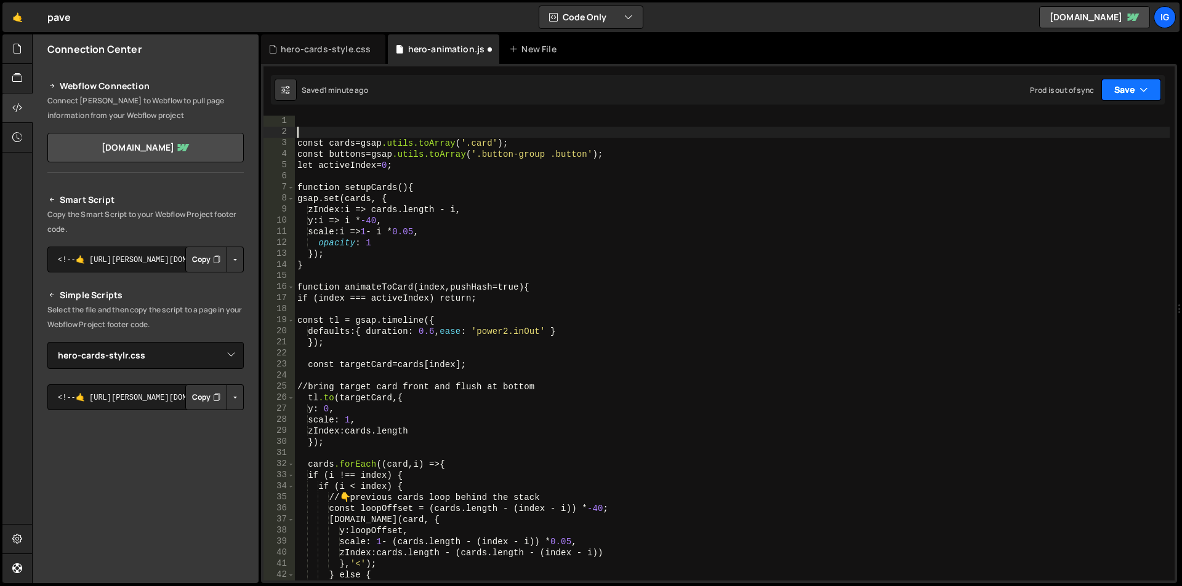
click at [1124, 92] on button "Save" at bounding box center [1131, 90] width 60 height 22
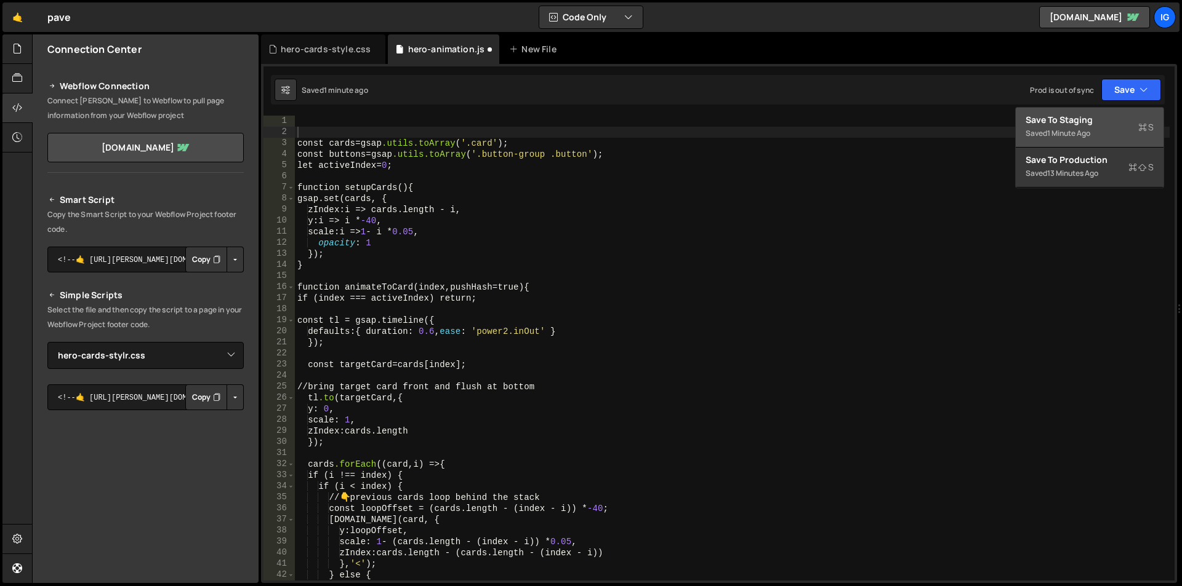
click at [1087, 110] on button "Save to Staging S Saved 1 minute ago" at bounding box center [1089, 128] width 148 height 40
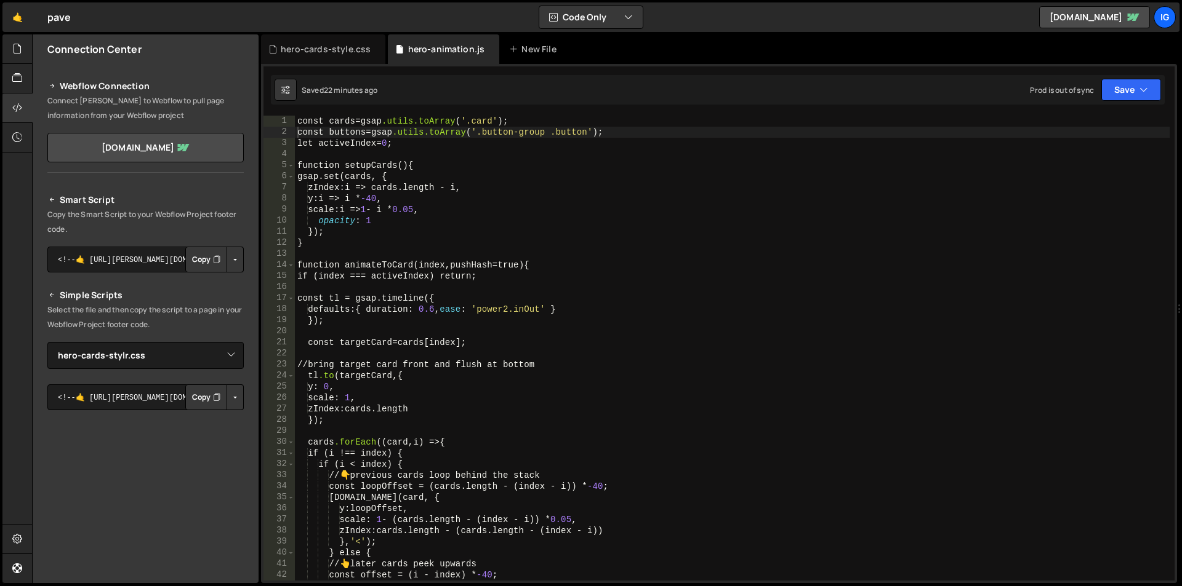
click at [351, 142] on div "const cards = gsap .utils.toArray ( ' .card ' ); const buttons = gsap .utils.to…" at bounding box center [732, 359] width 875 height 487
type textarea "initFromHash();"
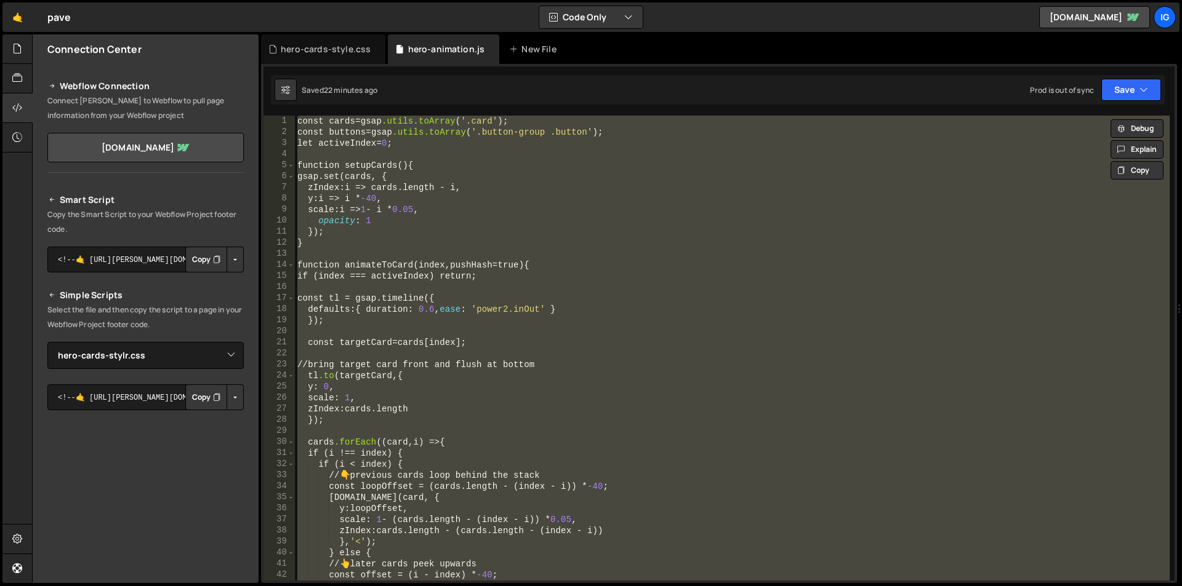
paste textarea
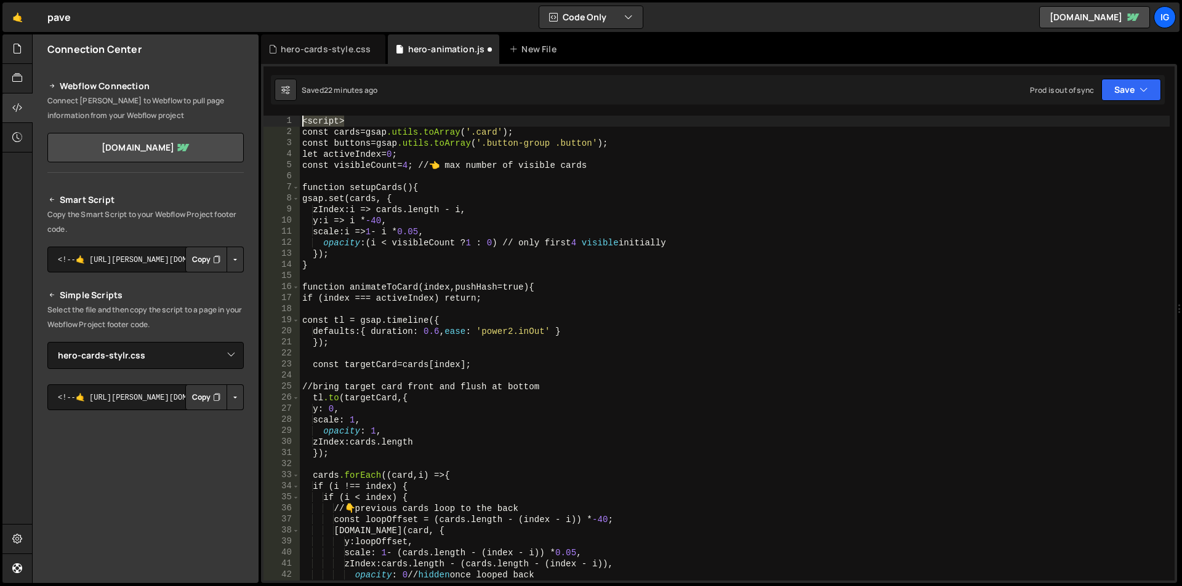
drag, startPoint x: 374, startPoint y: 126, endPoint x: 270, endPoint y: 118, distance: 104.3
click at [271, 118] on div "1 2 3 4 5 6 7 8 9 10 11 12 13 14 15 16 17 18 19 20 21 22 23 24 25 26 27 28 29 3…" at bounding box center [718, 348] width 911 height 465
type textarea "<script>"
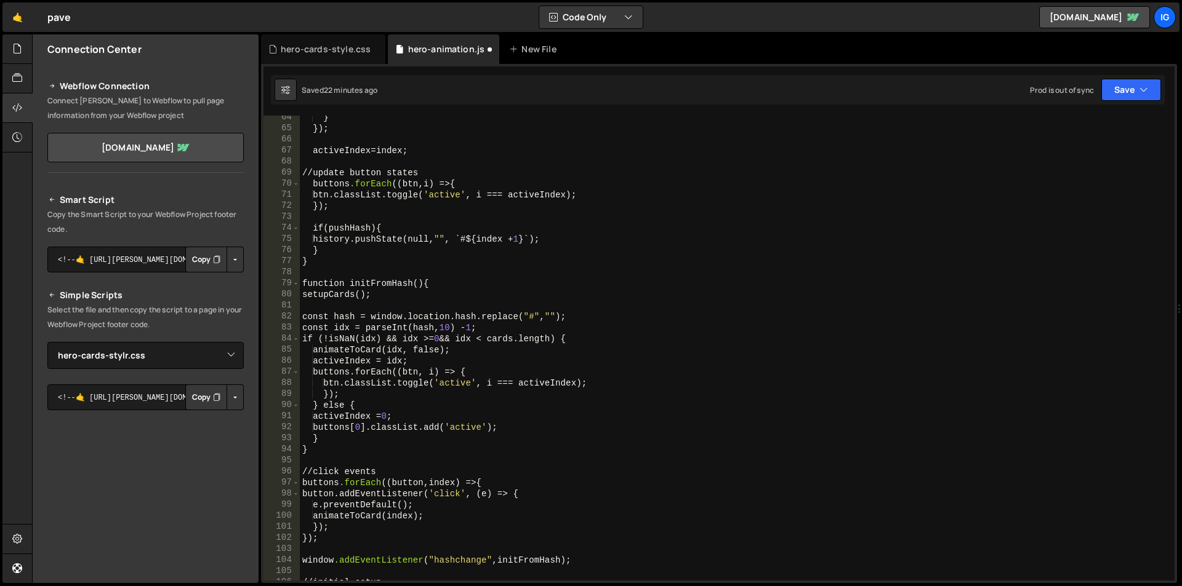
scroll to position [960, 0]
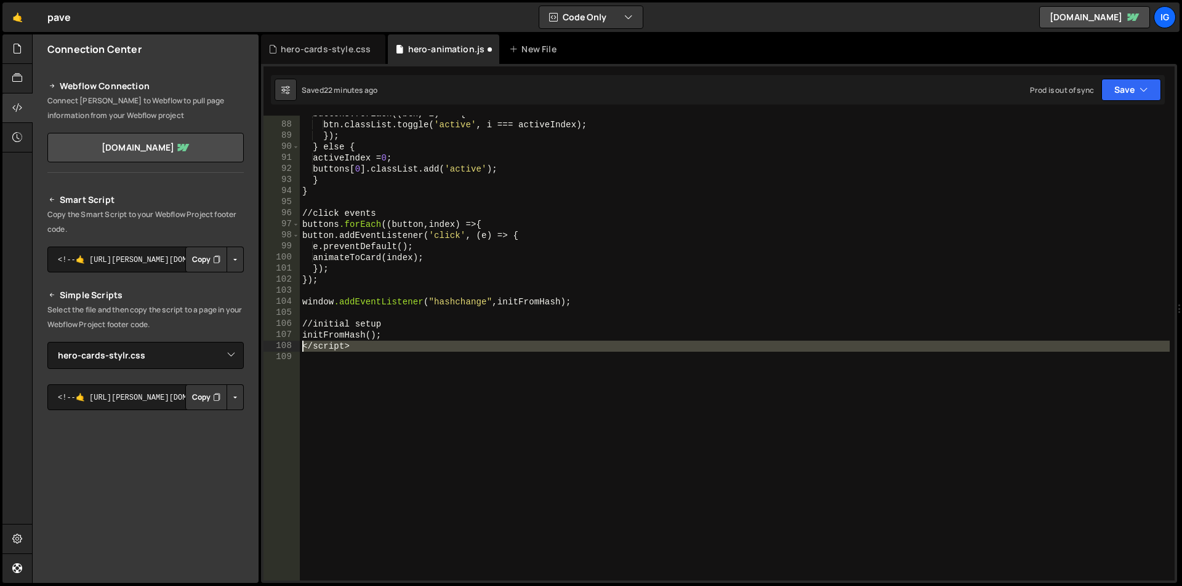
drag, startPoint x: 359, startPoint y: 354, endPoint x: 278, endPoint y: 343, distance: 82.6
click at [278, 343] on div "87 88 89 90 91 92 93 94 95 96 97 98 99 100 101 102 103 104 105 106 107 108 109 …" at bounding box center [718, 348] width 911 height 465
type textarea "</script>"
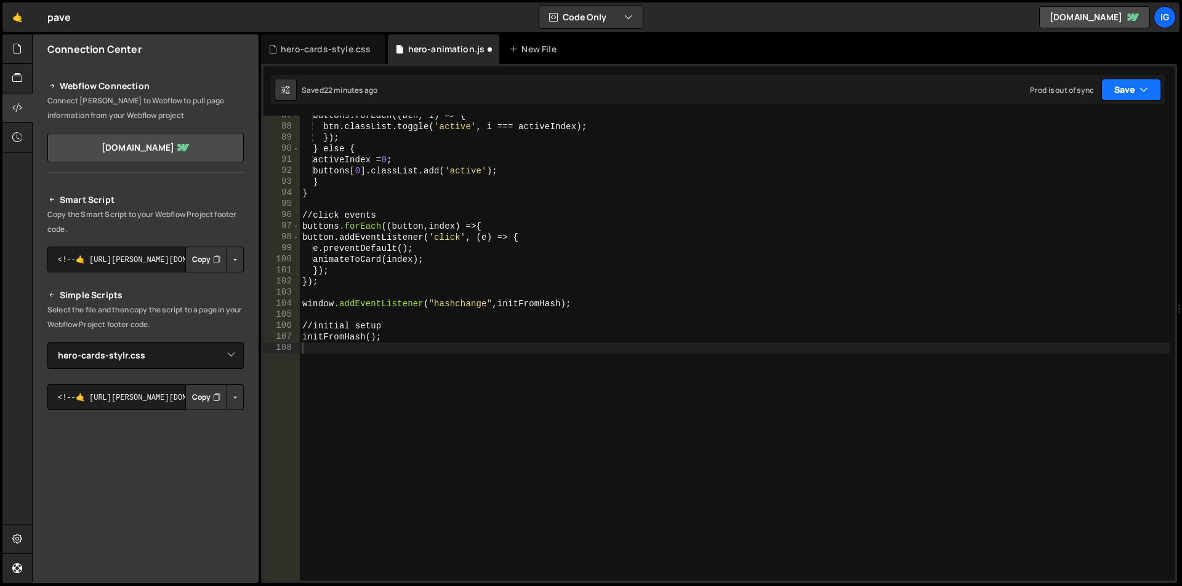
click at [1150, 83] on button "Save" at bounding box center [1131, 90] width 60 height 22
click at [1134, 94] on button "Save" at bounding box center [1131, 90] width 60 height 22
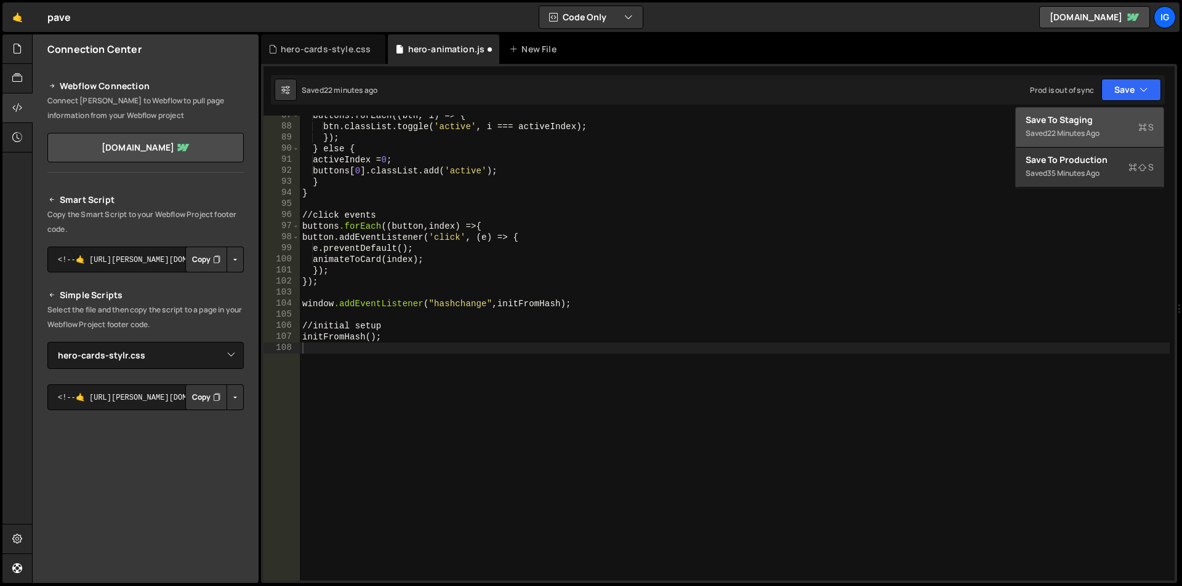
click at [1092, 121] on div "Save to Staging S" at bounding box center [1089, 120] width 128 height 12
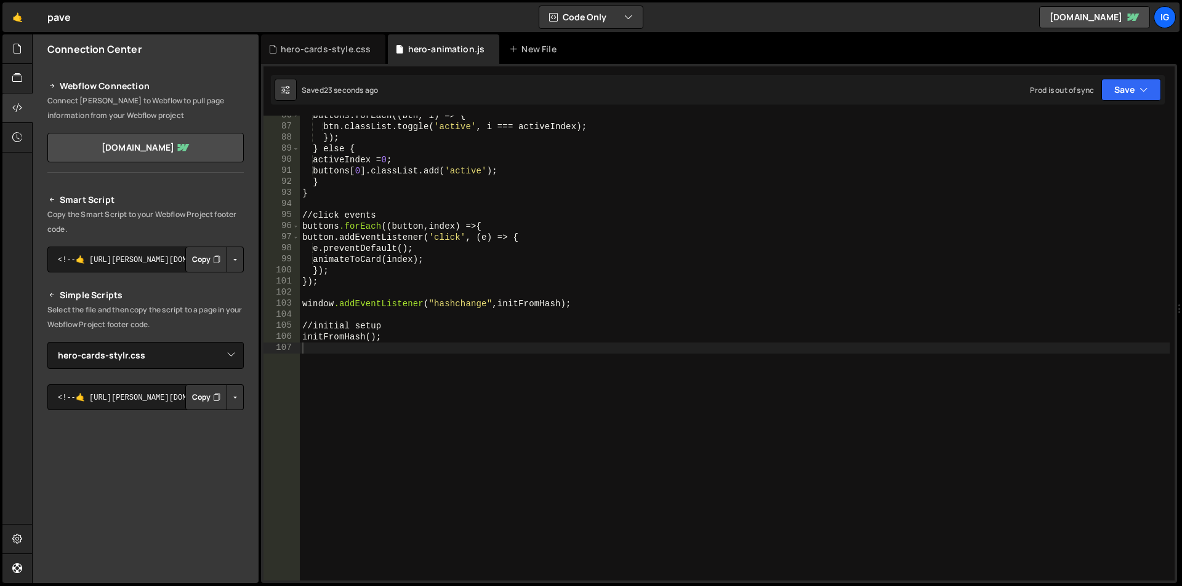
click at [477, 171] on div "buttons.forEach((btn, i) => { btn.classList.toggle( ' active ' , i === activeIn…" at bounding box center [735, 353] width 870 height 487
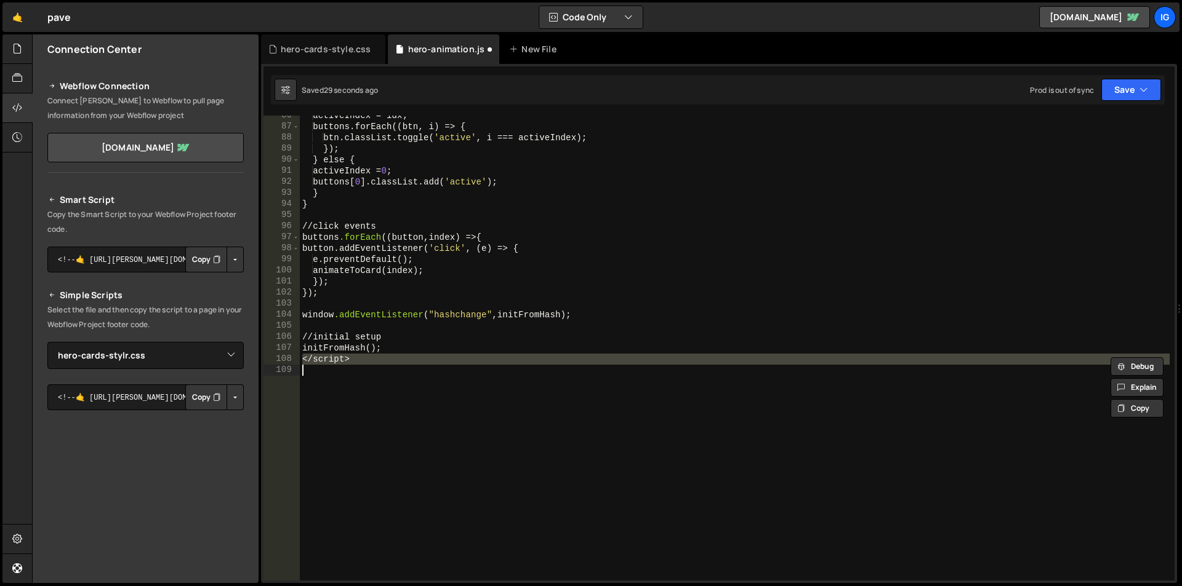
scroll to position [0, 0]
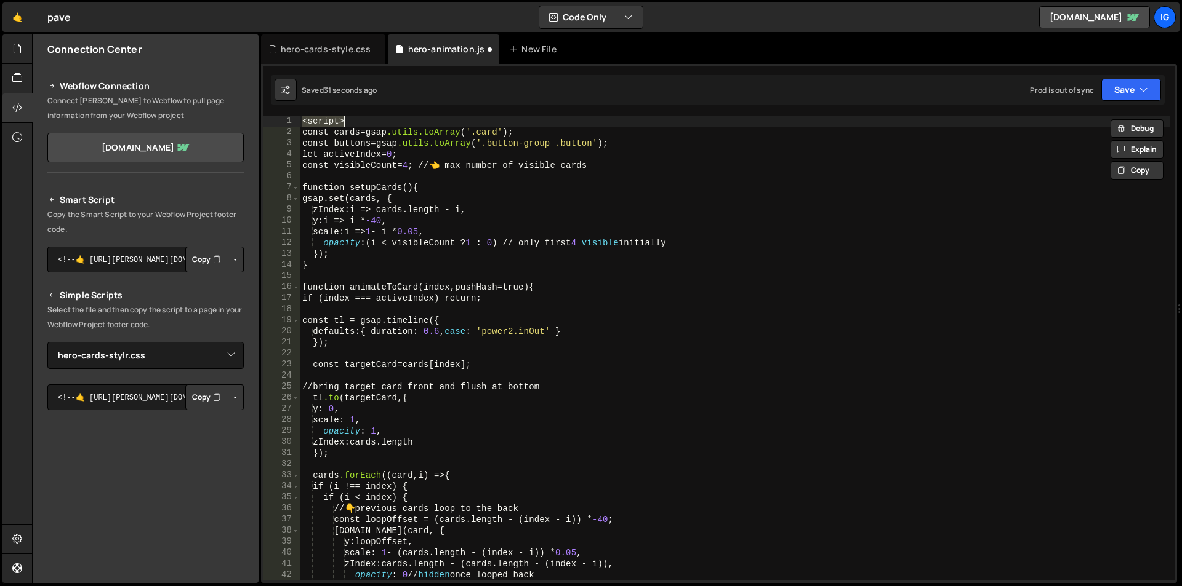
type textarea "initFromHash();"
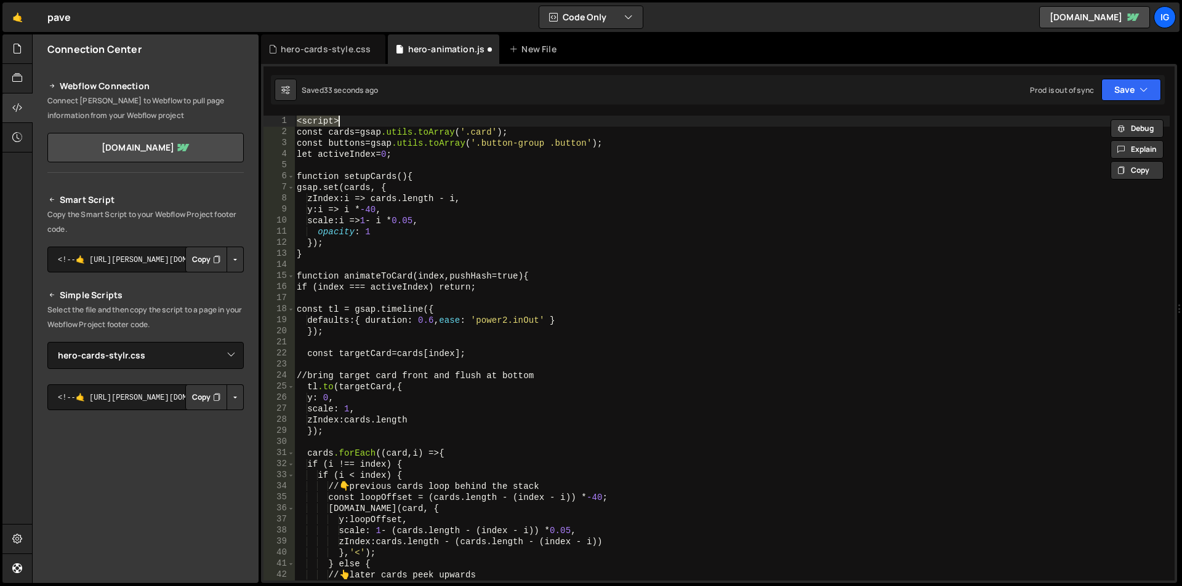
scroll to position [809, 0]
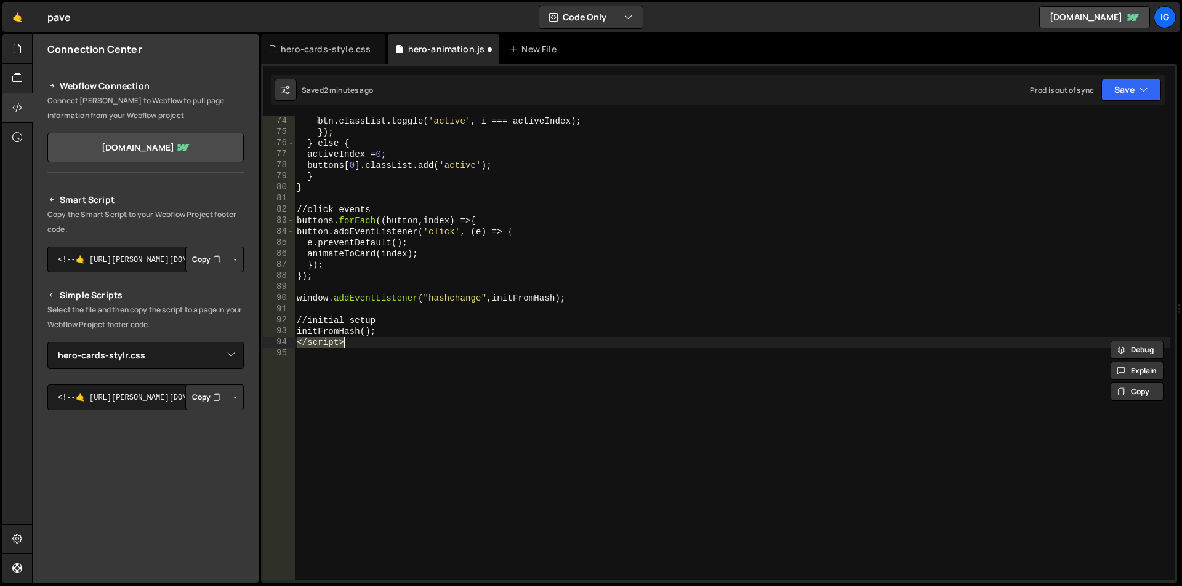
click at [356, 158] on div "btn.classList.toggle( ' active ' , i === activeIndex) ; } ); } else { activeInd…" at bounding box center [731, 359] width 875 height 487
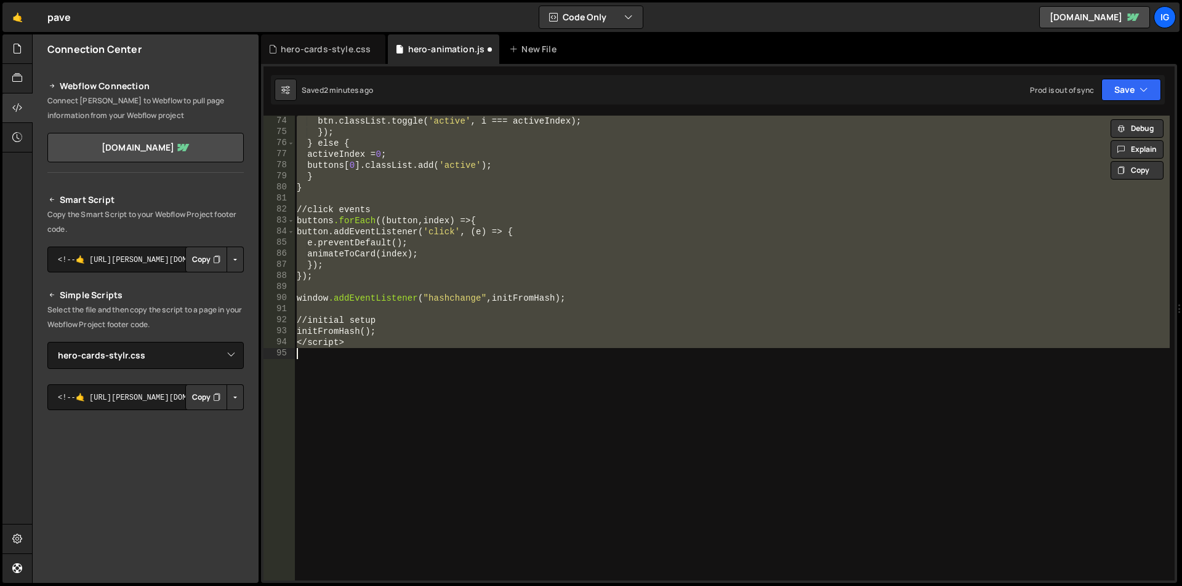
paste textarea "initFromHash();"
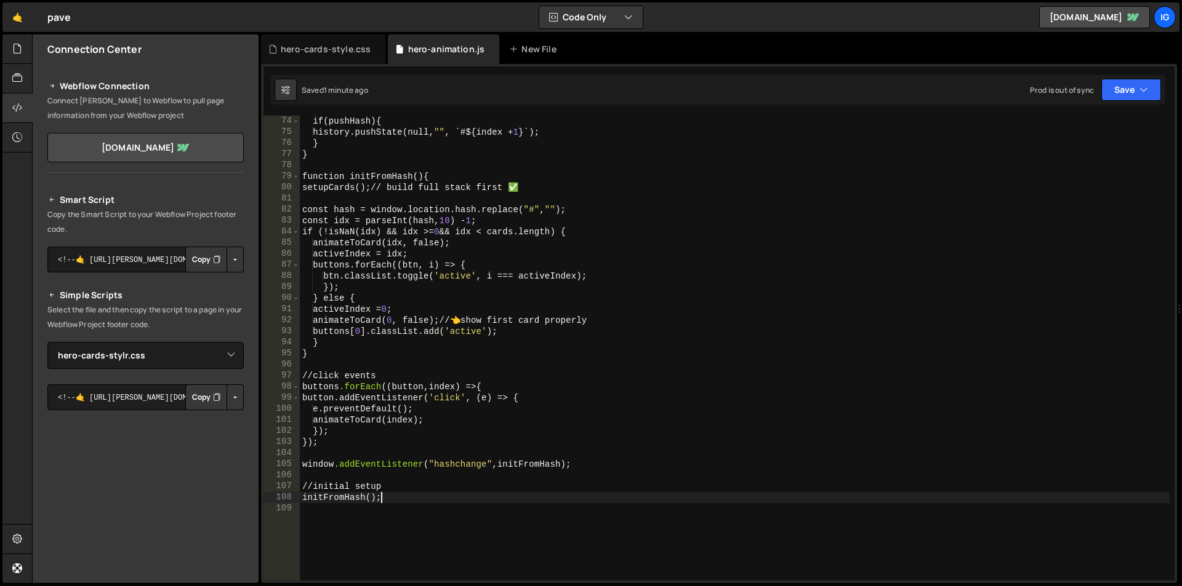
click at [391, 500] on div "if ( pushHash ) { history.pushState(null, " " , `#${index + 1 } `); } } functio…" at bounding box center [735, 359] width 870 height 487
type textarea "initFromHash();"
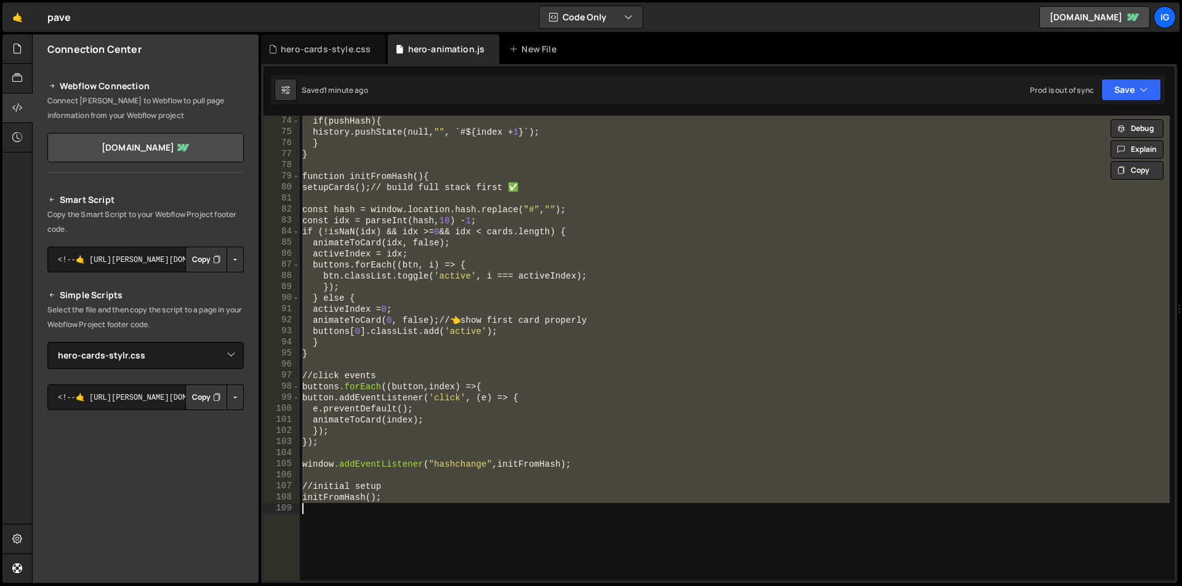
paste textarea
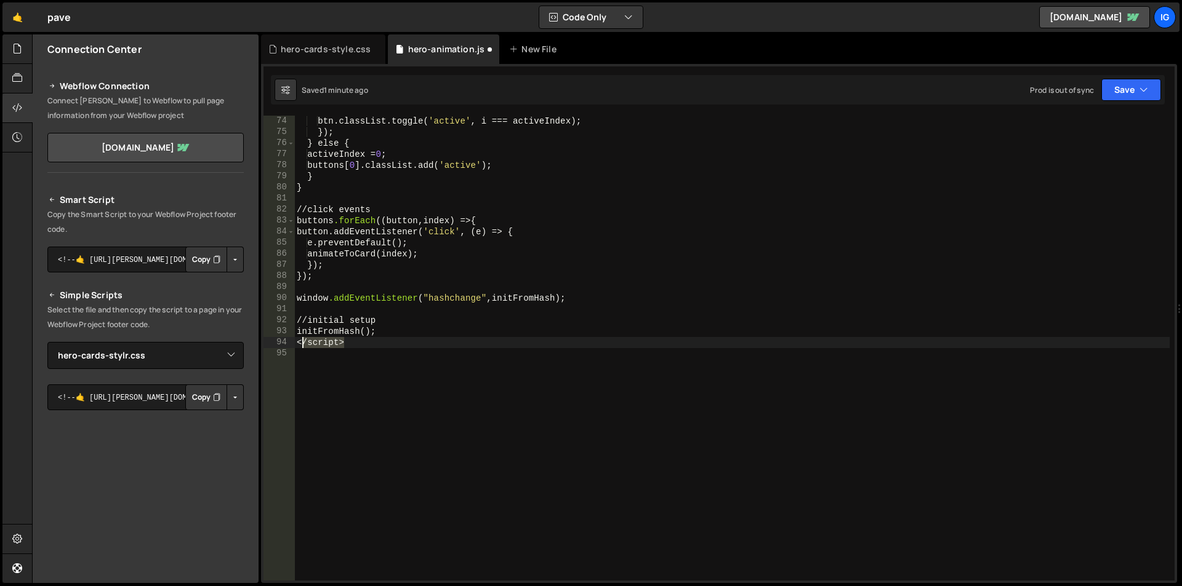
drag, startPoint x: 364, startPoint y: 345, endPoint x: 239, endPoint y: 332, distance: 125.5
click at [239, 334] on div "Files New File Javascript files 1 hero-animation.js 0 CSS files hero-cards-styl…" at bounding box center [607, 309] width 1150 height 550
type textarea "initFromHash(); </script>"
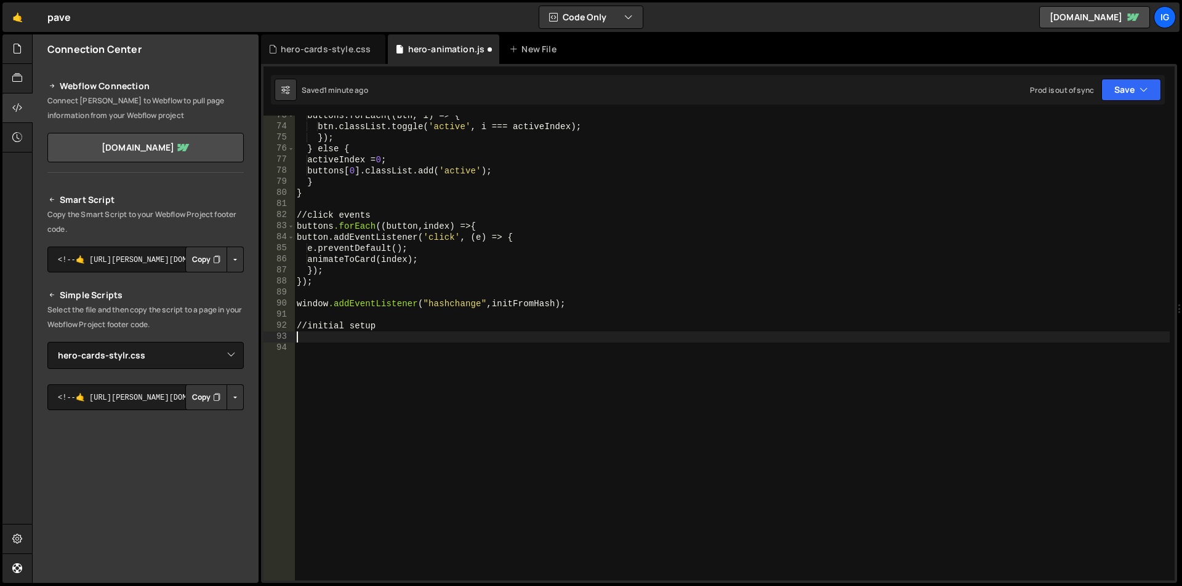
scroll to position [803, 0]
type textarea "initFromHash(); </script>"
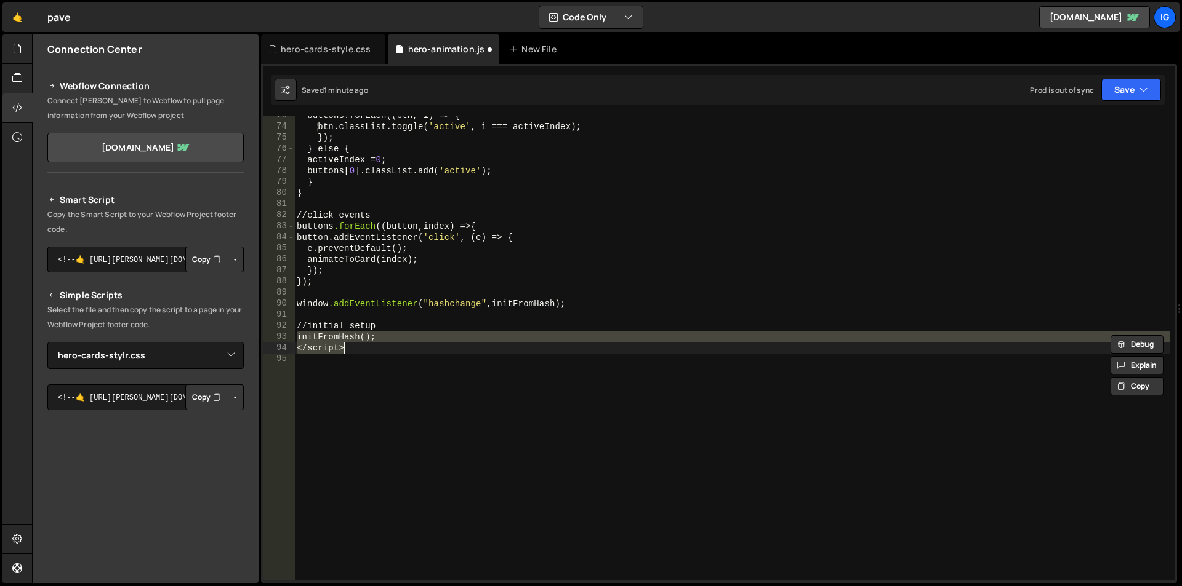
click at [363, 361] on div "buttons.forEach((btn, i) => { btn.classList.toggle( ' active ' , i === activeIn…" at bounding box center [731, 353] width 875 height 487
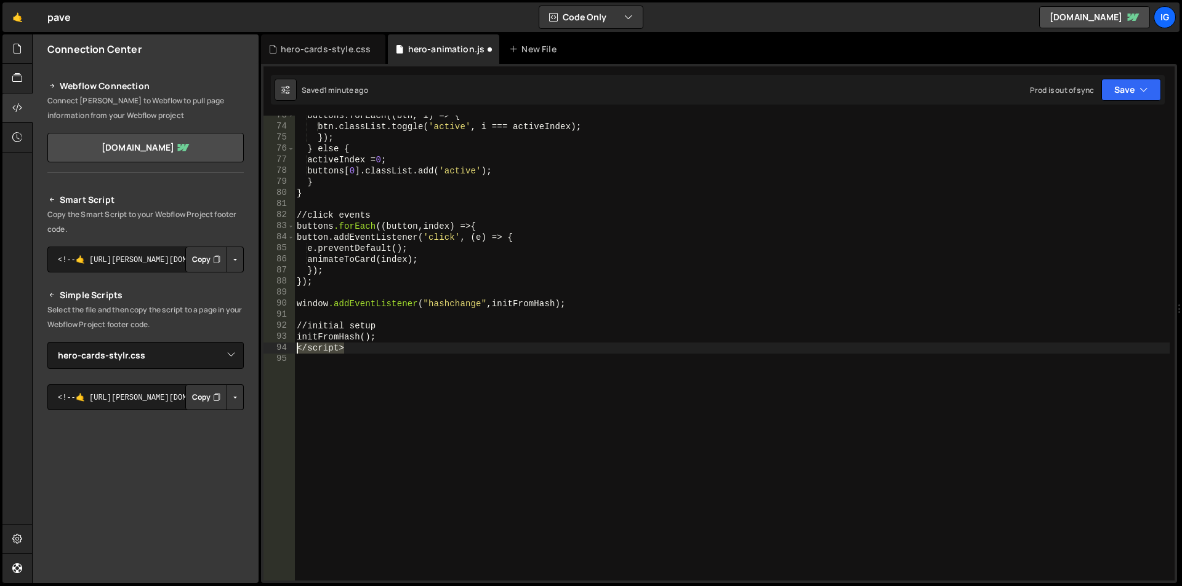
drag, startPoint x: 345, startPoint y: 349, endPoint x: 262, endPoint y: 348, distance: 83.1
click at [262, 348] on div "73 74 75 76 77 78 79 80 81 82 83 84 85 86 87 88 89 90 91 92 93 94 95 buttons.fo…" at bounding box center [719, 323] width 916 height 519
type textarea "</script>"
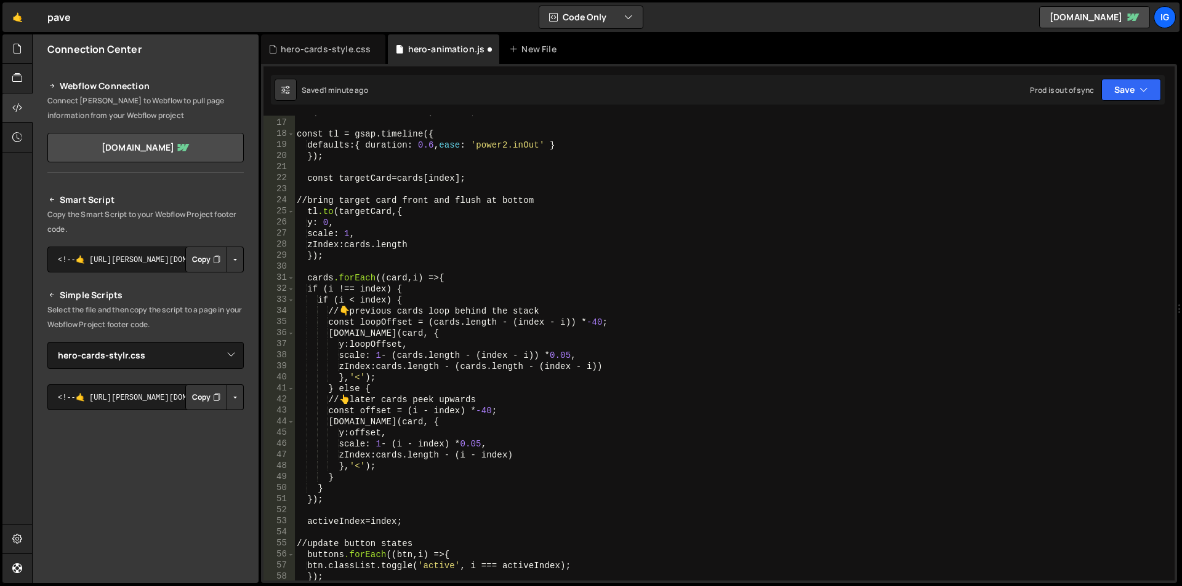
scroll to position [0, 0]
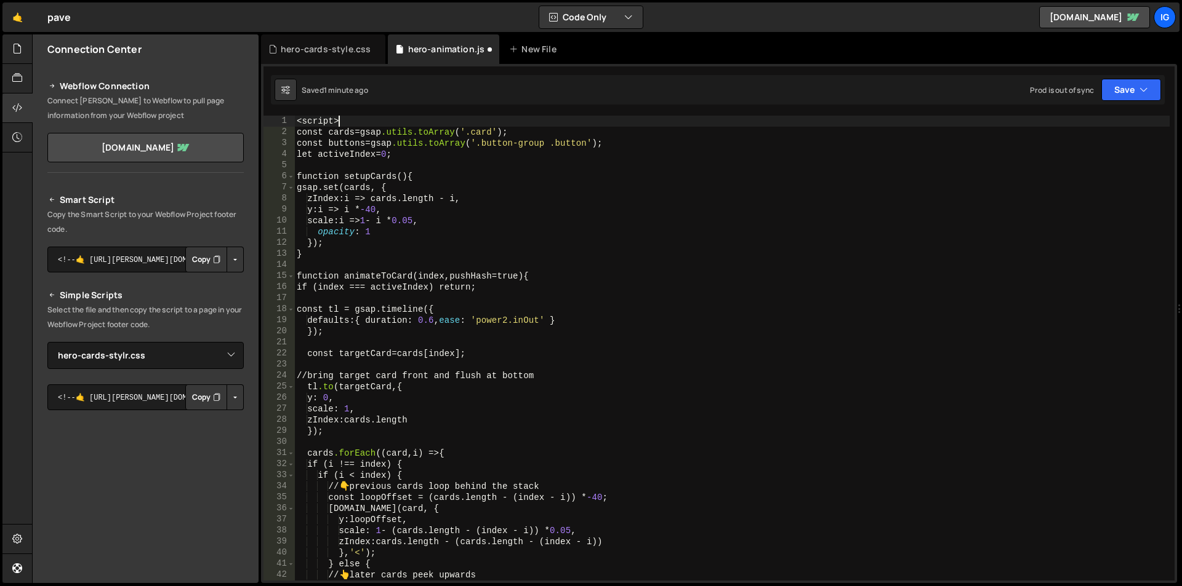
drag, startPoint x: 335, startPoint y: 119, endPoint x: 267, endPoint y: 113, distance: 68.0
click at [277, 114] on div "1 2 3 4 5 6 7 8 9 10 11 12 13 14 15 16 17 18 19 20 21 22 23 24 25 26 27 28 29 3…" at bounding box center [719, 323] width 916 height 519
type textarea "<script>"
type textarea "const cards = gsap.utils.toArray('.card');"
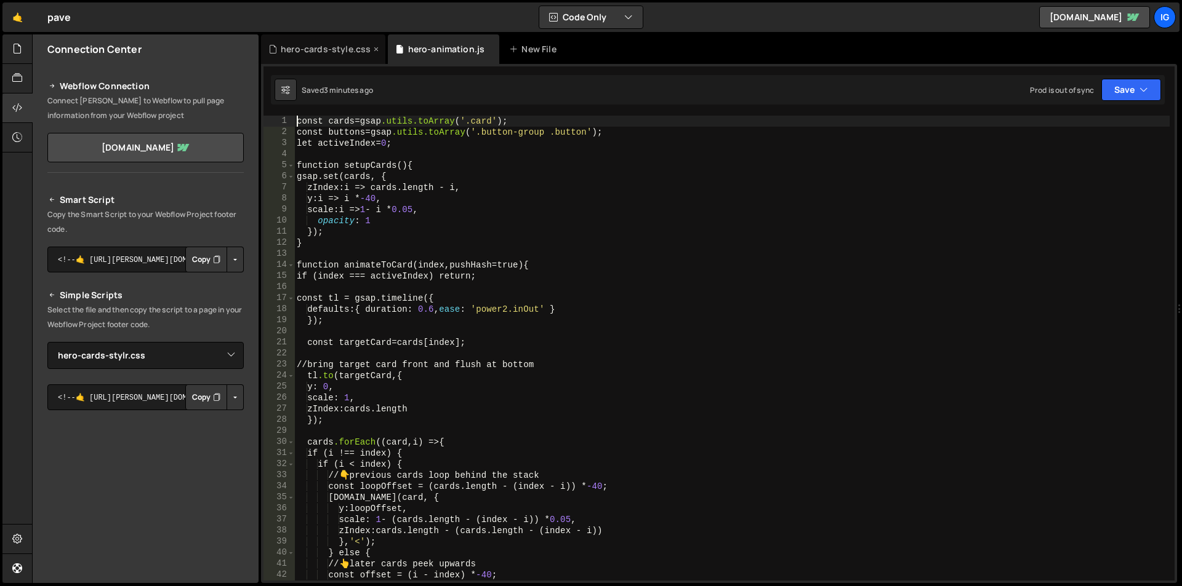
click at [314, 47] on div "hero-cards-style.css" at bounding box center [326, 49] width 90 height 12
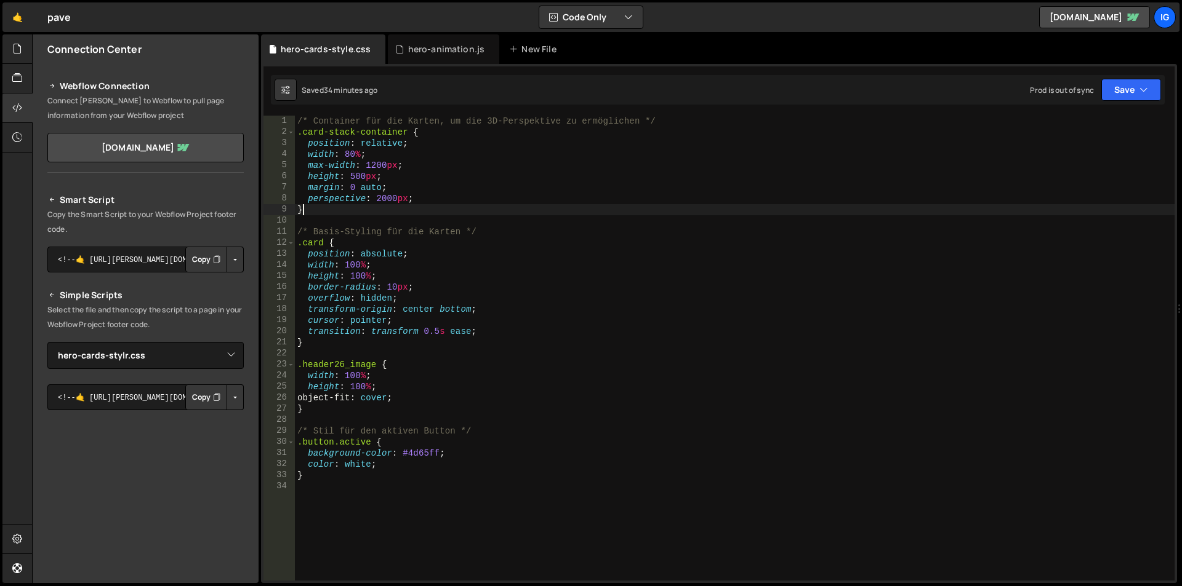
scroll to position [0, 2]
click at [415, 209] on div "/* Container für die Karten, um die 3D-Perspektive zu ermöglichen */ .card-stac…" at bounding box center [734, 359] width 879 height 487
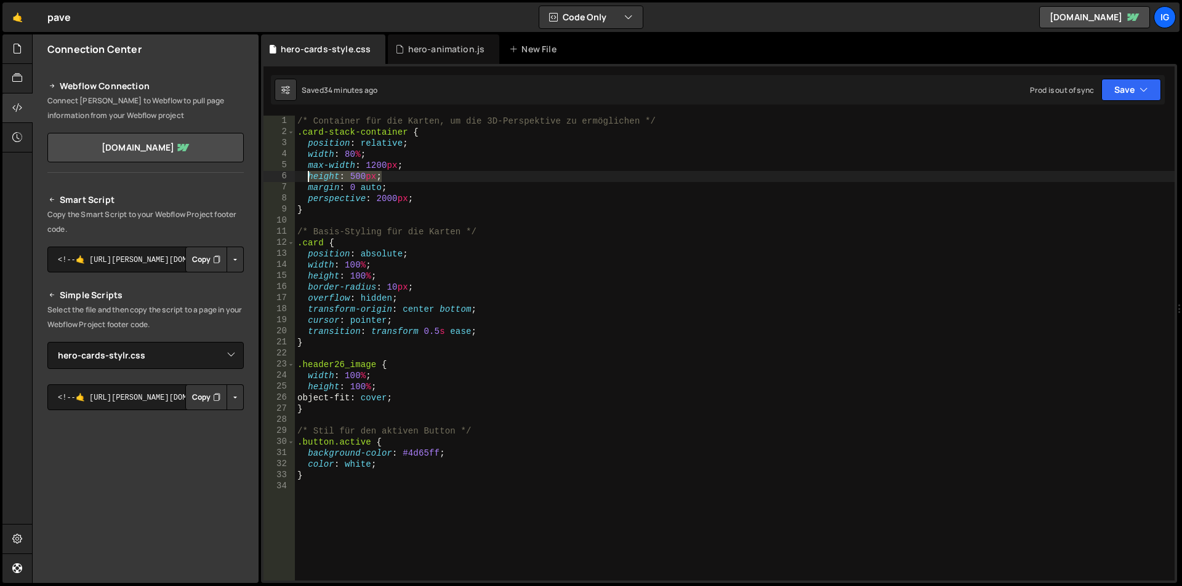
drag, startPoint x: 385, startPoint y: 179, endPoint x: 308, endPoint y: 175, distance: 76.4
click at [308, 175] on div "/* Container für die Karten, um die 3D-Perspektive zu ermöglichen */ .card-stac…" at bounding box center [734, 359] width 879 height 487
type textarea "height: 500px;"
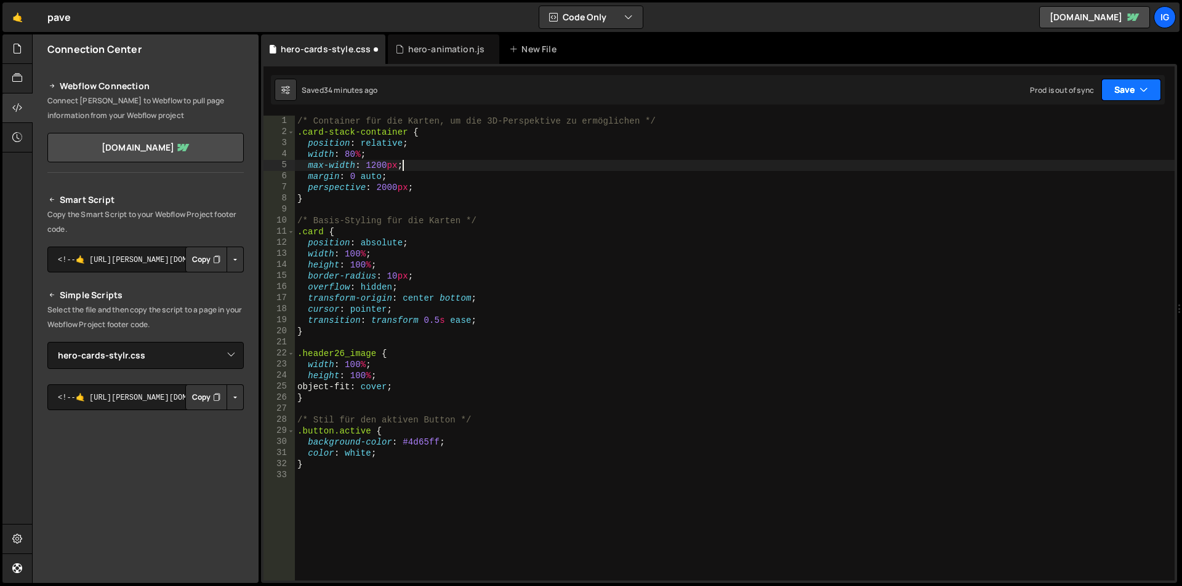
click at [1112, 90] on button "Save" at bounding box center [1131, 90] width 60 height 22
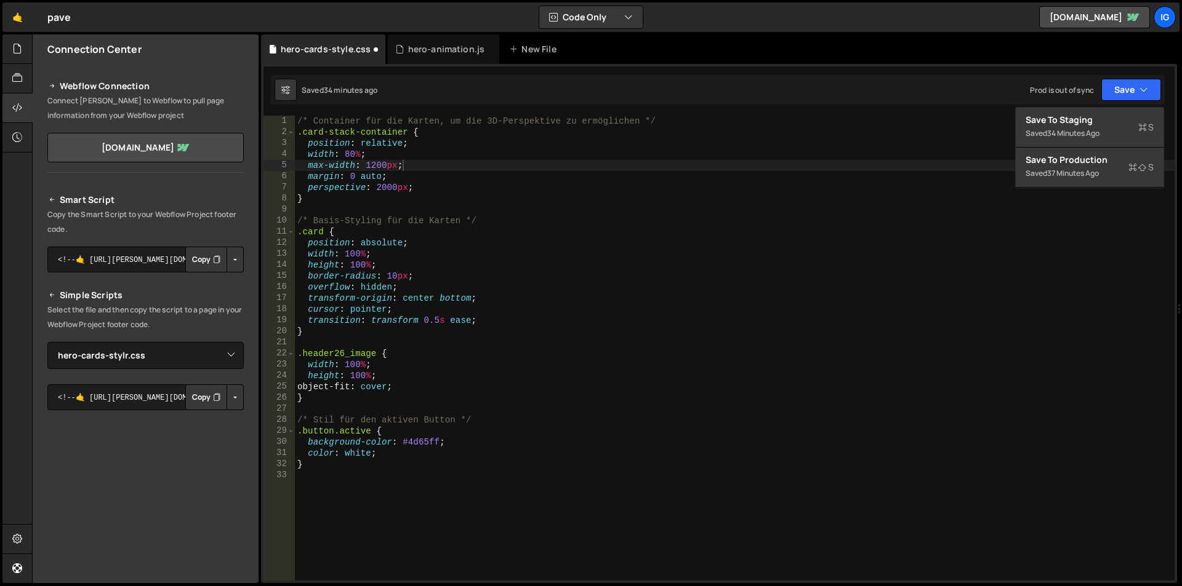
click at [934, 246] on div "/* Container für die Karten, um die 3D-Perspektive zu ermöglichen */ .card-stac…" at bounding box center [734, 359] width 879 height 487
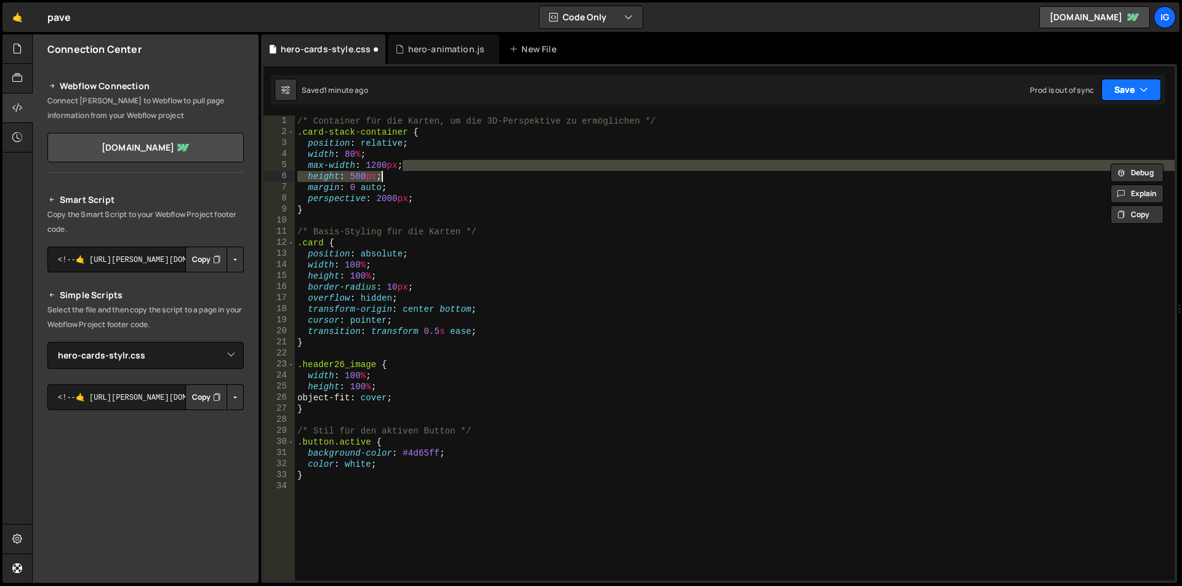
click at [1114, 90] on button "Save" at bounding box center [1131, 90] width 60 height 22
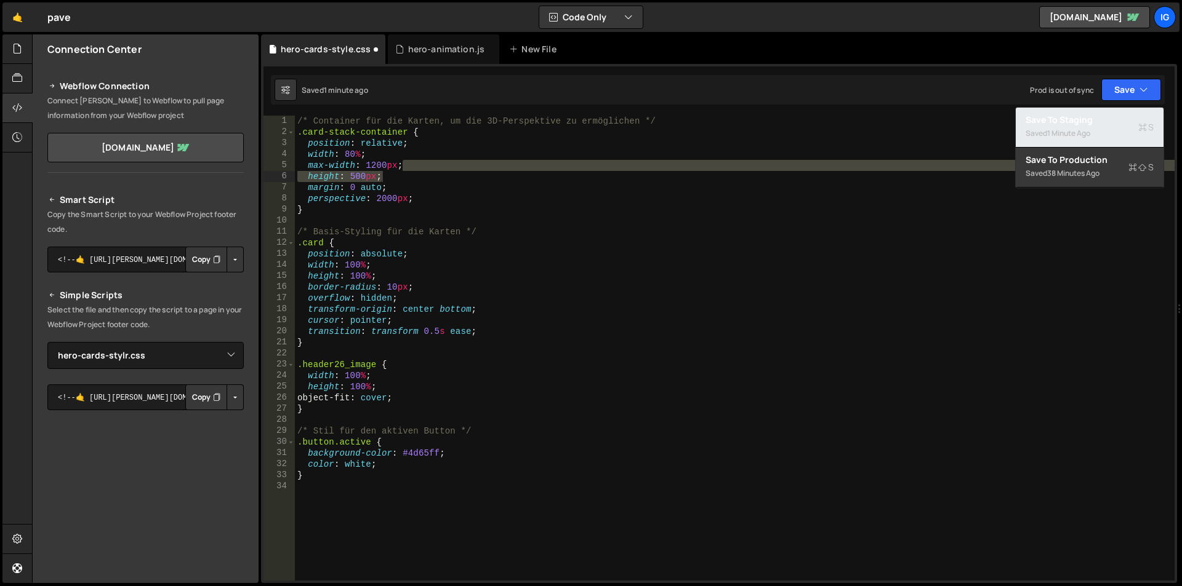
click at [1079, 138] on div "1 minute ago" at bounding box center [1068, 133] width 43 height 10
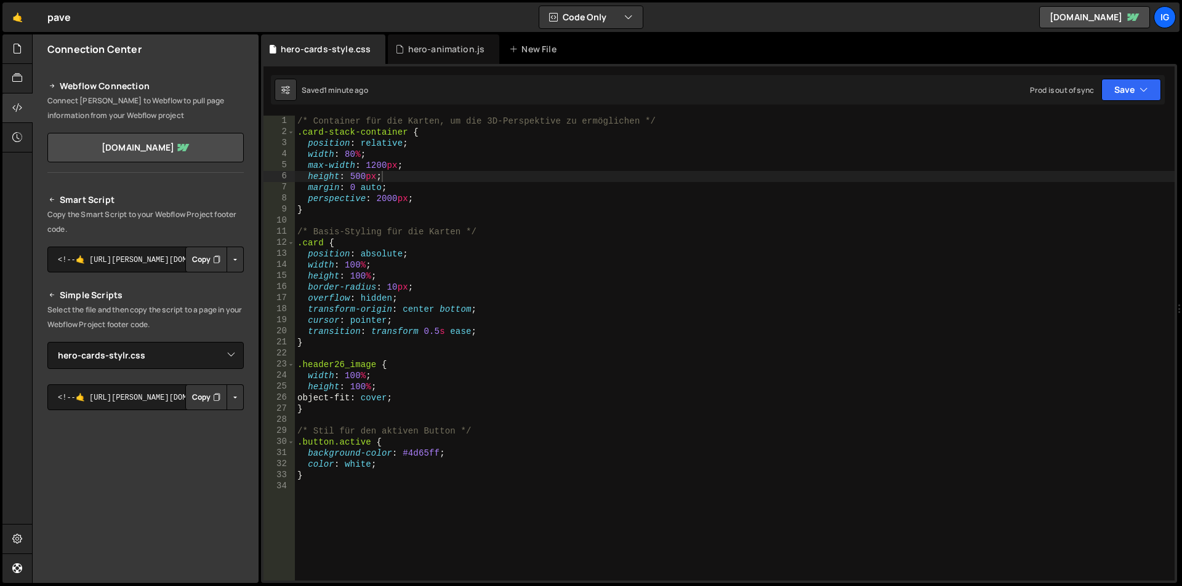
type textarea "height: 500px;"
drag, startPoint x: 338, startPoint y: 174, endPoint x: 272, endPoint y: 177, distance: 66.5
click at [272, 177] on div "height: 500px; 1 2 3 4 5 6 7 8 9 10 11 12 13 14 15 16 17 18 19 20 21 22 23 24 2…" at bounding box center [718, 348] width 911 height 465
drag, startPoint x: 375, startPoint y: 178, endPoint x: 348, endPoint y: 177, distance: 27.1
click at [348, 177] on div "/* Container für die Karten, um die 3D-Perspektive zu ermöglichen */ .card-stac…" at bounding box center [734, 359] width 879 height 487
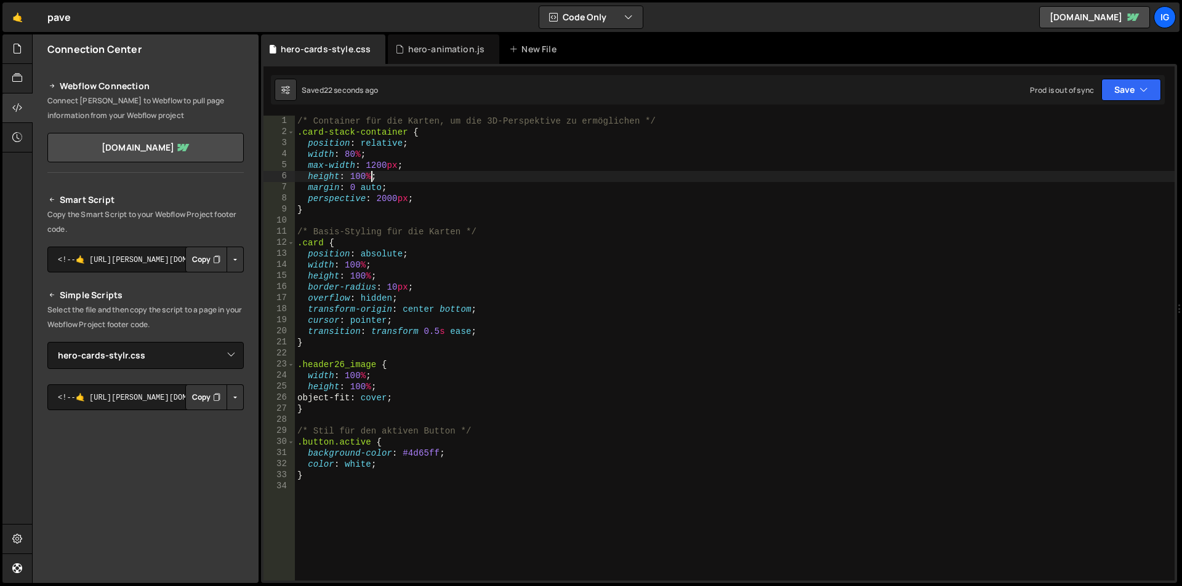
scroll to position [0, 2]
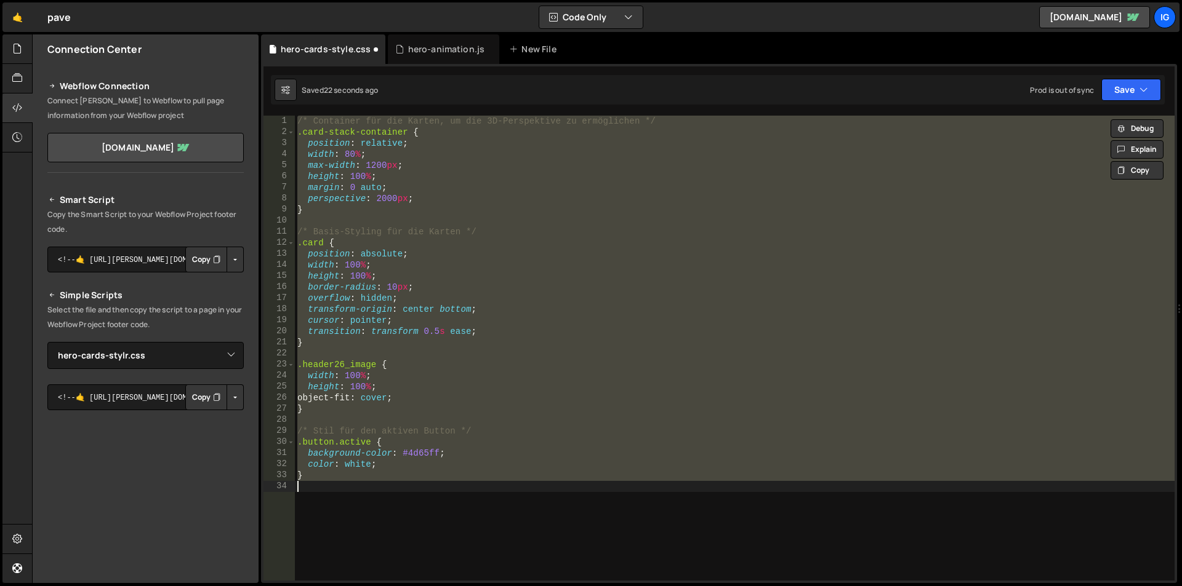
type textarea "height: 500px;"
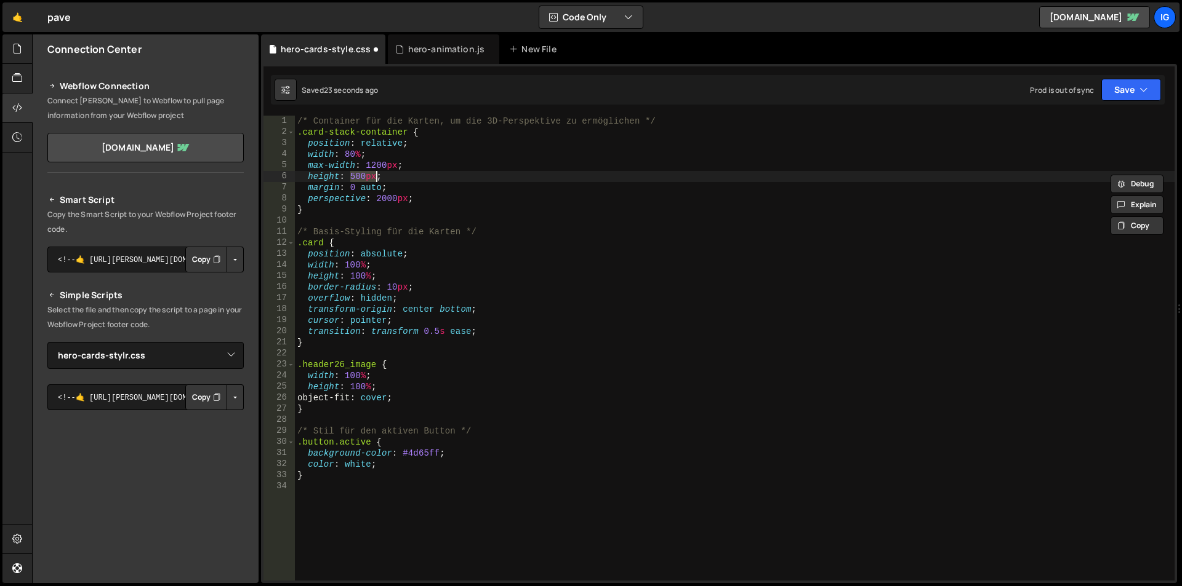
click at [354, 173] on div "/* Container für die Karten, um die 3D-Perspektive zu ermöglichen */ .card-stac…" at bounding box center [734, 348] width 879 height 465
drag, startPoint x: 381, startPoint y: 177, endPoint x: 310, endPoint y: 176, distance: 71.4
click at [310, 176] on div "/* Container für die Karten, um die 3D-Perspektive zu ermöglichen */ .card-stac…" at bounding box center [734, 359] width 879 height 487
drag, startPoint x: 407, startPoint y: 166, endPoint x: 308, endPoint y: 163, distance: 99.1
click at [308, 163] on div "/* Container für die Karten, um die 3D-Perspektive zu ermöglichen */ .card-stac…" at bounding box center [734, 359] width 879 height 487
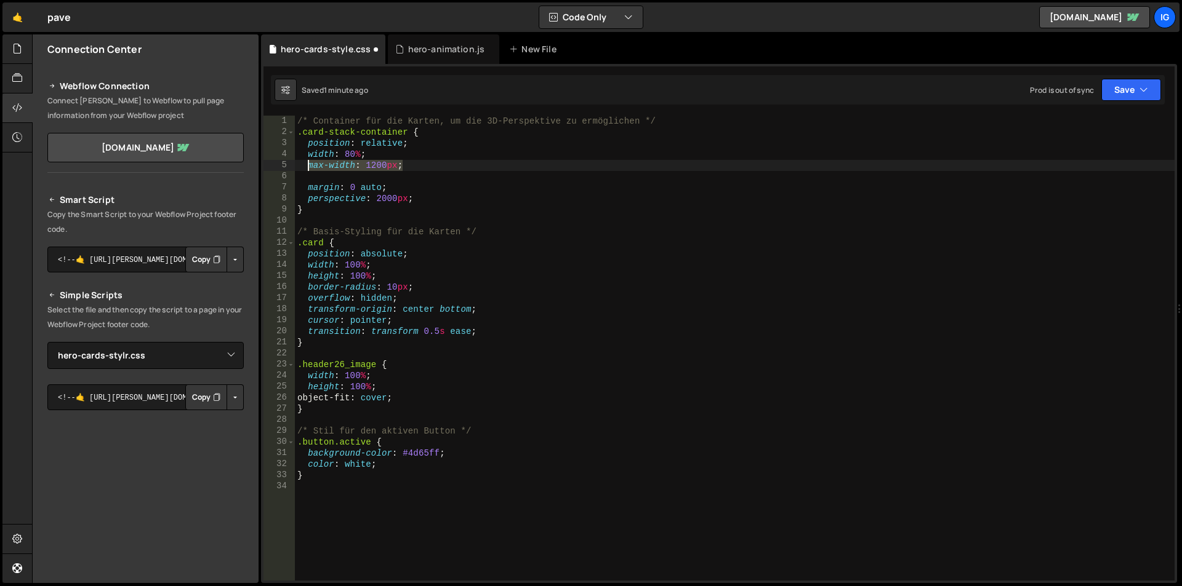
type textarea "max-width: 1200px;"
type textarea "height: 500px;"
click at [411, 47] on div "hero-animation.js" at bounding box center [446, 49] width 77 height 12
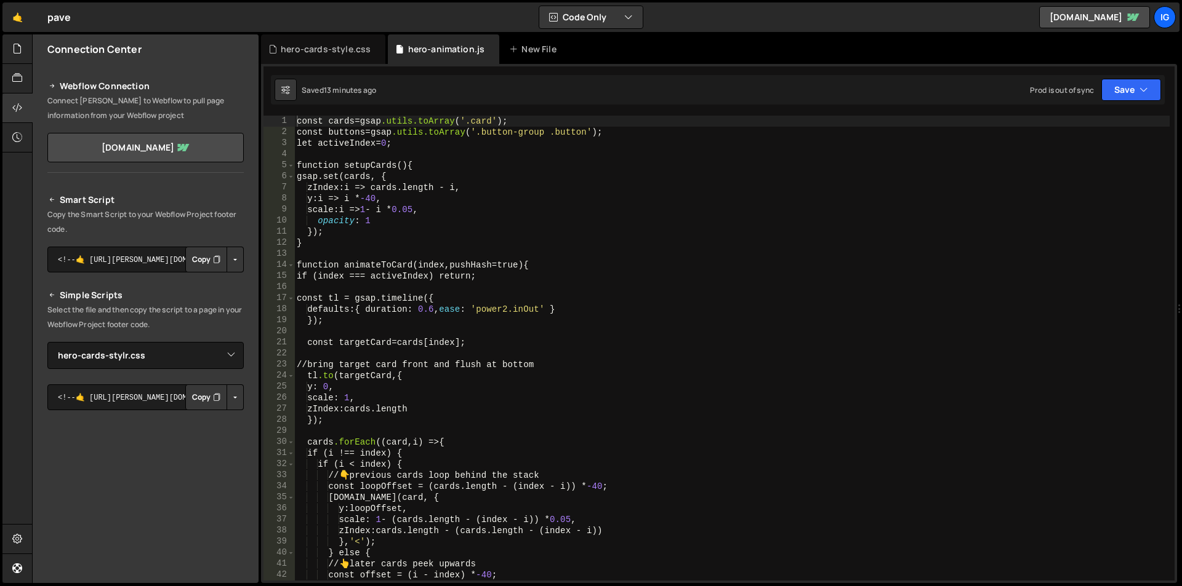
scroll to position [1367, 0]
click at [406, 231] on div "const cards = gsap .utils.toArray ( ' .card ' ); const buttons = gsap .utils.to…" at bounding box center [731, 359] width 875 height 487
type textarea "initFromHash();"
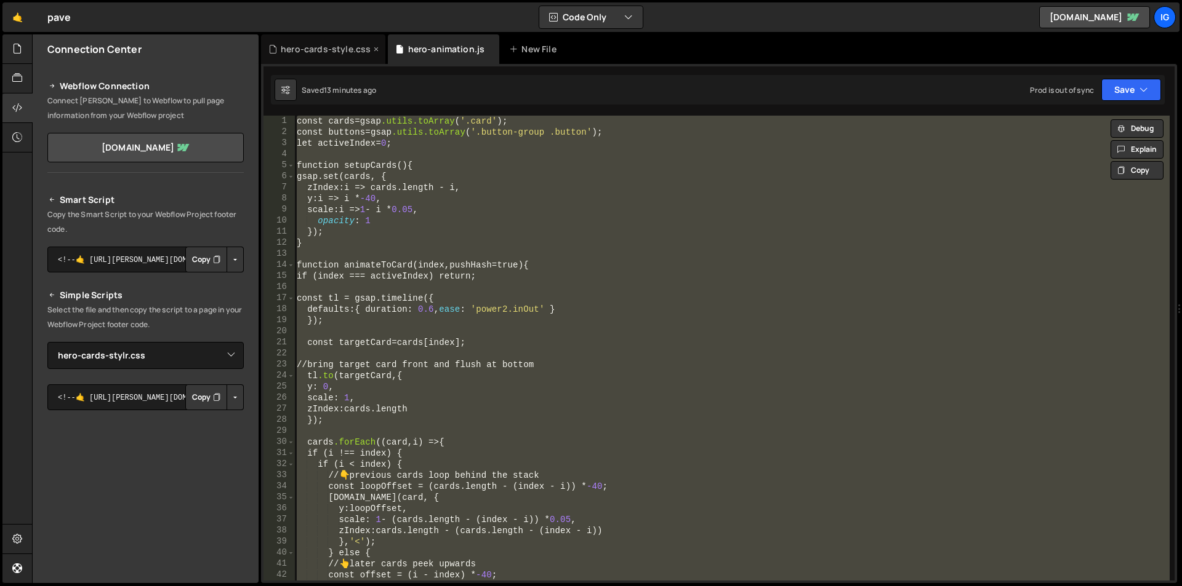
click at [321, 51] on div "hero-cards-style.css" at bounding box center [326, 49] width 90 height 12
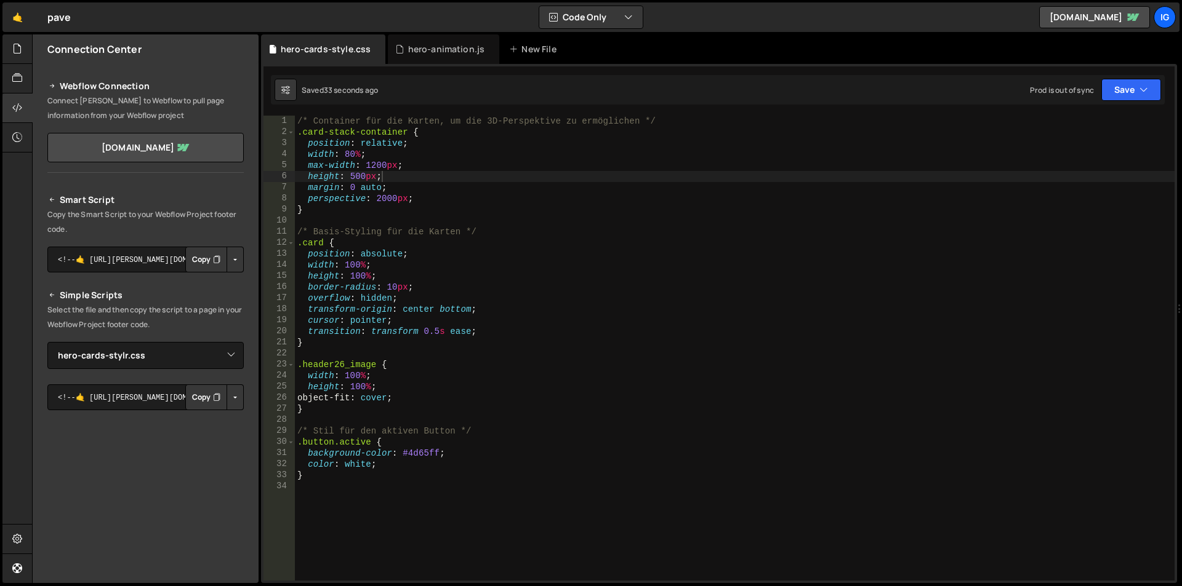
scroll to position [0, 0]
click at [341, 135] on div "/* Container für die Karten, um die 3D-Perspektive zu ermöglichen */ .card-stac…" at bounding box center [734, 359] width 879 height 487
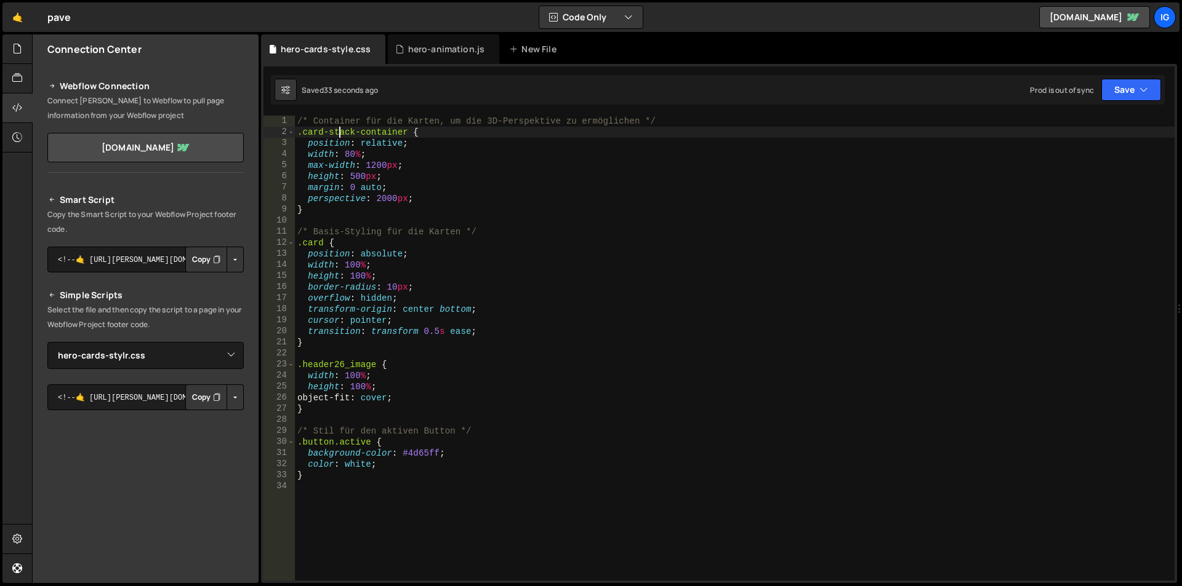
type textarea "}"
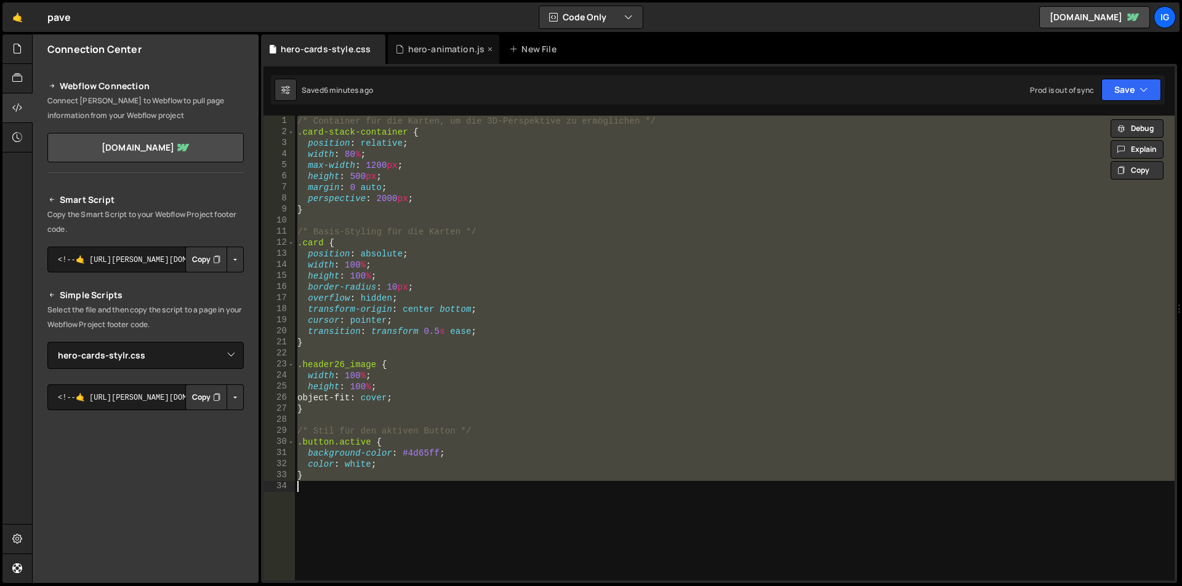
click at [428, 44] on div "hero-animation.js" at bounding box center [446, 49] width 77 height 12
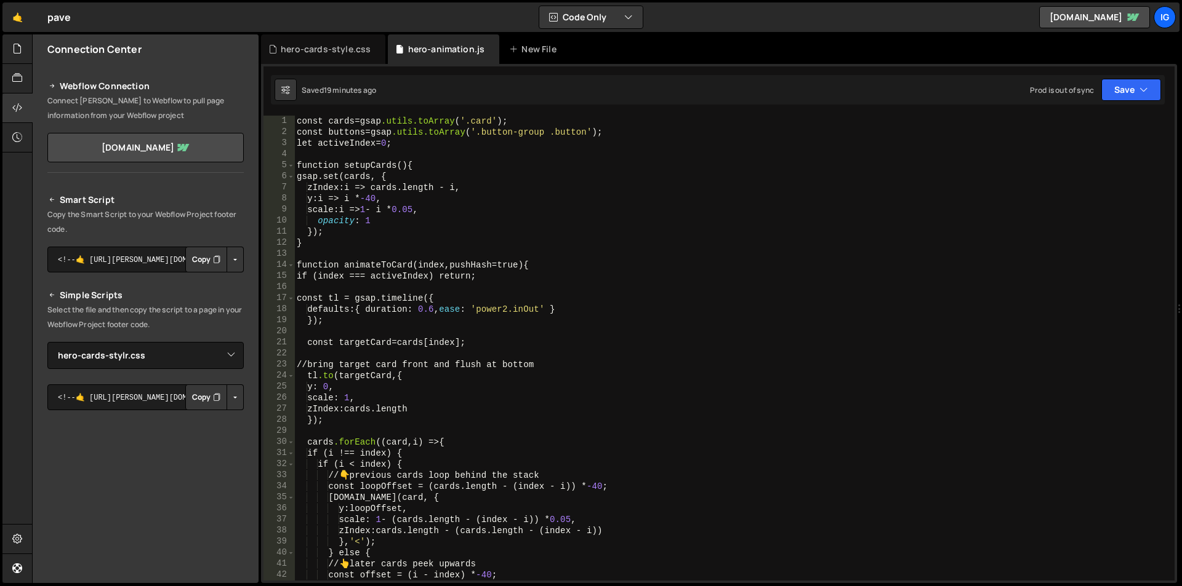
scroll to position [1367, 0]
click at [337, 159] on div "const cards = gsap .utils.toArray ( ' .card ' ); const buttons = gsap .utils.to…" at bounding box center [731, 359] width 875 height 487
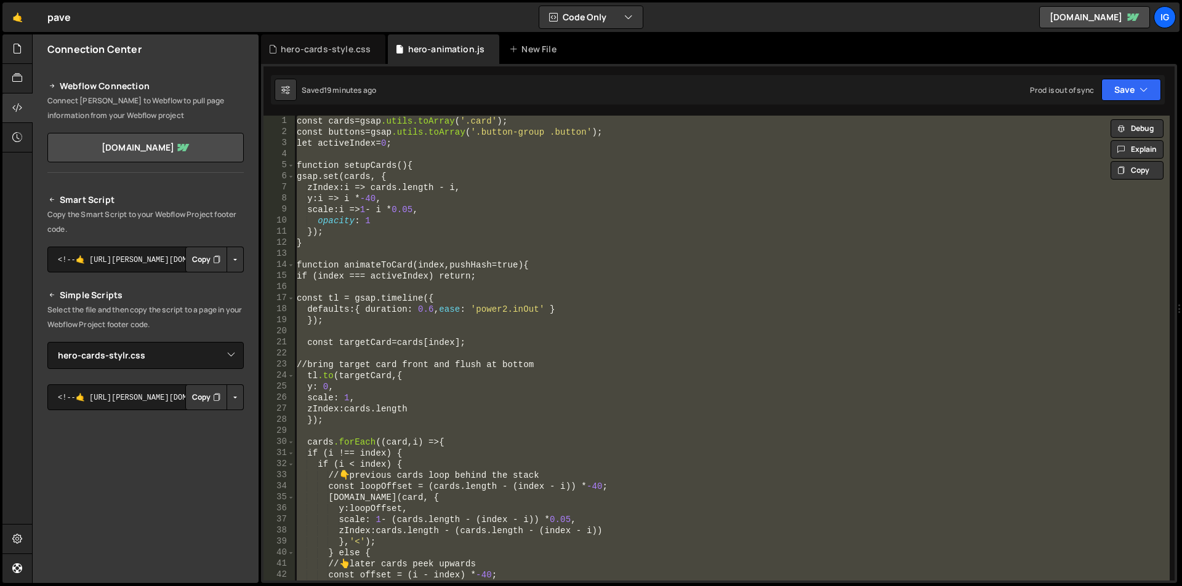
paste textarea "</script>"
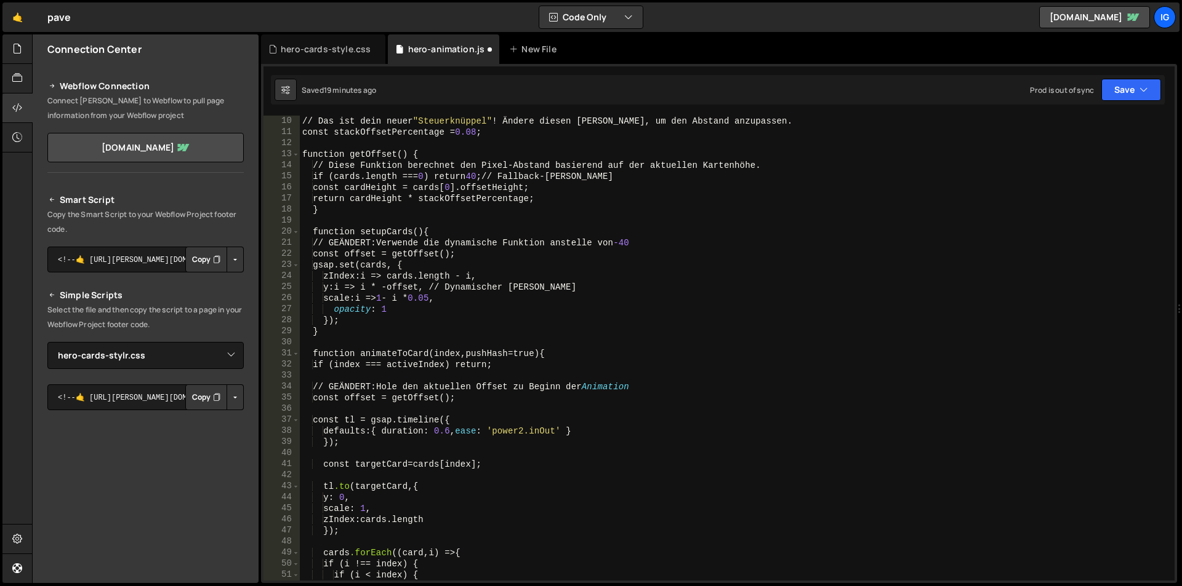
scroll to position [0, 0]
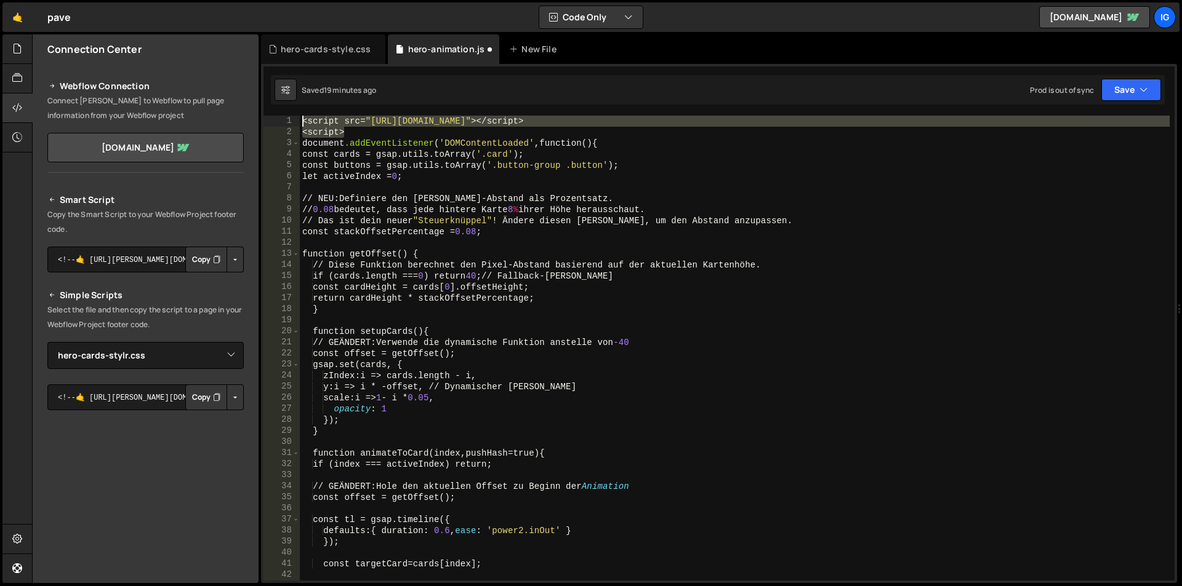
drag, startPoint x: 346, startPoint y: 130, endPoint x: 292, endPoint y: 114, distance: 55.9
click at [294, 115] on div "</script> 1 2 3 4 5 6 7 8 9 10 11 12 13 14 15 16 17 18 19 20 21 22 23 24 25 26 …" at bounding box center [719, 323] width 916 height 519
type textarea "<script src="https://cdn.jsdelivr.net/npm/gsap@3.12.7/dist/gsap.min.js"></scrip…"
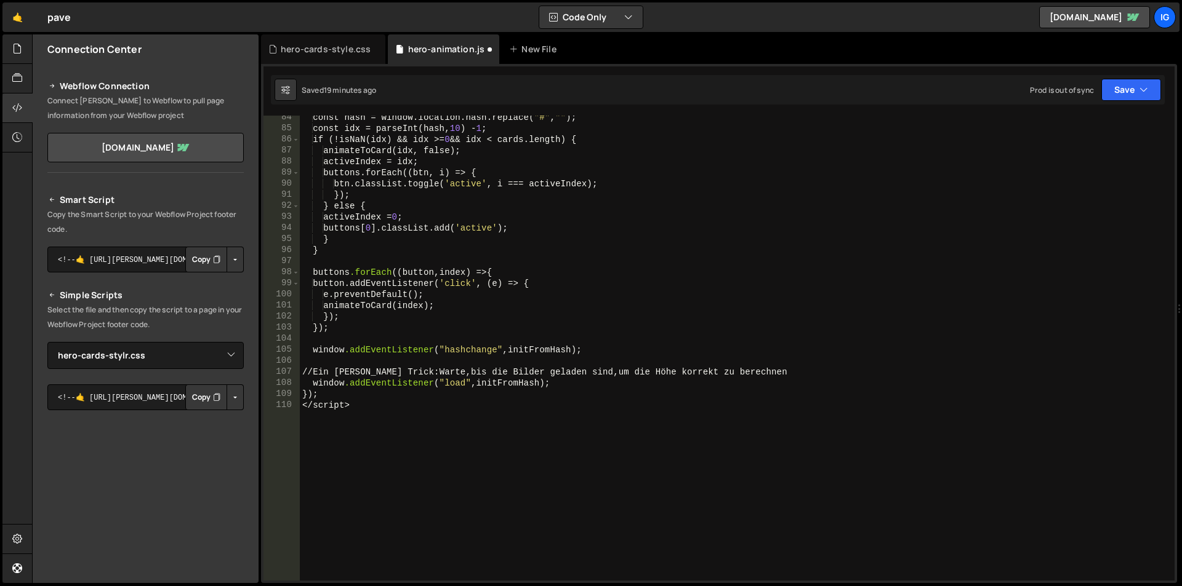
scroll to position [980, 0]
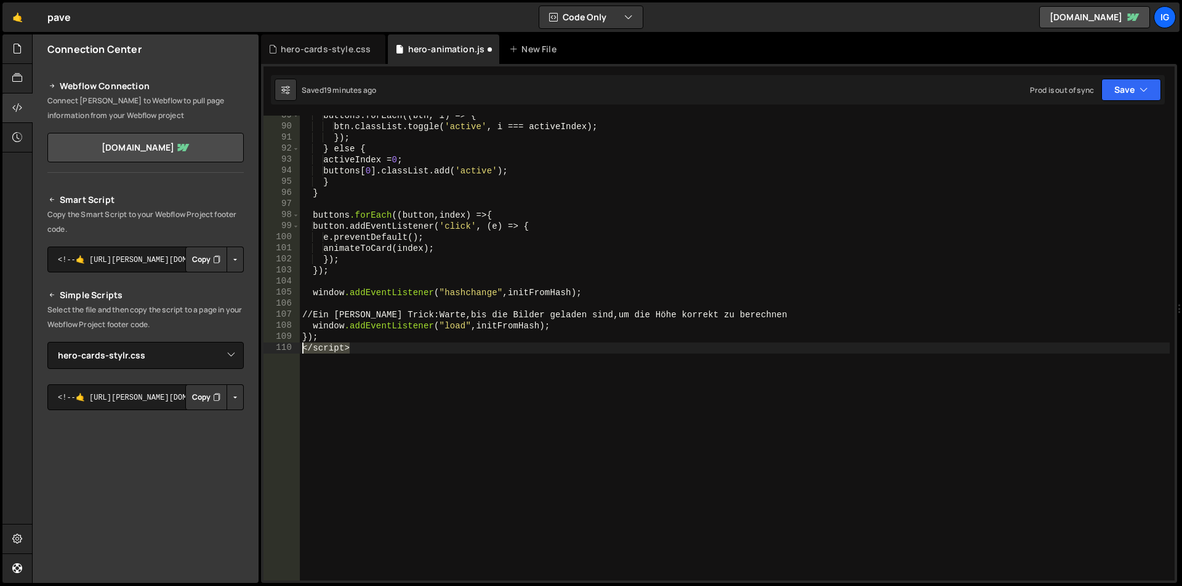
drag, startPoint x: 304, startPoint y: 350, endPoint x: 279, endPoint y: 352, distance: 25.3
click at [279, 352] on div "89 90 91 92 93 94 95 96 97 98 99 100 101 102 103 104 105 106 107 108 109 110 bu…" at bounding box center [718, 348] width 911 height 465
type textarea "</script>"
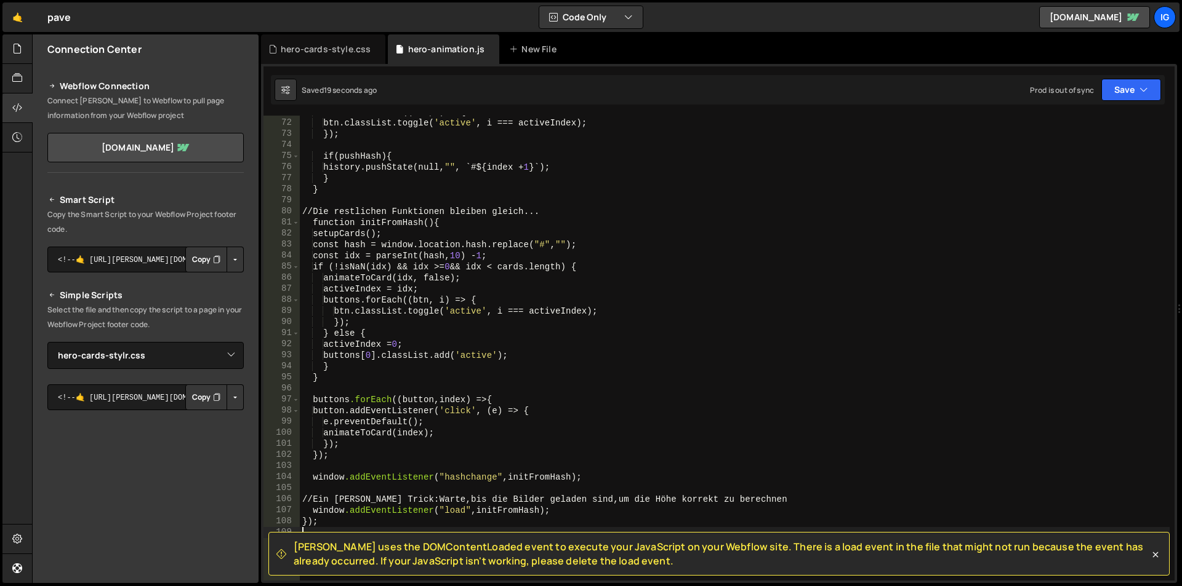
scroll to position [822, 0]
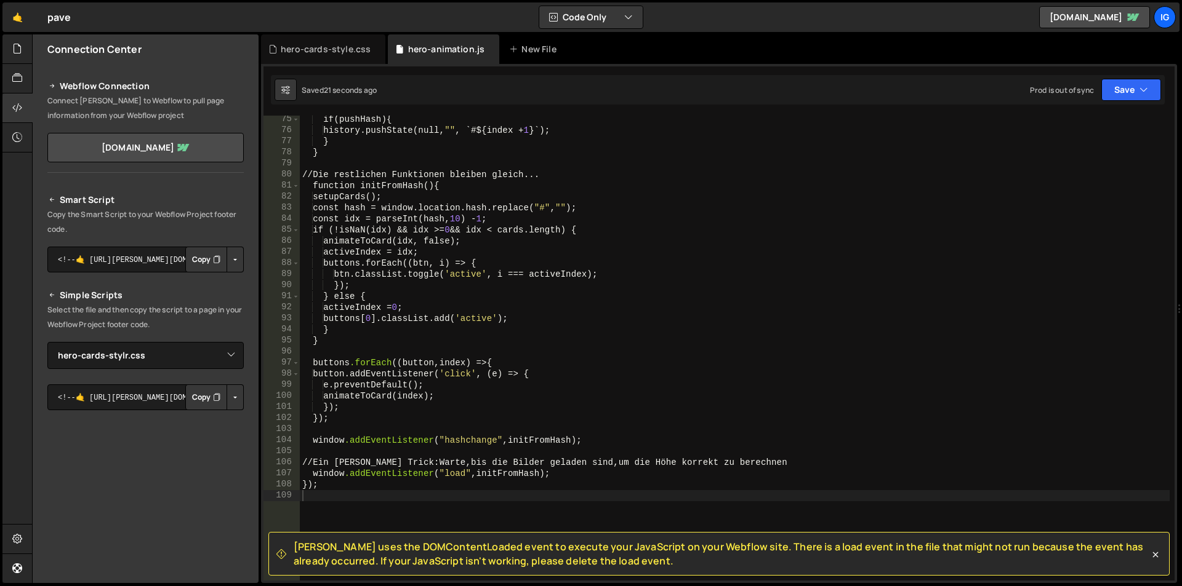
drag, startPoint x: 614, startPoint y: 558, endPoint x: 278, endPoint y: 537, distance: 336.1
click at [278, 537] on div "Slater uses the DOMContentLoaded event to execute your JavaScript on your Webfl…" at bounding box center [718, 554] width 901 height 44
copy span "Slater uses the DOMContentLoaded event to execute your JavaScript on your Webfl…"
click at [420, 268] on div "if ( pushHash ) { history.pushState(null, " " , `#${index + 1 } `); } } // Die …" at bounding box center [735, 357] width 870 height 487
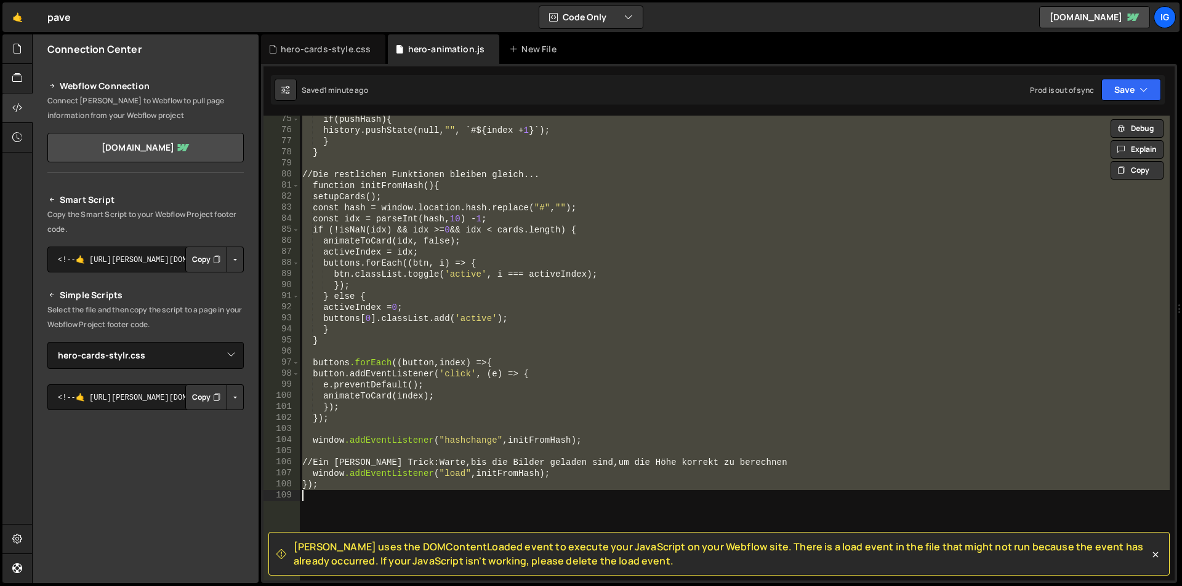
paste textarea
type textarea "}"
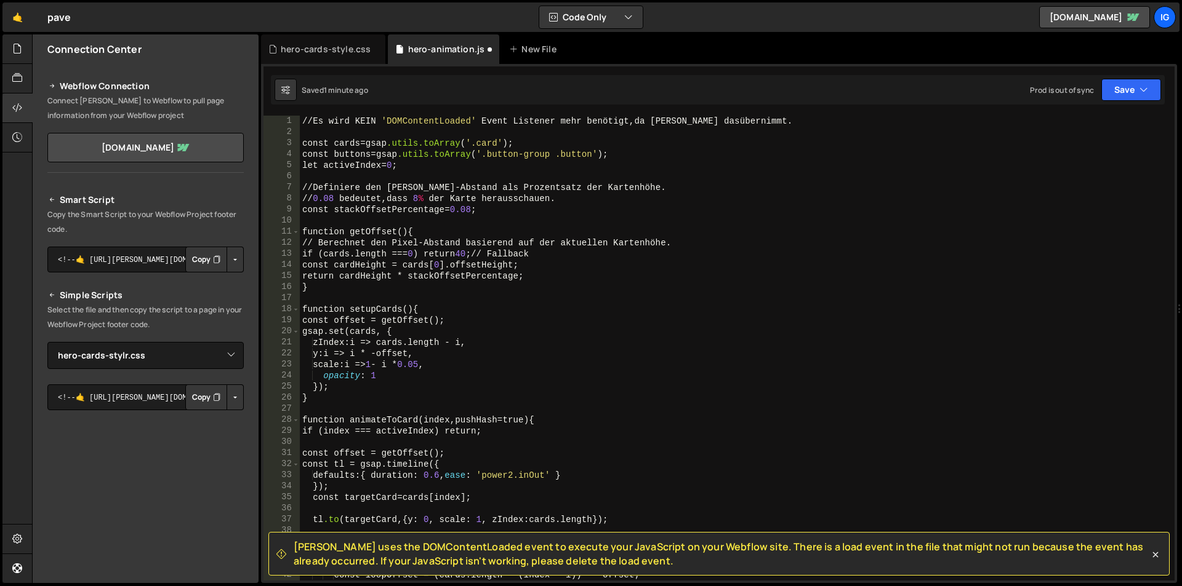
scroll to position [1130, 0]
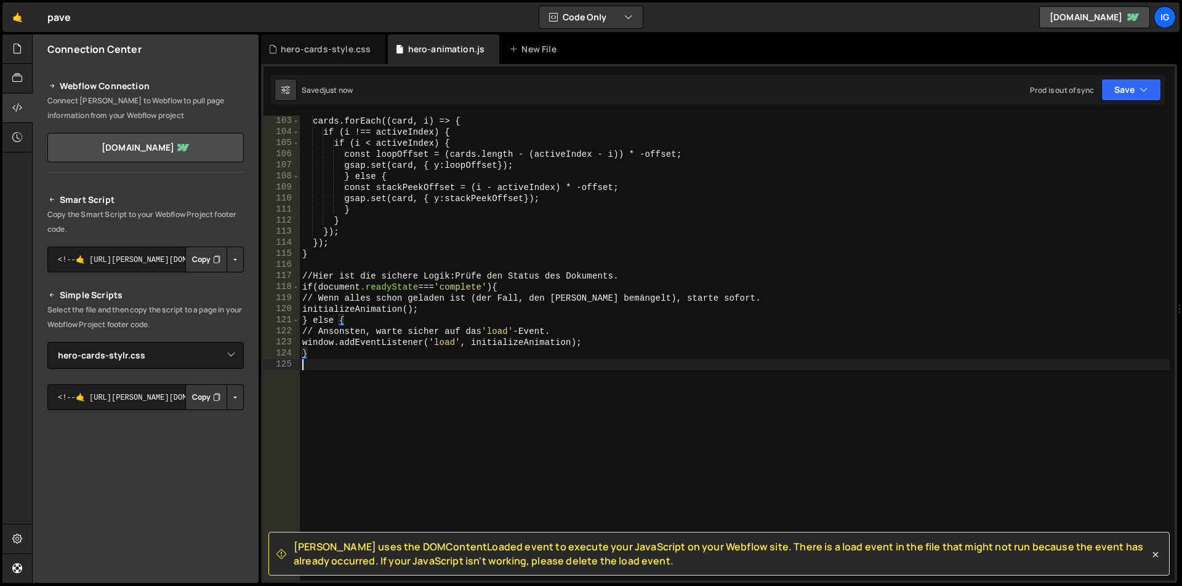
click at [425, 385] on div "cards.forEach((card, i) => { if (i !== activeIndex) { if (i < activeIndex) { co…" at bounding box center [735, 359] width 870 height 487
